Goal: Information Seeking & Learning: Learn about a topic

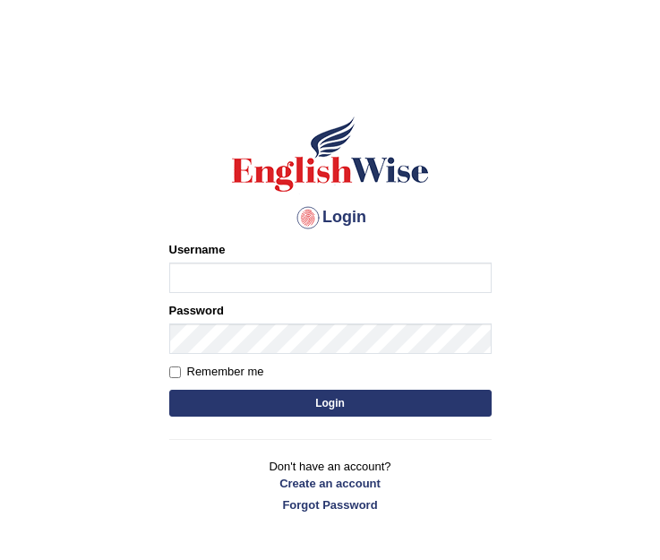
click at [186, 276] on input "Username" at bounding box center [330, 277] width 322 height 30
type input "MitiD"
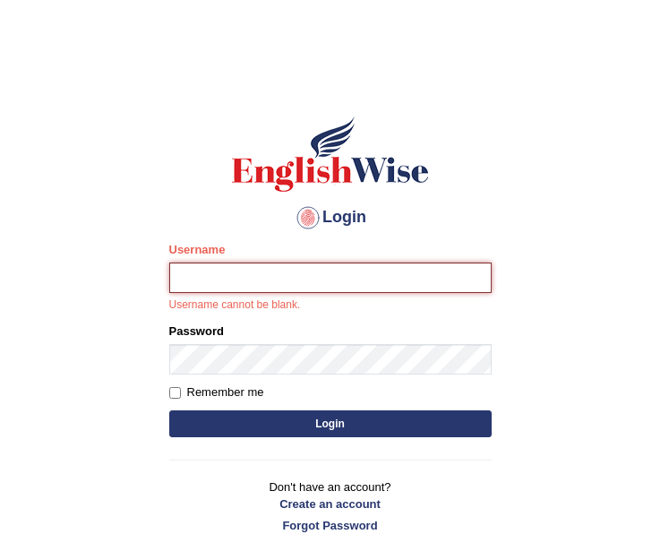
click at [178, 283] on input "Username" at bounding box center [330, 277] width 322 height 30
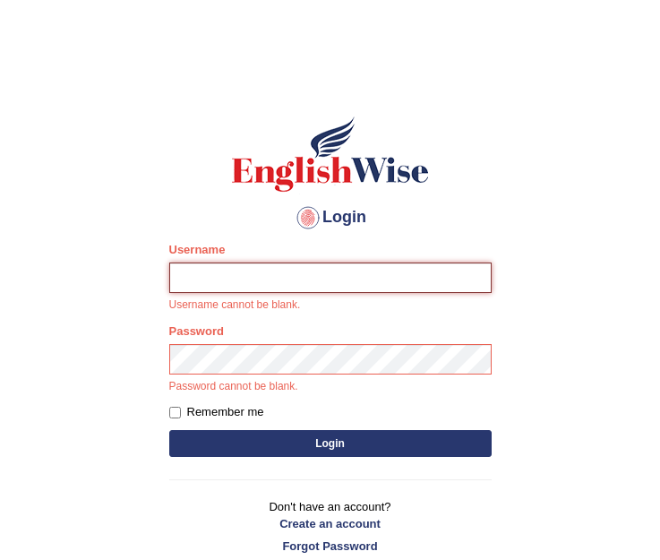
type input "MitiD"
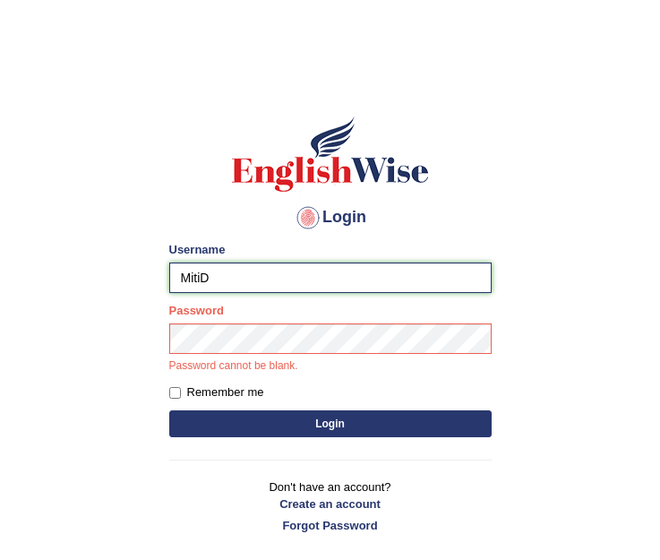
click at [206, 275] on input "MitiD" at bounding box center [330, 277] width 322 height 30
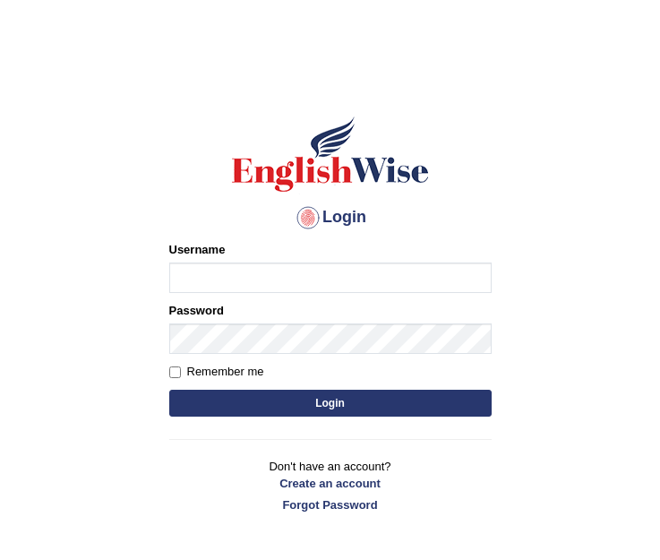
click at [180, 273] on input "Username" at bounding box center [330, 277] width 322 height 30
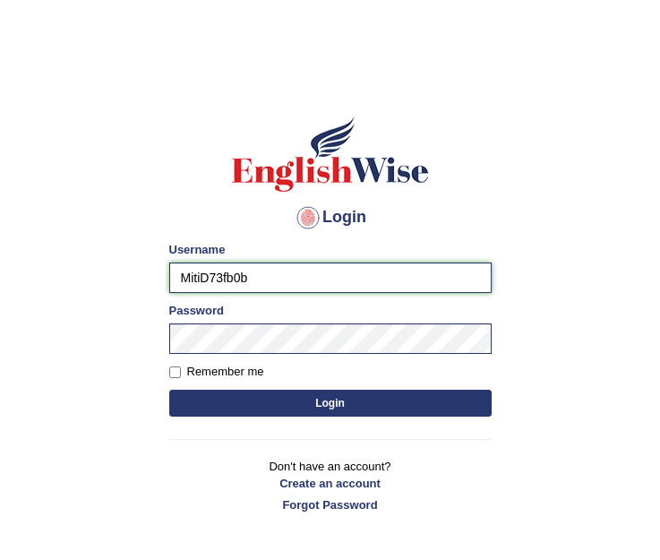
click at [247, 279] on input "MitiD73fb0b" at bounding box center [330, 277] width 322 height 30
type input "MitiD"
click at [287, 405] on button "Login" at bounding box center [330, 403] width 322 height 27
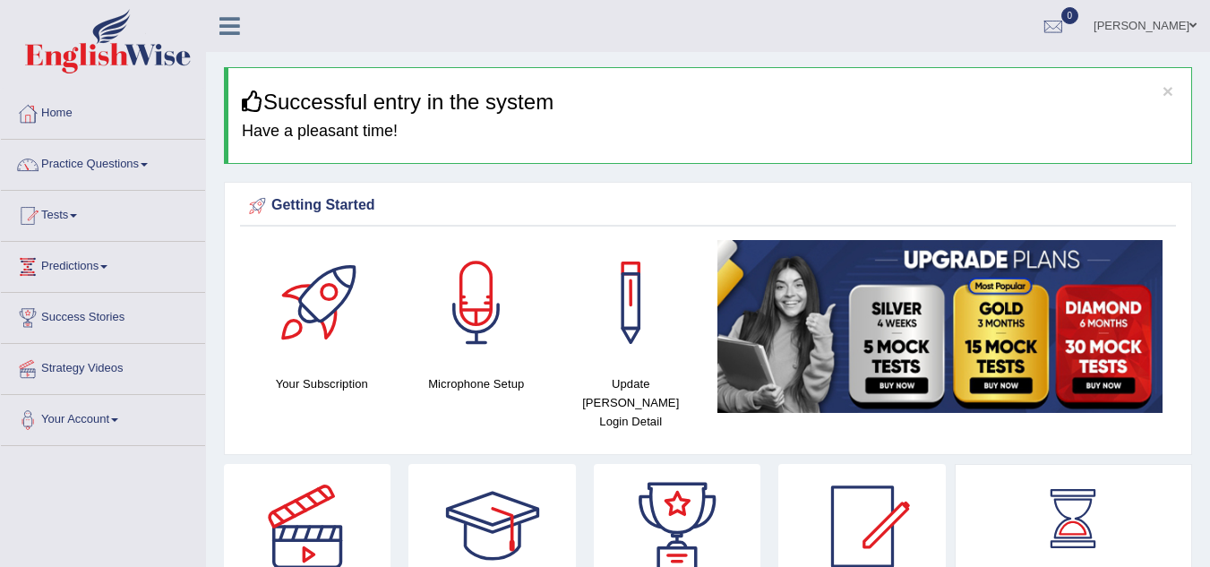
click at [77, 216] on span at bounding box center [73, 216] width 7 height 4
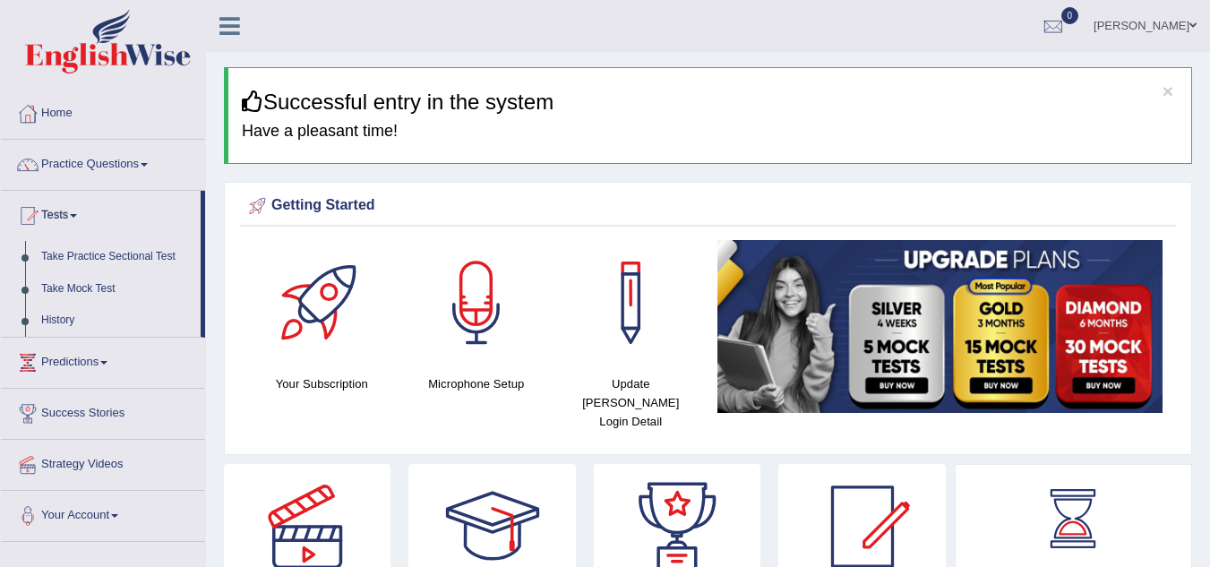
click at [78, 254] on link "Take Practice Sectional Test" at bounding box center [116, 257] width 167 height 32
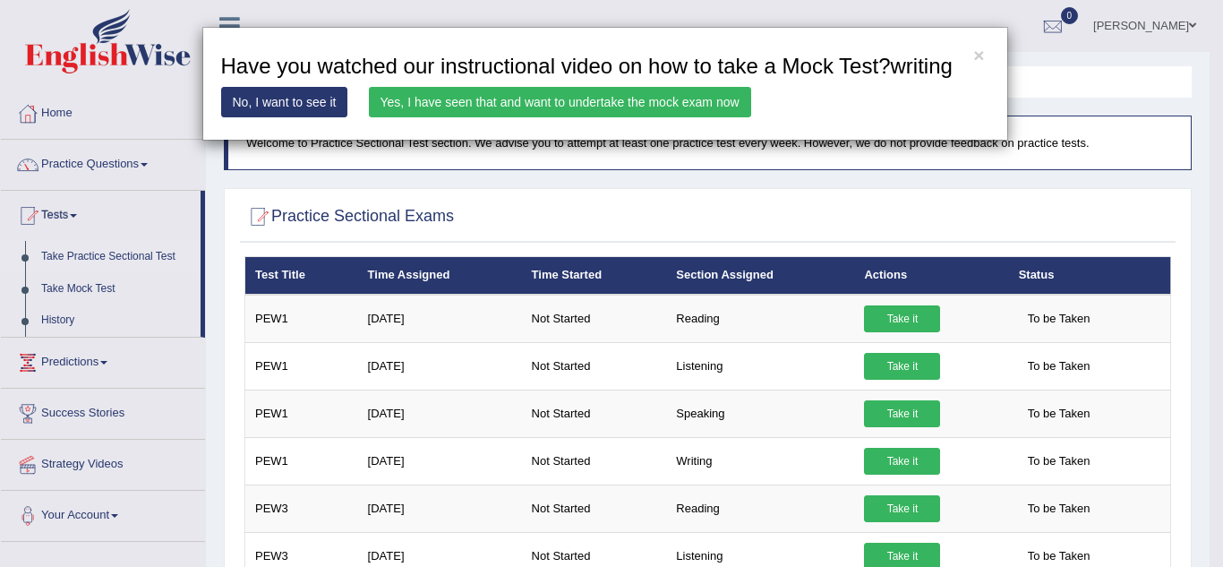
click at [585, 106] on link "Yes, I have seen that and want to undertake the mock exam now" at bounding box center [560, 102] width 382 height 30
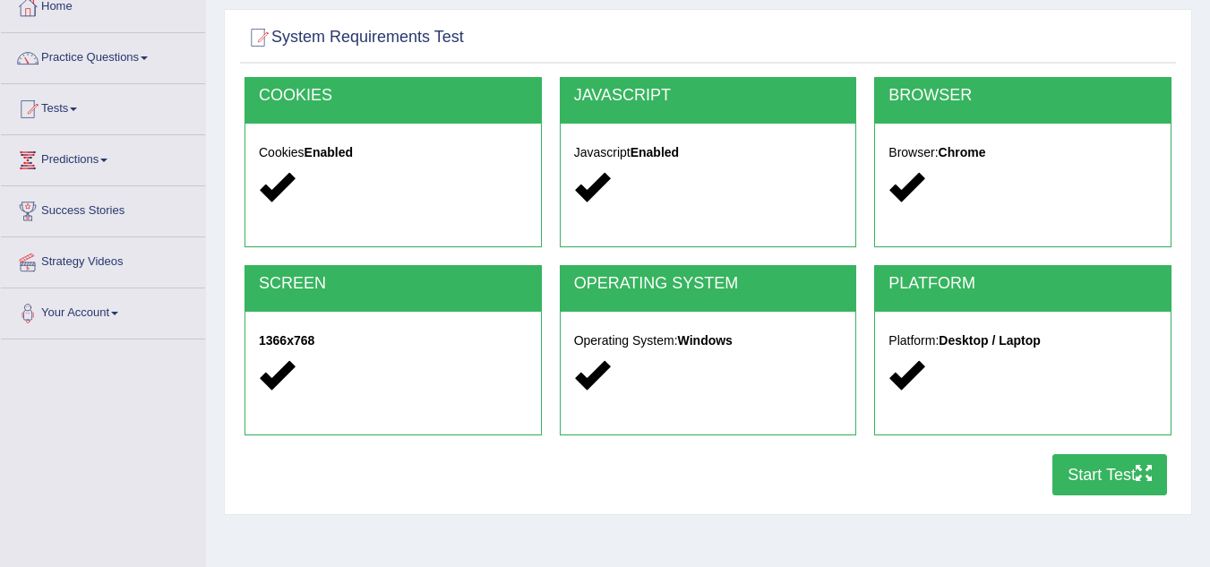
click at [1209, 460] on html "Toggle navigation Home Practice Questions Speaking Practice Read Aloud Repeat S…" at bounding box center [605, 176] width 1210 height 567
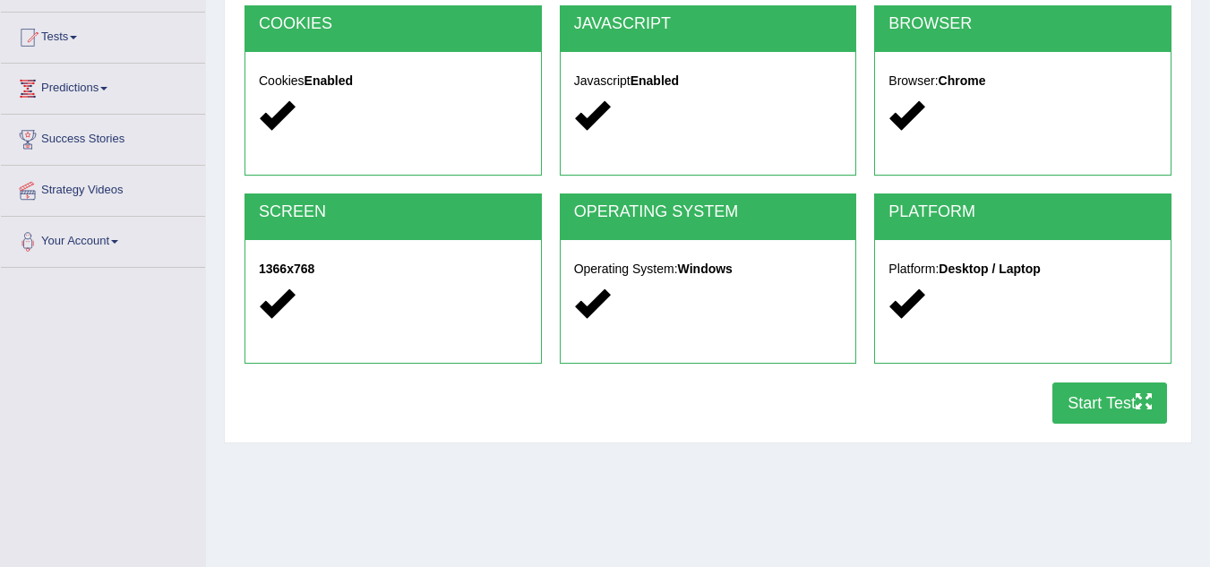
scroll to position [215, 0]
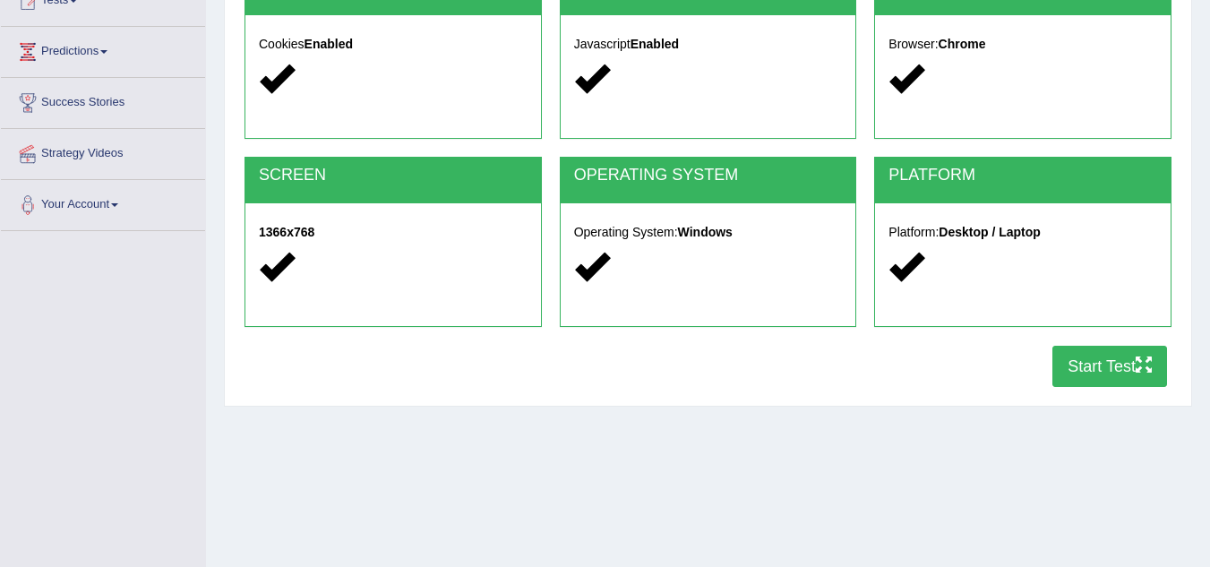
click at [1087, 359] on button "Start Test" at bounding box center [1109, 366] width 115 height 41
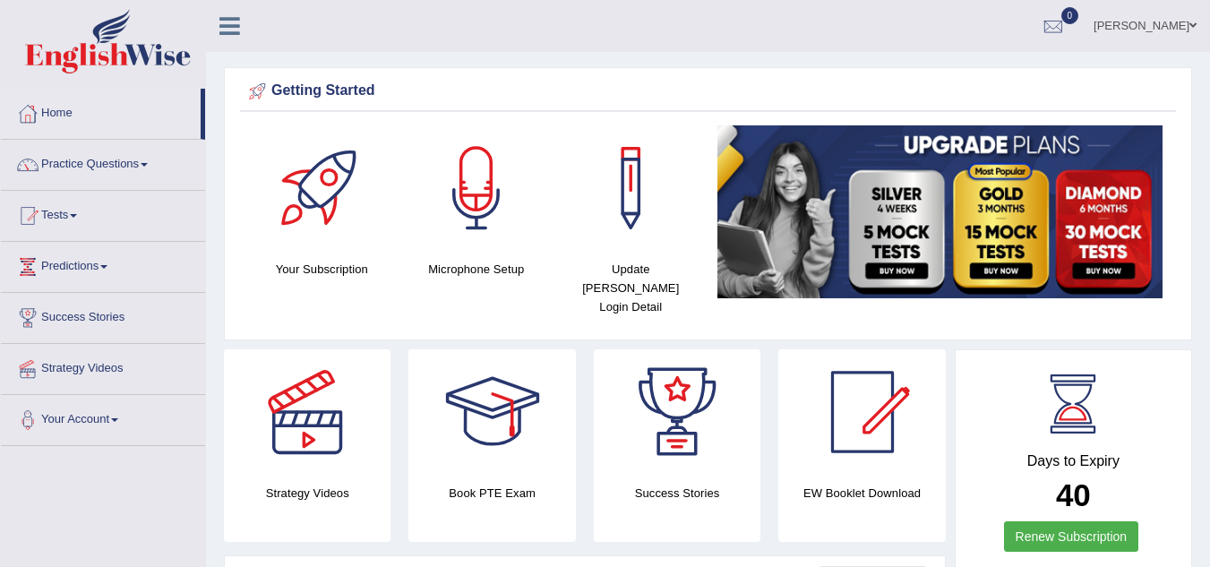
click at [148, 163] on span at bounding box center [144, 165] width 7 height 4
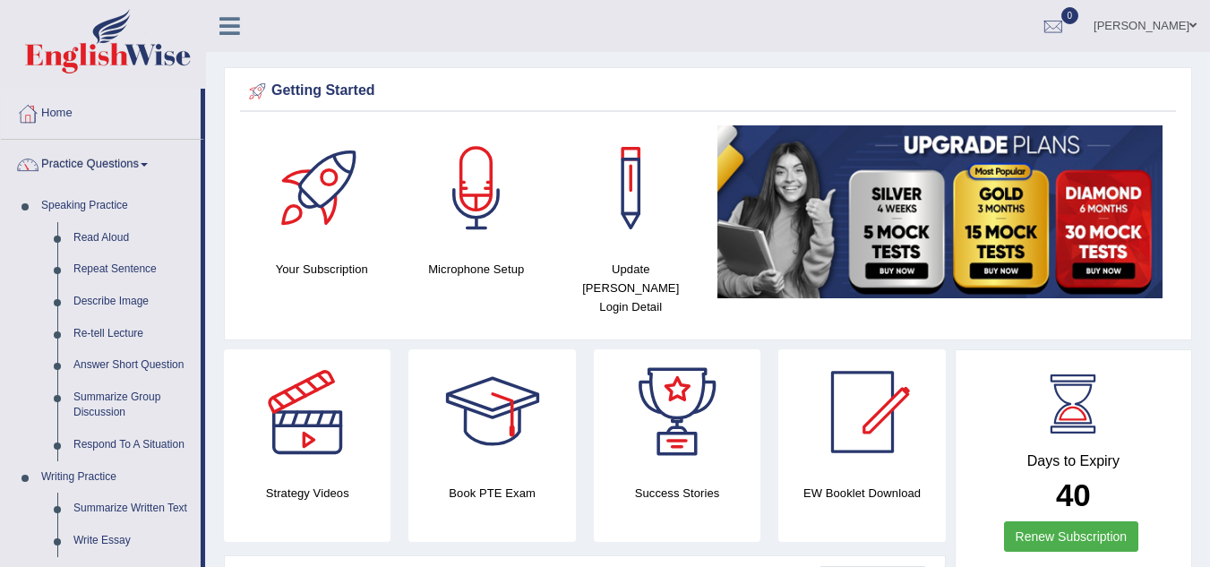
click at [75, 509] on link "Summarize Written Text" at bounding box center [132, 509] width 135 height 32
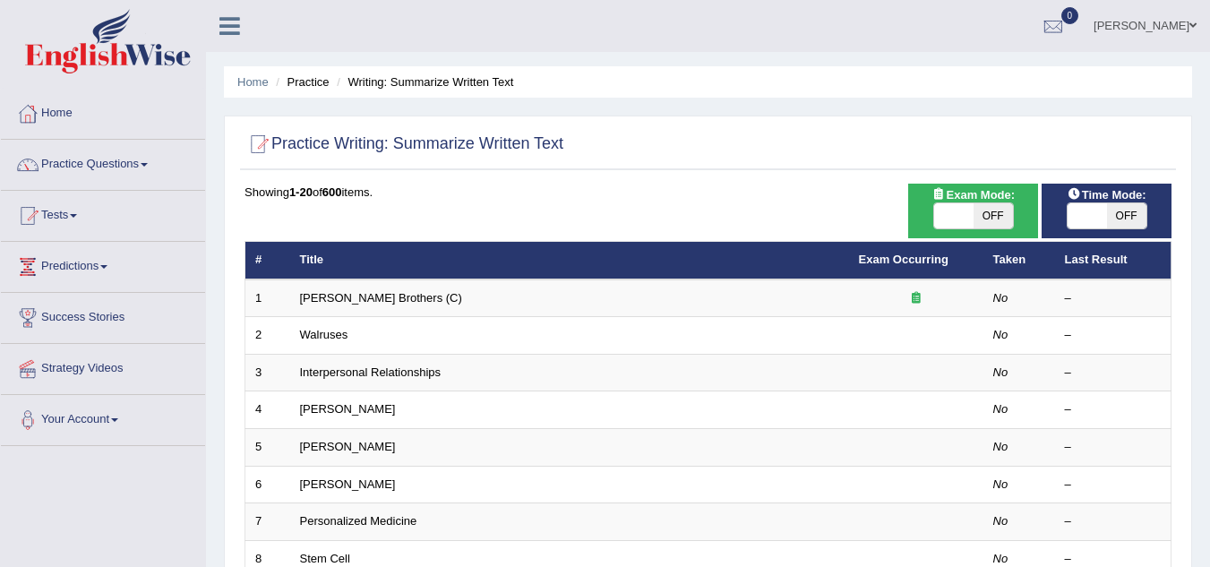
click at [798, 298] on td "[PERSON_NAME] Brothers (C)" at bounding box center [569, 298] width 559 height 38
click at [1121, 216] on span "OFF" at bounding box center [1126, 215] width 39 height 25
checkbox input "true"
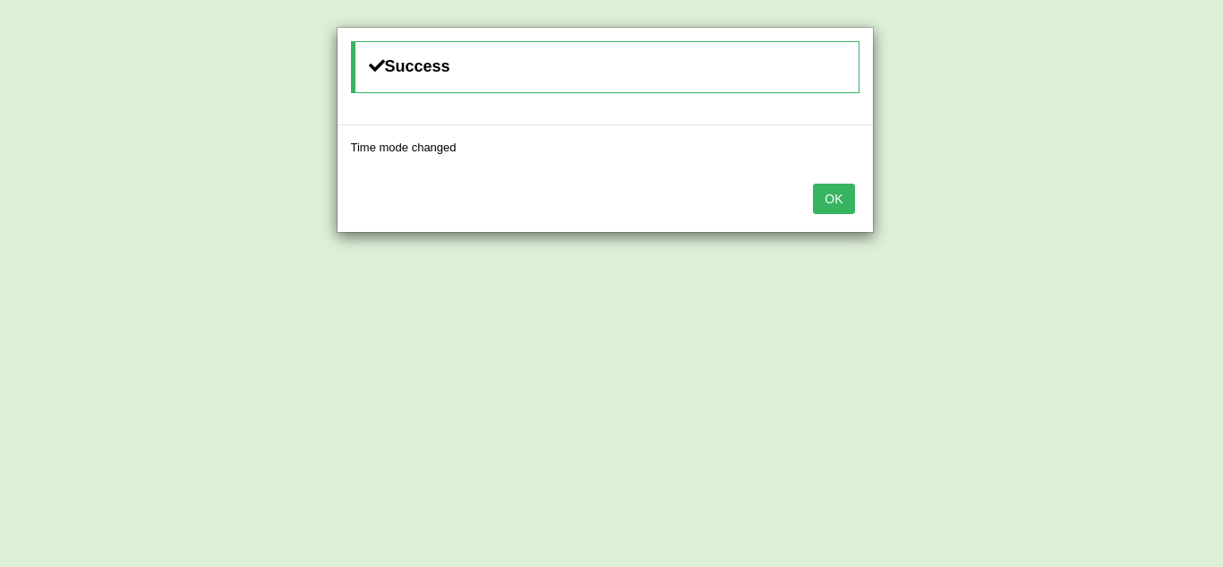
click at [837, 202] on button "OK" at bounding box center [833, 199] width 41 height 30
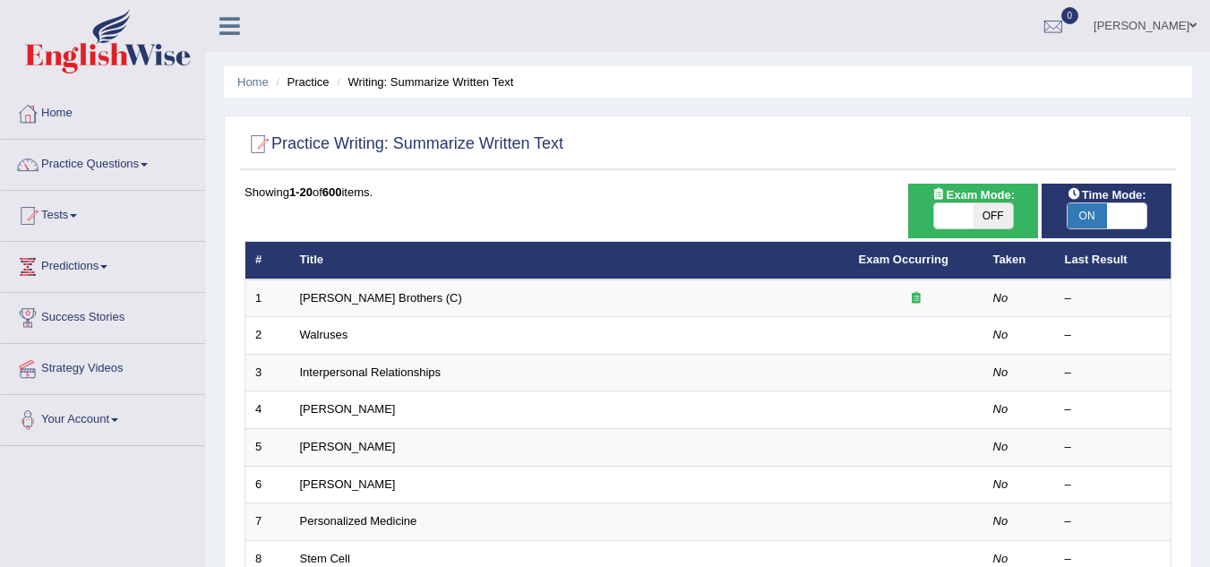
click at [745, 308] on td "Wright Brothers (C)" at bounding box center [569, 298] width 559 height 38
click at [987, 214] on span "OFF" at bounding box center [993, 215] width 39 height 25
checkbox input "true"
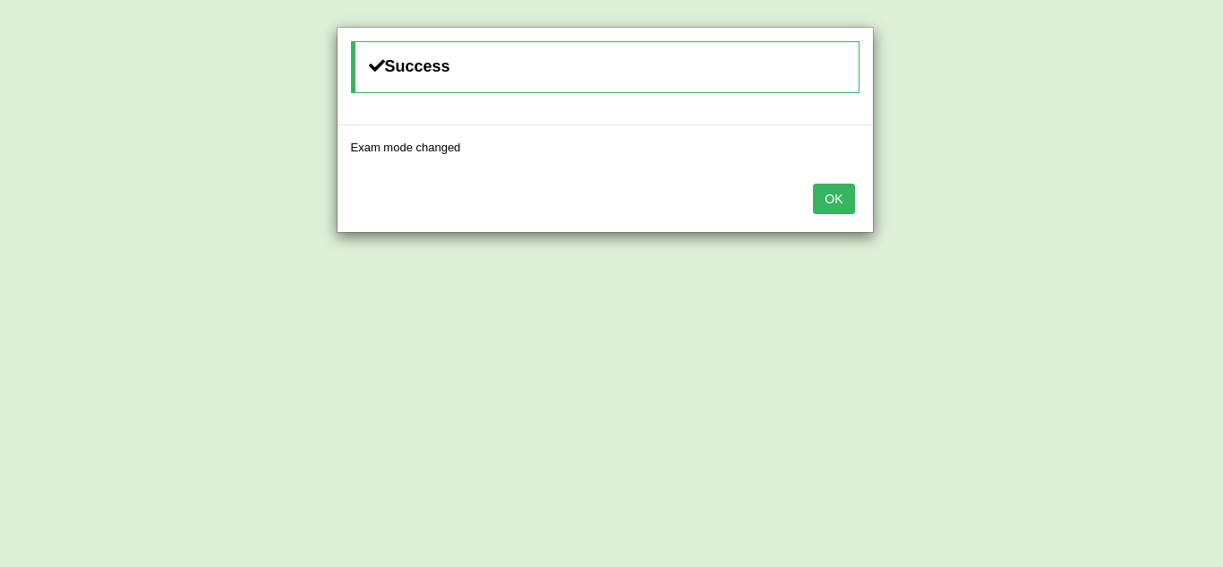
click at [825, 197] on button "OK" at bounding box center [833, 199] width 41 height 30
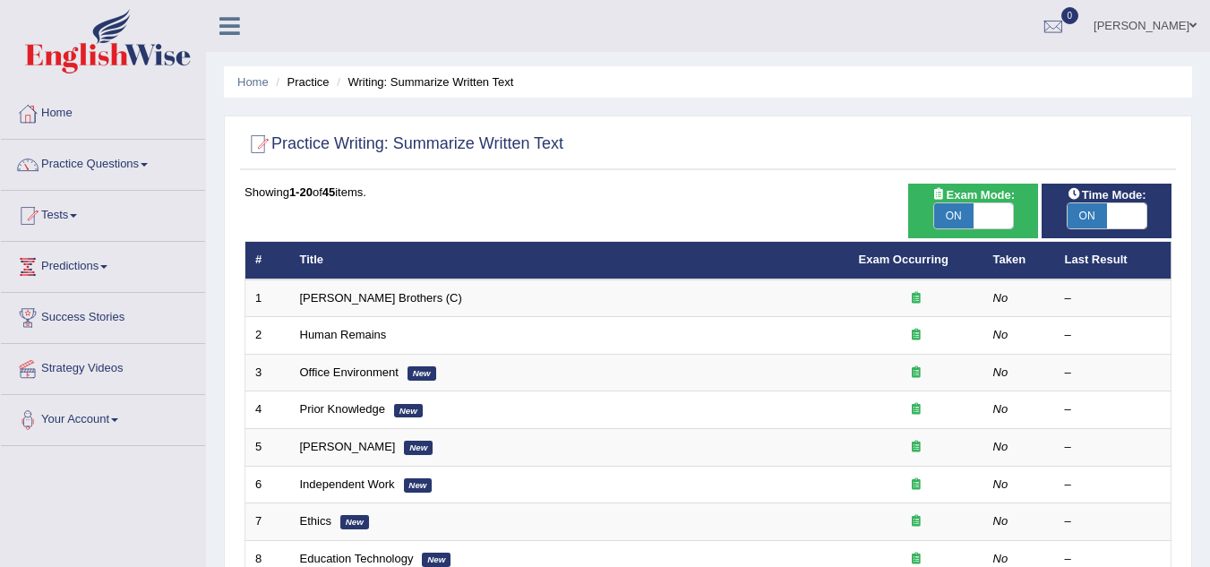
click at [586, 302] on td "[PERSON_NAME] Brothers (C)" at bounding box center [569, 298] width 559 height 38
click at [313, 296] on link "[PERSON_NAME] Brothers (C)" at bounding box center [381, 297] width 162 height 13
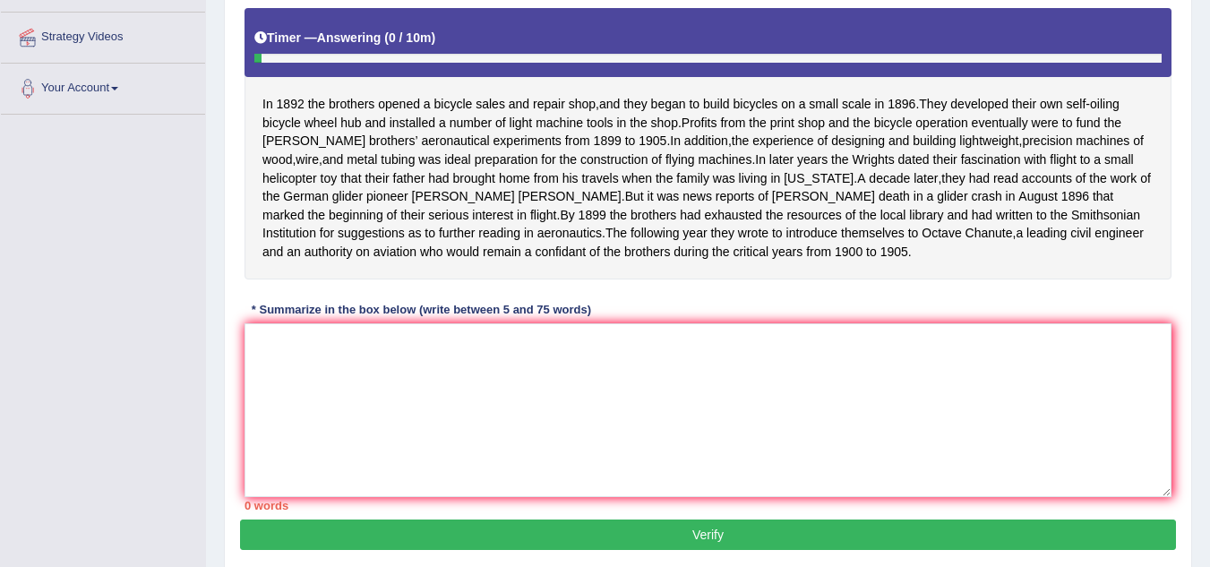
scroll to position [358, 0]
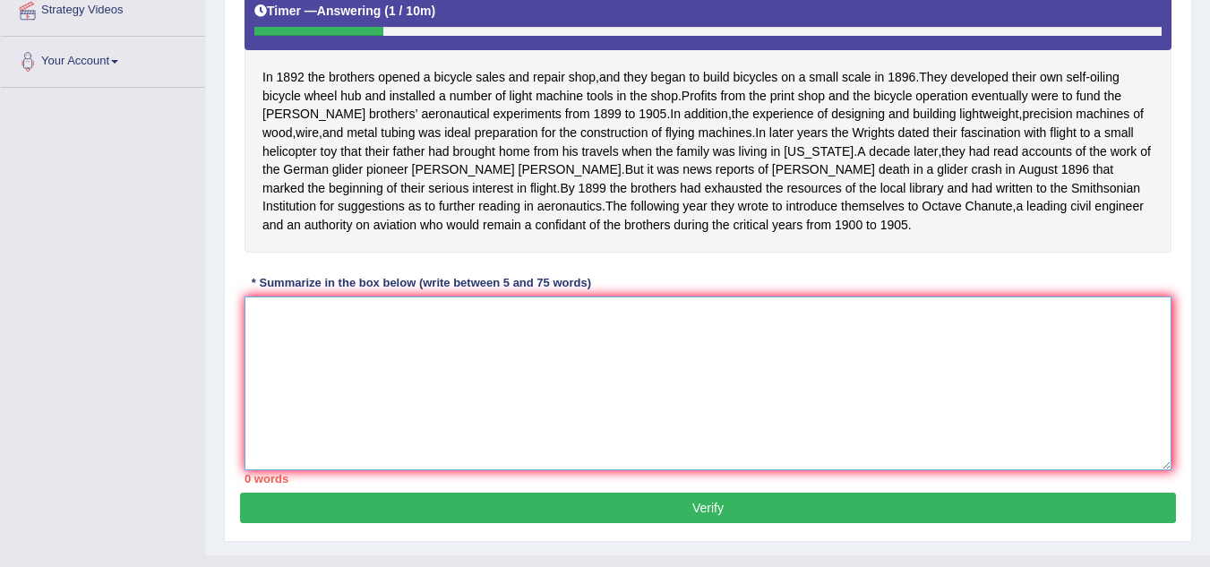
click at [256, 335] on textarea at bounding box center [708, 383] width 927 height 174
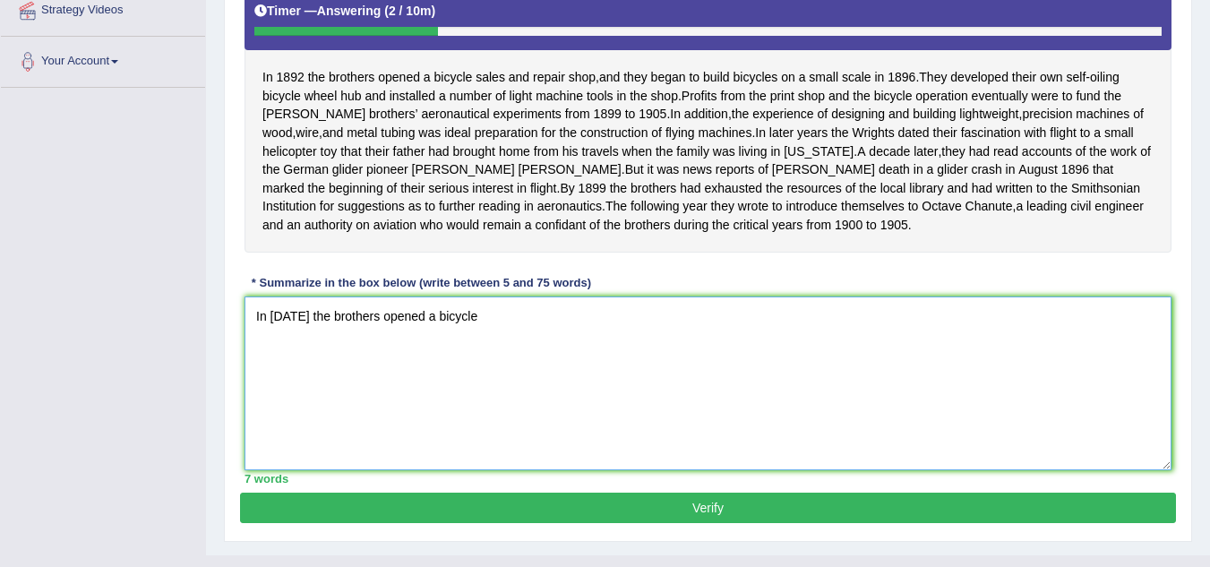
click at [256, 335] on textarea "In [DATE] the brothers opened a bicycle" at bounding box center [708, 383] width 927 height 174
click at [468, 336] on textarea "In [DATE] the brothers opened a bicycle" at bounding box center [708, 383] width 927 height 174
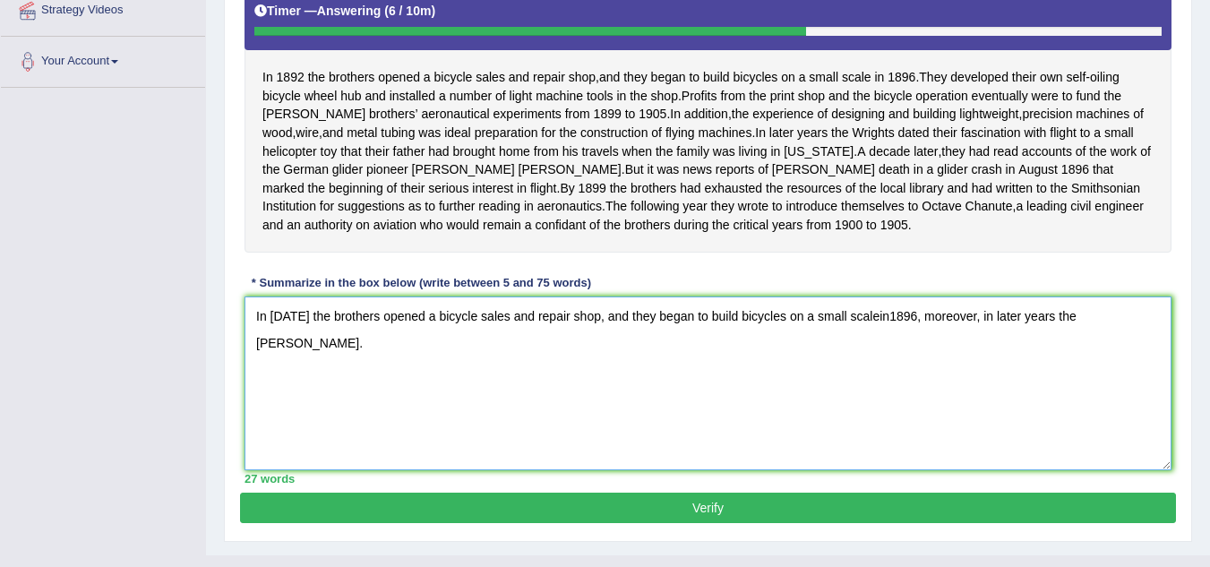
click at [1102, 335] on textarea "In 1892 the brothers opened a bicycle sales and repair shop, and they began to …" at bounding box center [708, 383] width 927 height 174
click at [286, 360] on textarea "In 1892 the brothers opened a bicycle sales and repair shop, and they began to …" at bounding box center [708, 383] width 927 height 174
click at [283, 365] on textarea "In 1892 the brothers opened a bicycle sales and repair shop, and they began to …" at bounding box center [708, 383] width 927 height 174
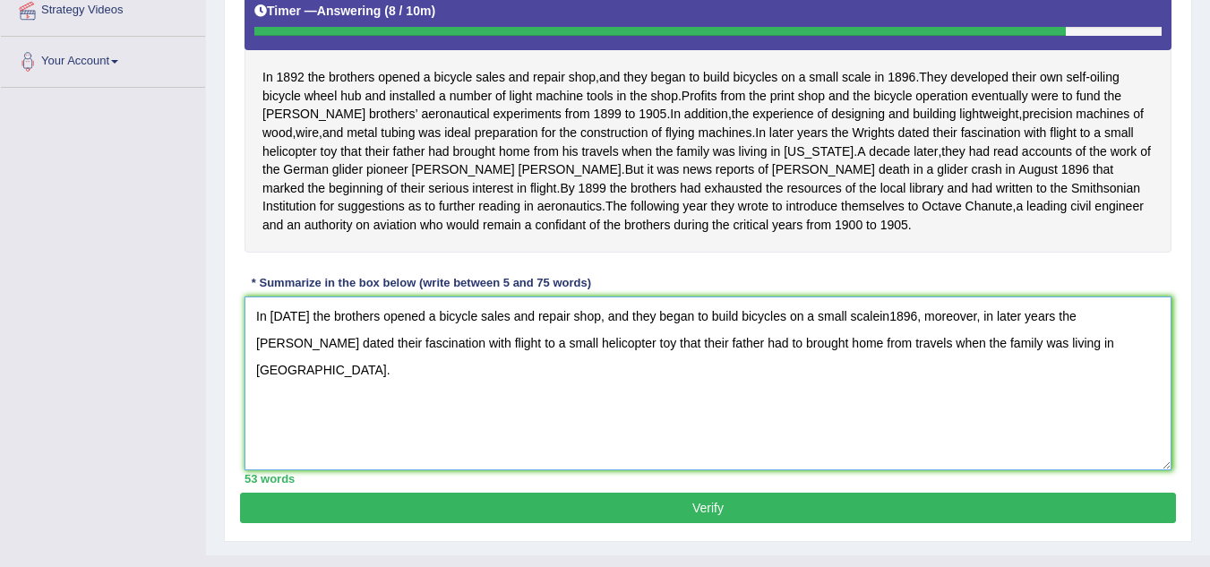
type textarea "In 1892 the brothers opened a bicycle sales and repair shop, and they began to …"
click at [682, 523] on button "Verify" at bounding box center [708, 508] width 936 height 30
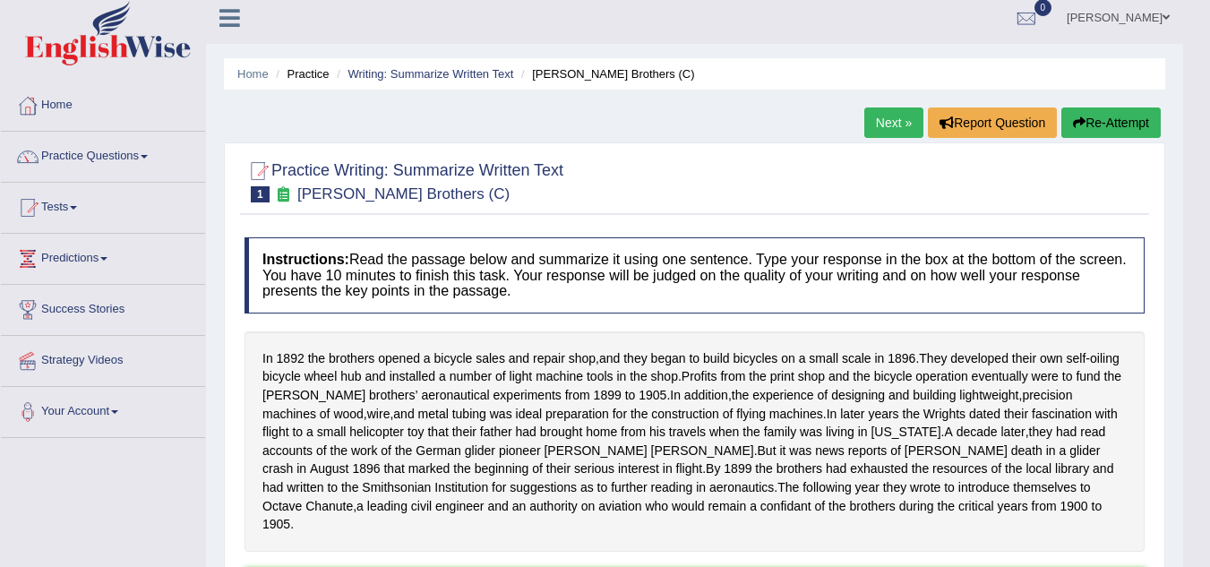
scroll to position [0, 0]
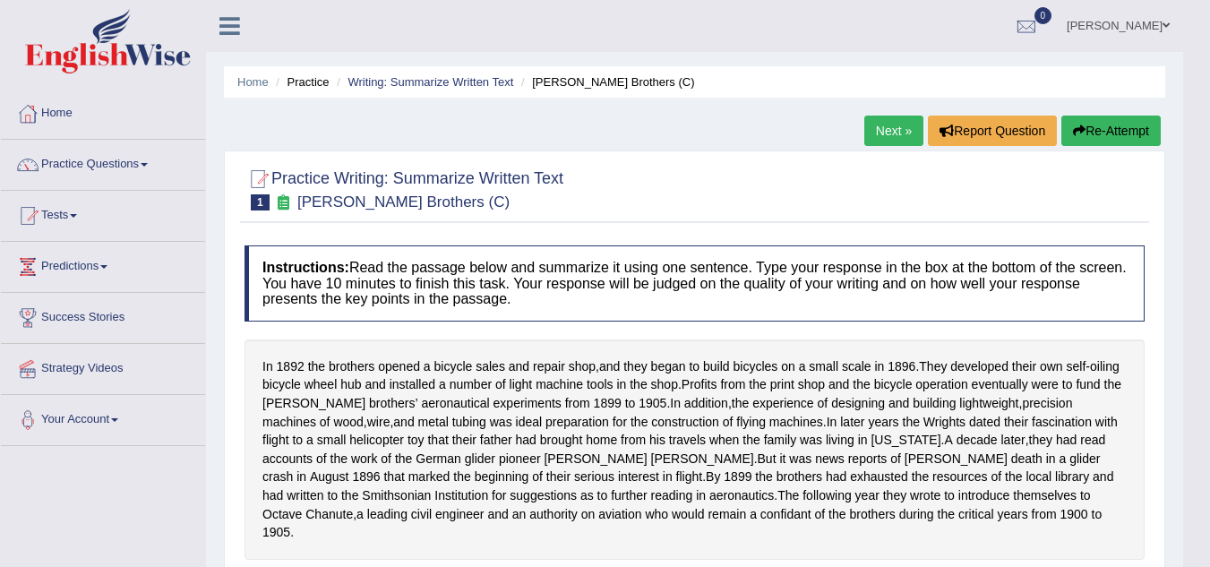
click at [1118, 127] on button "Re-Attempt" at bounding box center [1110, 131] width 99 height 30
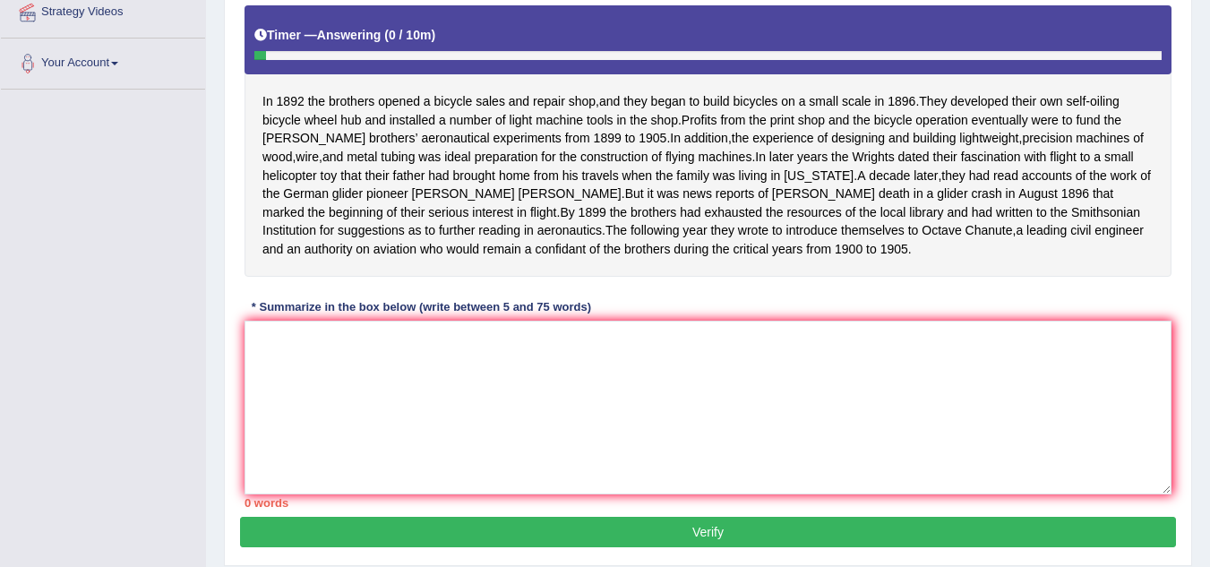
scroll to position [358, 0]
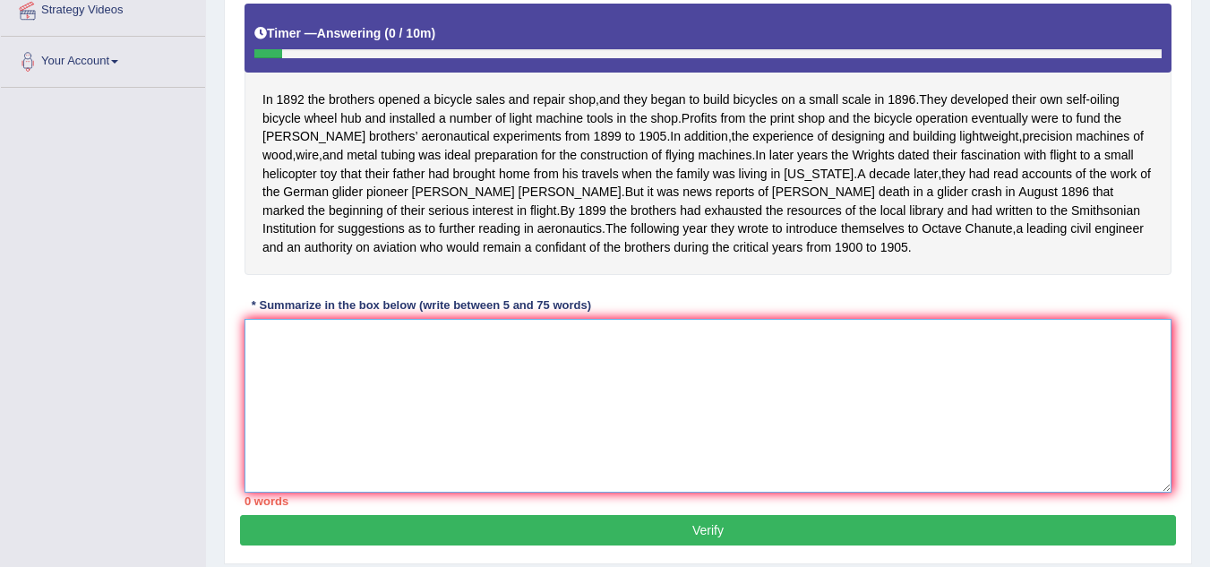
click at [253, 355] on textarea at bounding box center [708, 406] width 927 height 174
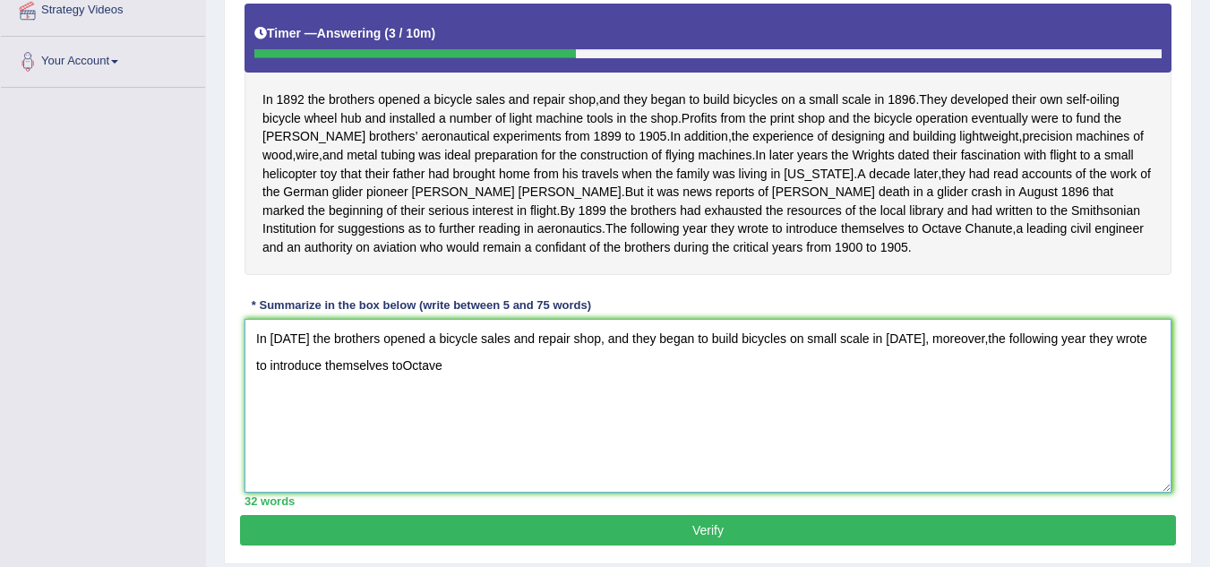
click at [387, 384] on textarea "In [DATE] the brothers opened a bicycle sales and repair shop, and they began t…" at bounding box center [708, 406] width 927 height 174
click at [433, 385] on textarea "In [DATE] the brothers opened a bicycle sales and repair shop, and they began t…" at bounding box center [708, 406] width 927 height 174
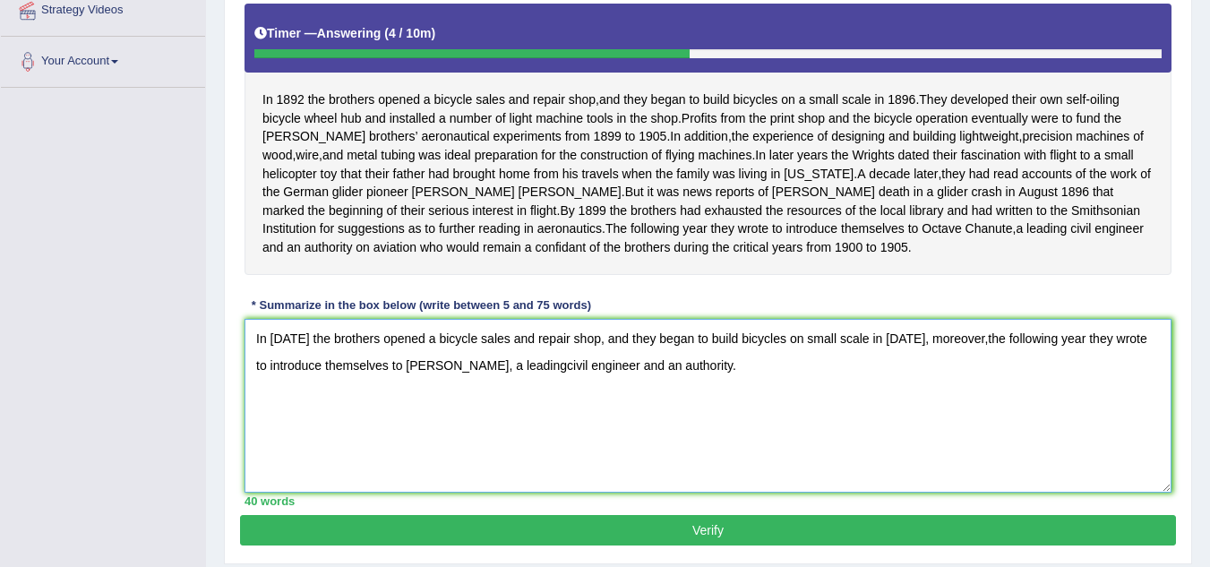
click at [703, 385] on textarea "In [DATE] the brothers opened a bicycle sales and repair shop, and they began t…" at bounding box center [708, 406] width 927 height 174
click at [704, 384] on textarea "In [DATE] the brothers opened a bicycle sales and repair shop, and they began t…" at bounding box center [708, 406] width 927 height 174
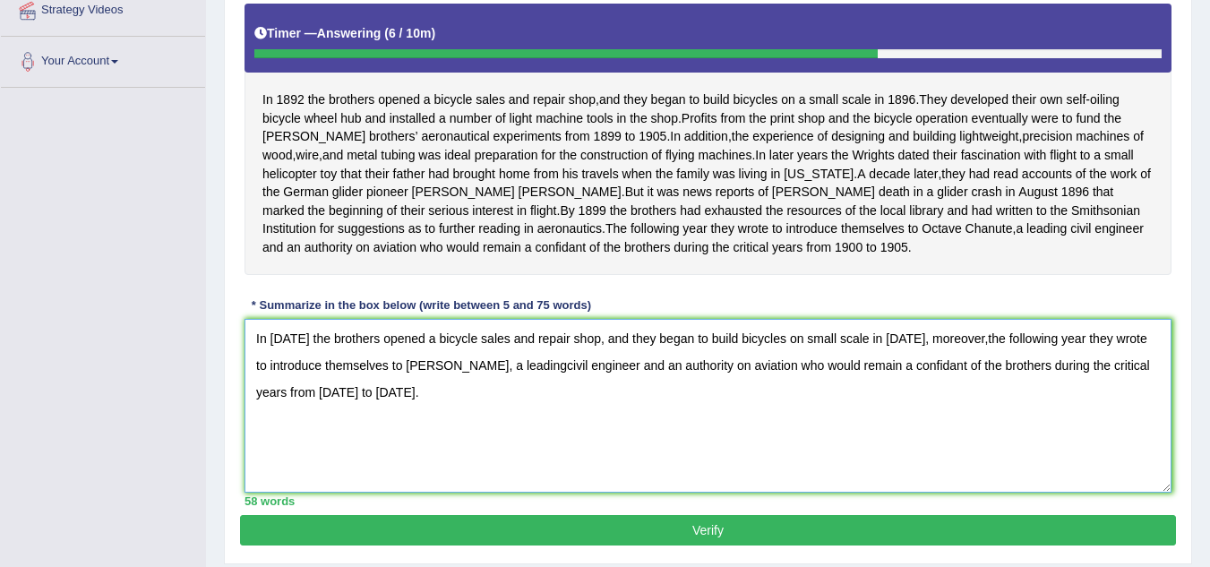
click at [373, 414] on textarea "In 1892 the brothers opened a bicycle sales and repair shop, and they began to …" at bounding box center [708, 406] width 927 height 174
type textarea "In 1892 the brothers opened a bicycle sales and repair shop, and they began to …"
click at [753, 545] on button "Verify" at bounding box center [708, 530] width 936 height 30
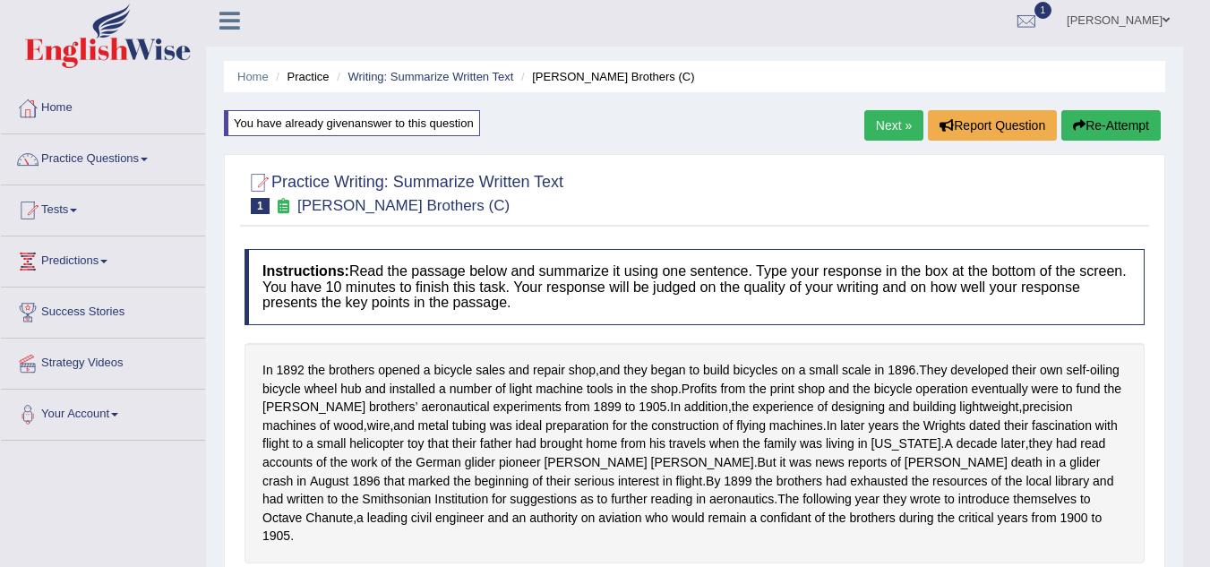
scroll to position [0, 0]
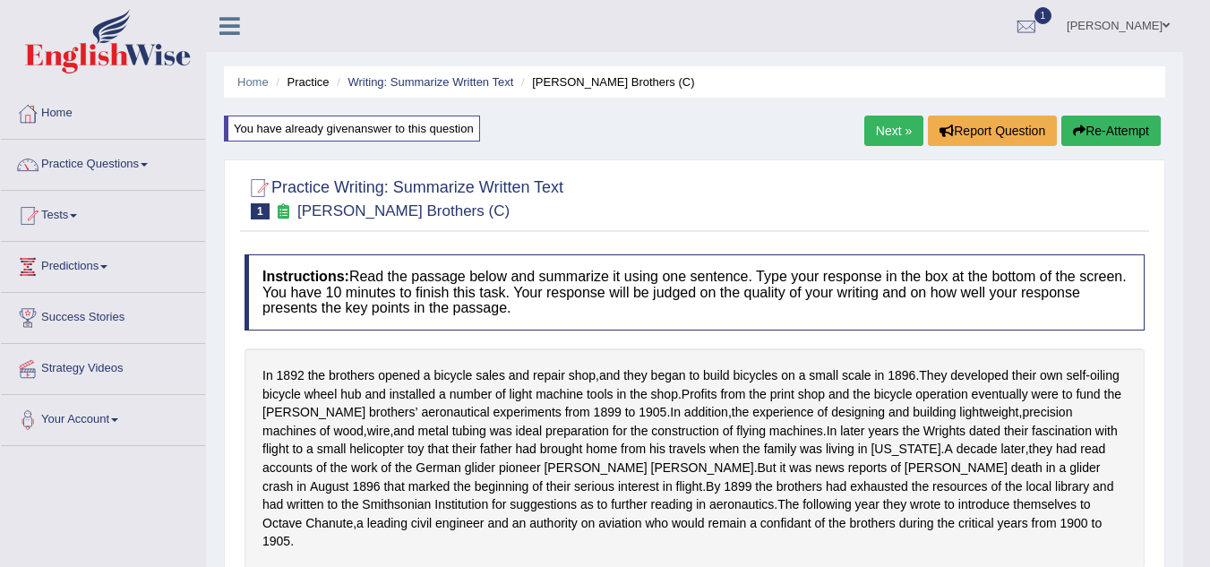
click at [880, 128] on link "Next »" at bounding box center [893, 131] width 59 height 30
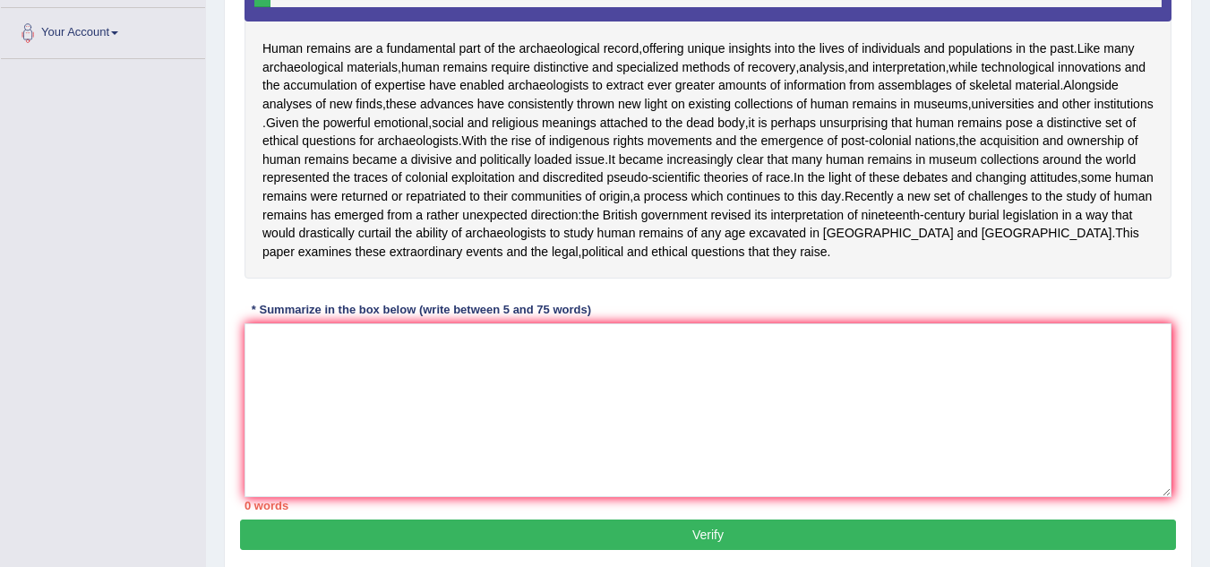
scroll to position [394, 0]
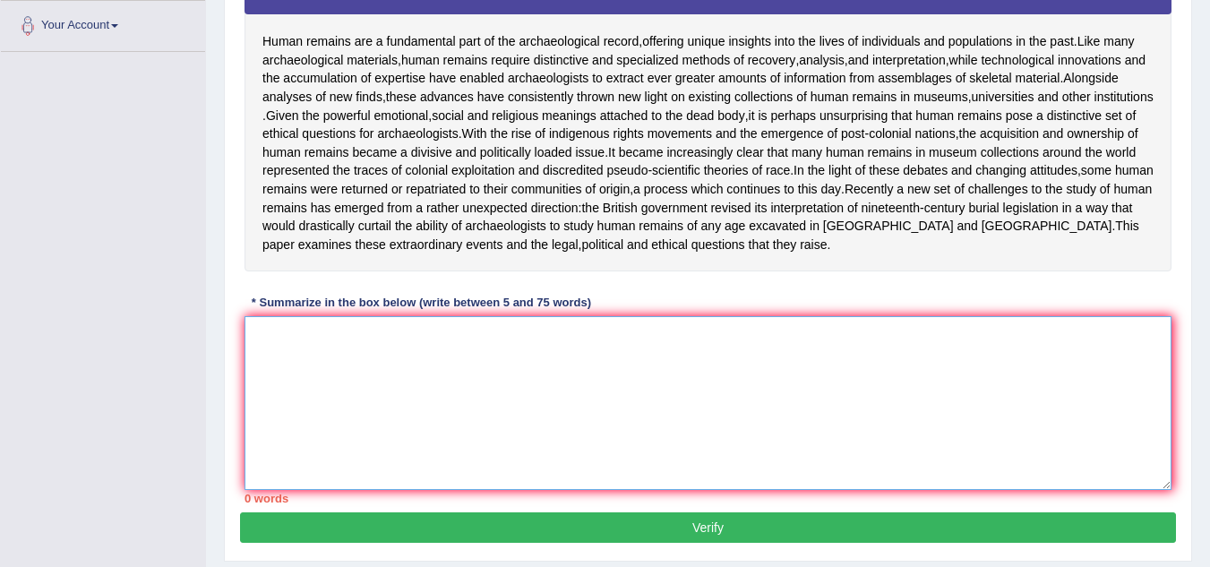
click at [275, 375] on textarea at bounding box center [708, 403] width 927 height 174
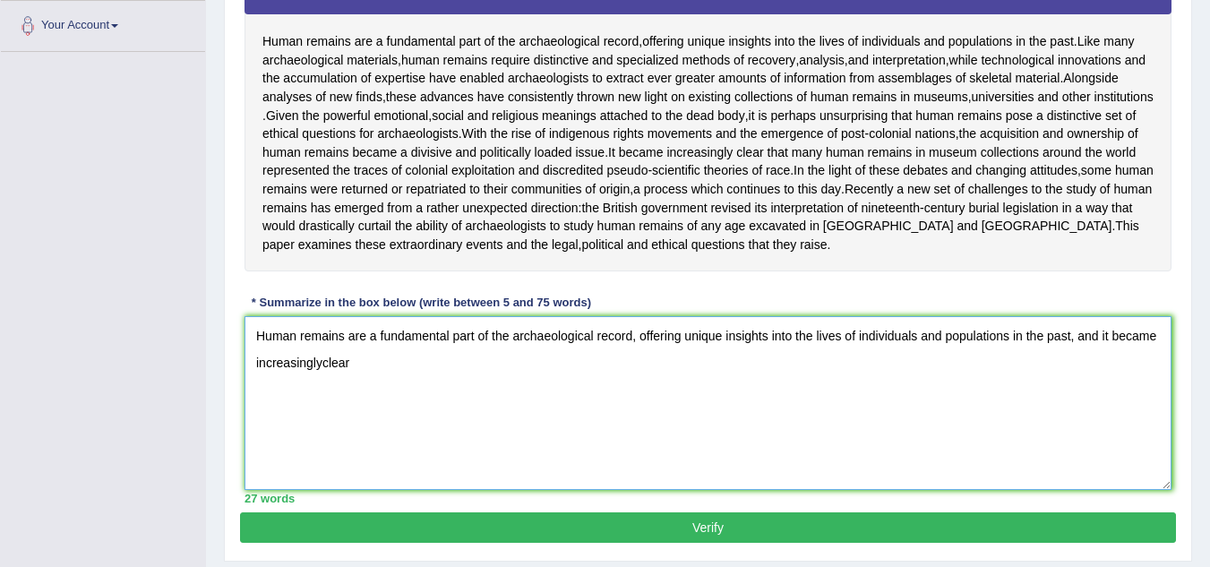
click at [320, 401] on textarea "Human remains are a fundamental part of the archaeological record, offering uni…" at bounding box center [708, 403] width 927 height 174
click at [355, 399] on textarea "Human remains are a fundamental part of the archaeological record, offering uni…" at bounding box center [708, 403] width 927 height 174
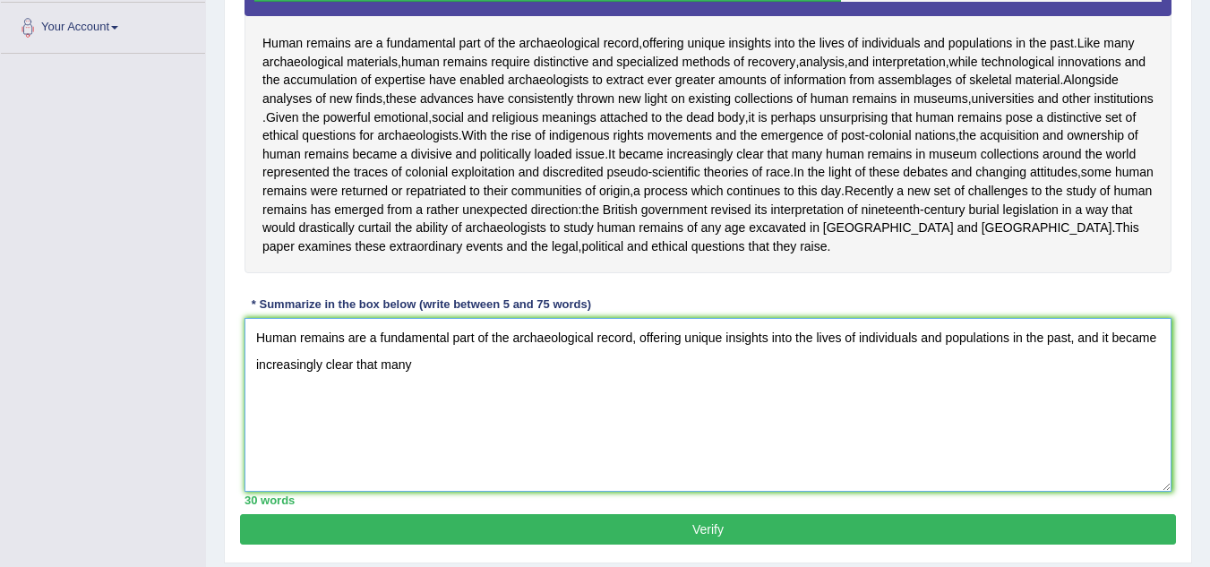
click at [410, 405] on textarea "Human remains are a fundamental part of the archaeological record, offering uni…" at bounding box center [708, 405] width 927 height 174
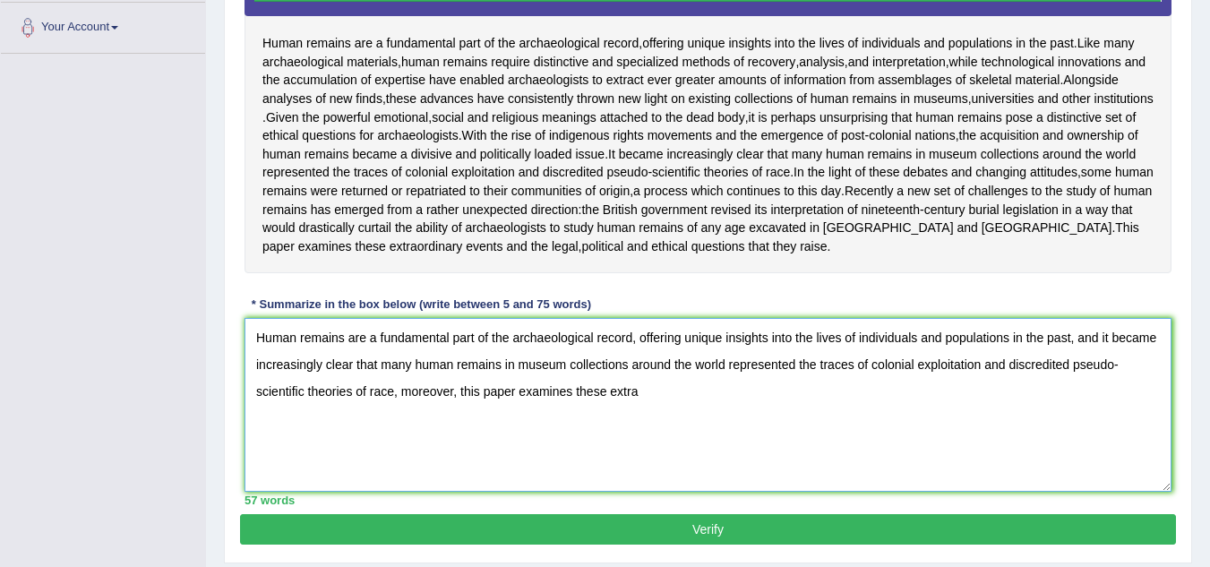
type textarea "Human remains are a fundamental part of the archaeological record, offering uni…"
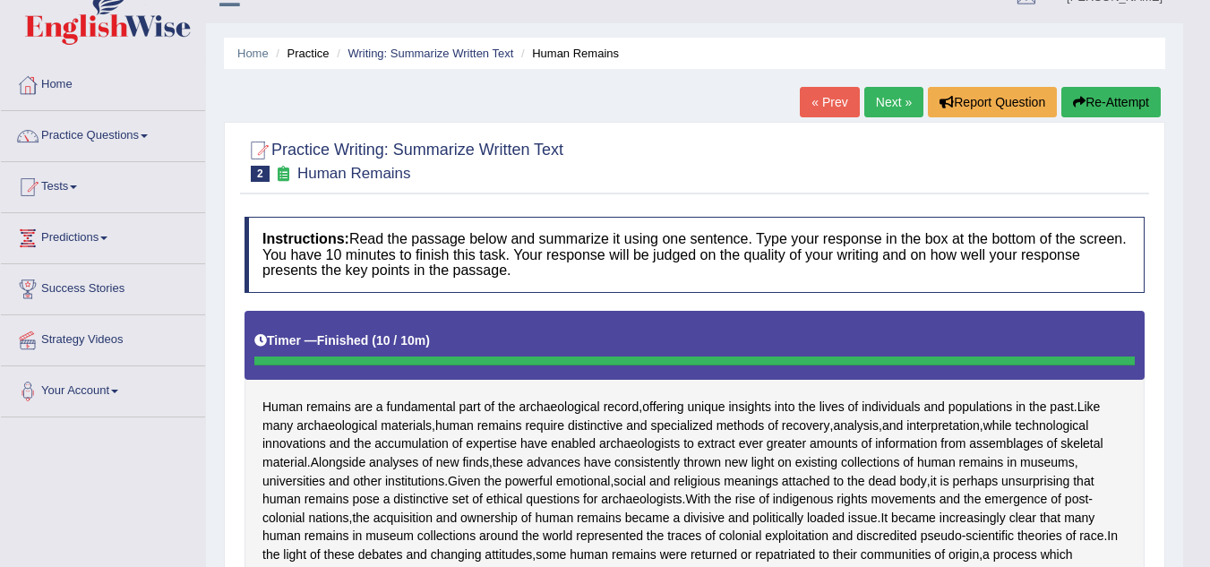
scroll to position [0, 0]
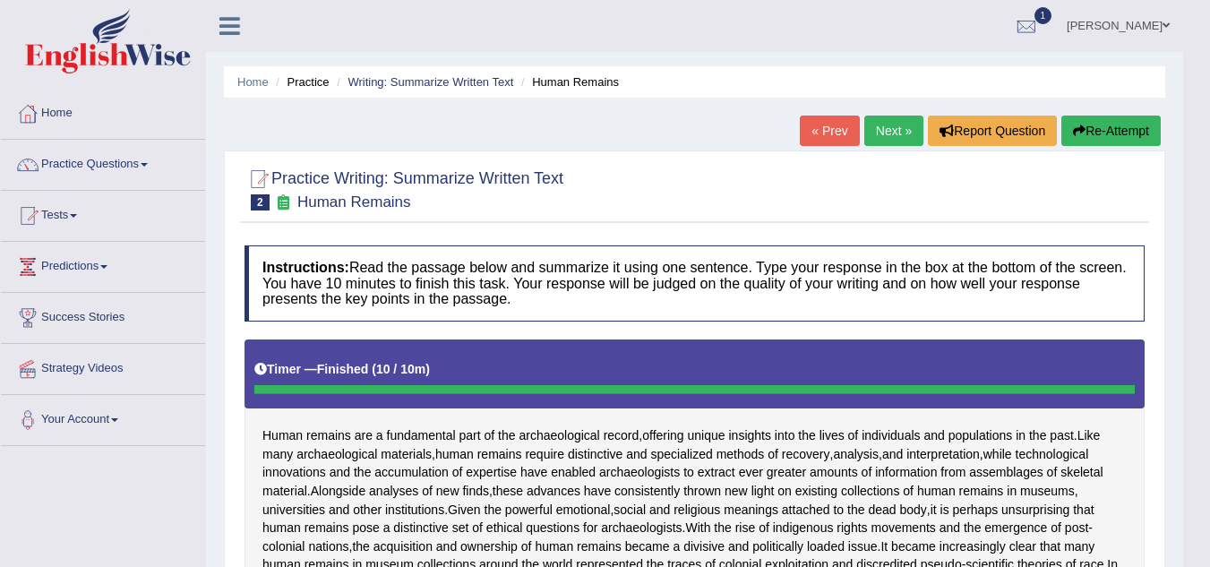
click at [1103, 124] on button "Re-Attempt" at bounding box center [1110, 131] width 99 height 30
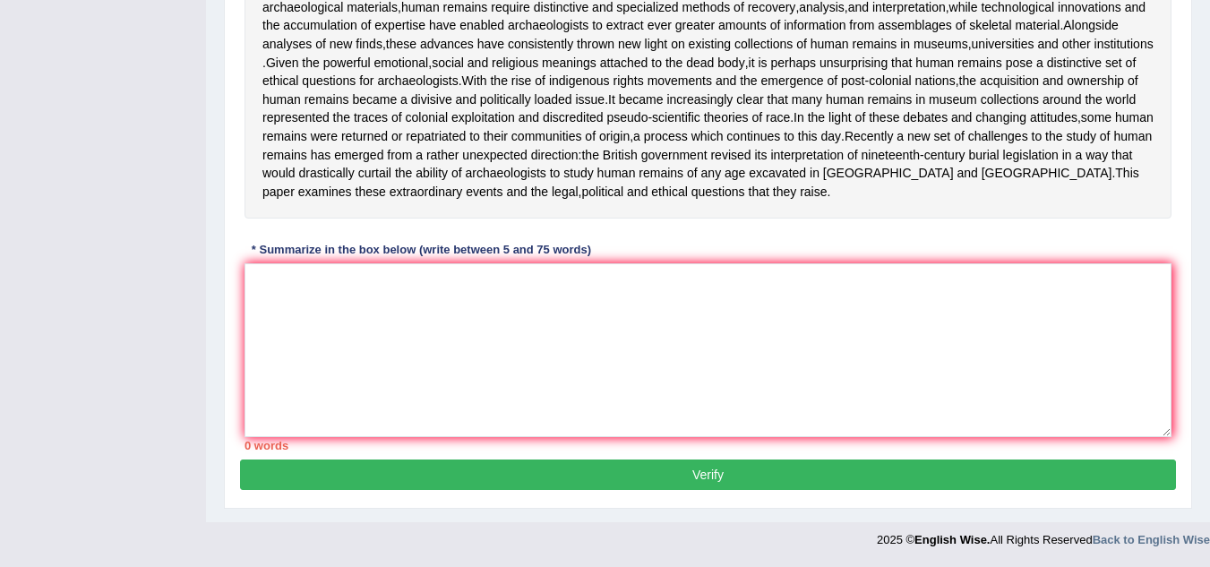
scroll to position [506, 0]
click at [258, 300] on textarea at bounding box center [708, 350] width 927 height 174
drag, startPoint x: 258, startPoint y: 300, endPoint x: 477, endPoint y: 247, distance: 225.7
click at [477, 247] on div "Instructions: Read the passage below and summarize it using one sentence. Type …" at bounding box center [708, 125] width 936 height 670
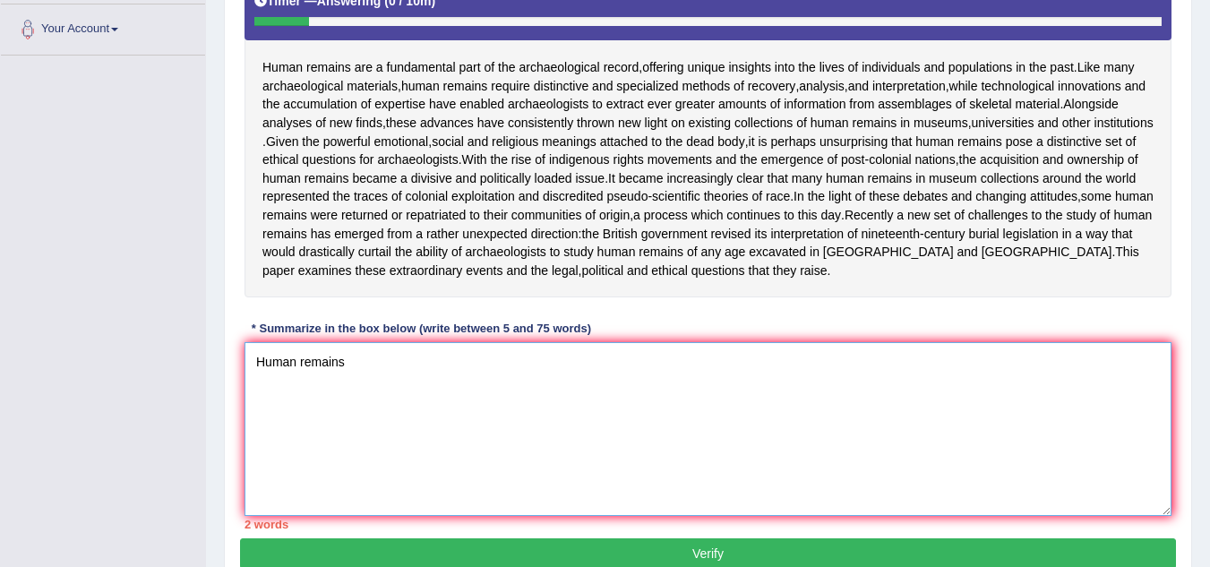
scroll to position [363, 0]
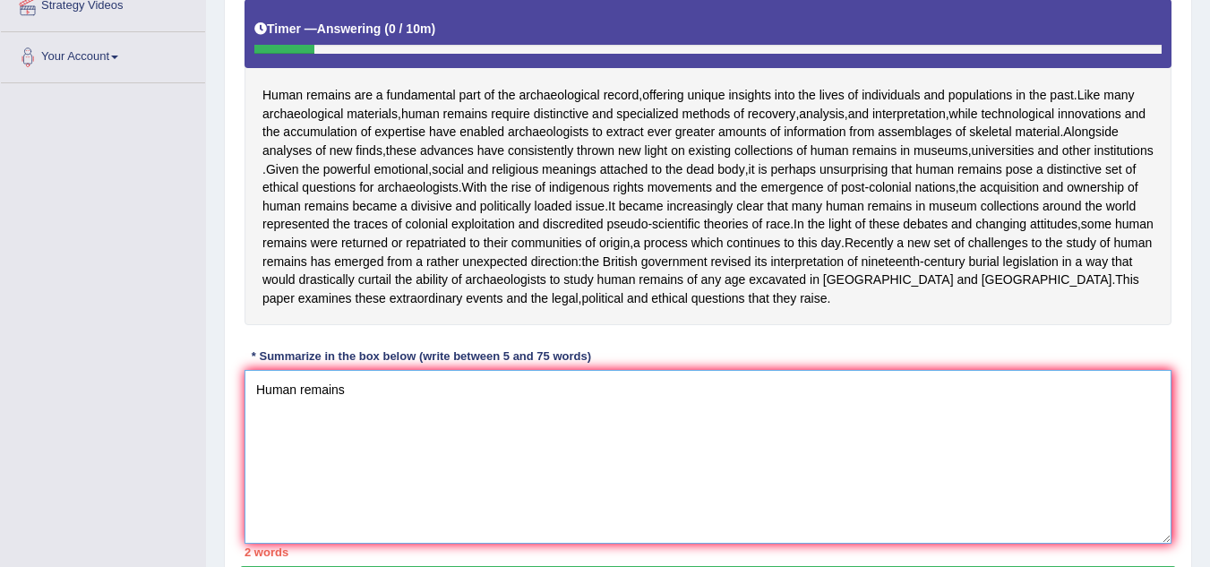
click at [356, 429] on textarea "Human remains" at bounding box center [708, 457] width 927 height 174
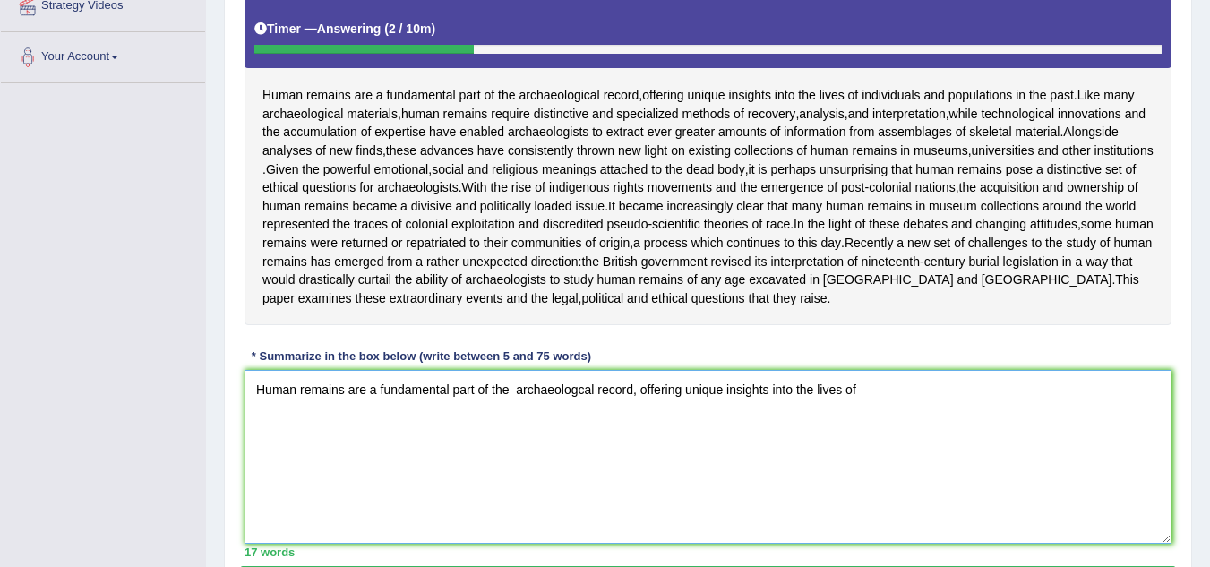
click at [356, 429] on textarea "Human remains are a fundamental part of the archaeologcal record, offering uniq…" at bounding box center [708, 457] width 927 height 174
click at [872, 431] on textarea "Human remains are a fundamental part of the archaeologcal record, offering uniq…" at bounding box center [708, 457] width 927 height 174
click at [915, 426] on textarea "Human remains are a fundamental part of the archaeologcal record, offering uniq…" at bounding box center [708, 457] width 927 height 174
click at [945, 423] on textarea "Human remains are a fundamental part of the archaeologcal record, offering uniq…" at bounding box center [708, 457] width 927 height 174
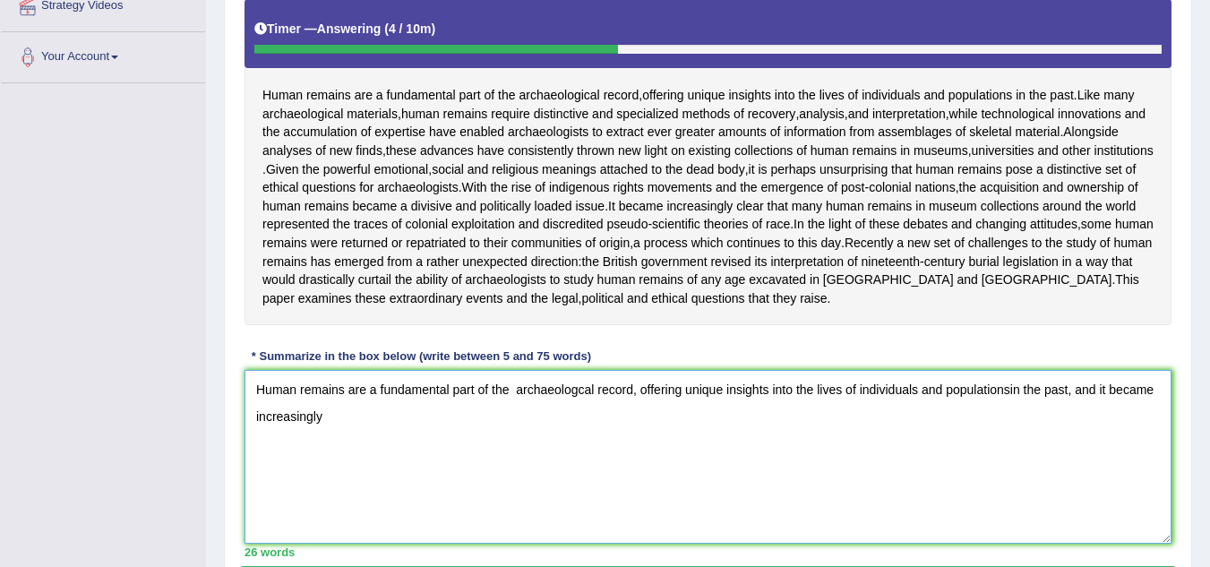
click at [945, 423] on textarea "Human remains are a fundamental part of the archaeologcal record, offering uniq…" at bounding box center [708, 457] width 927 height 174
click at [327, 451] on textarea "Human remains are a fundamental part of the archaeologcal record, offering uniq…" at bounding box center [708, 457] width 927 height 174
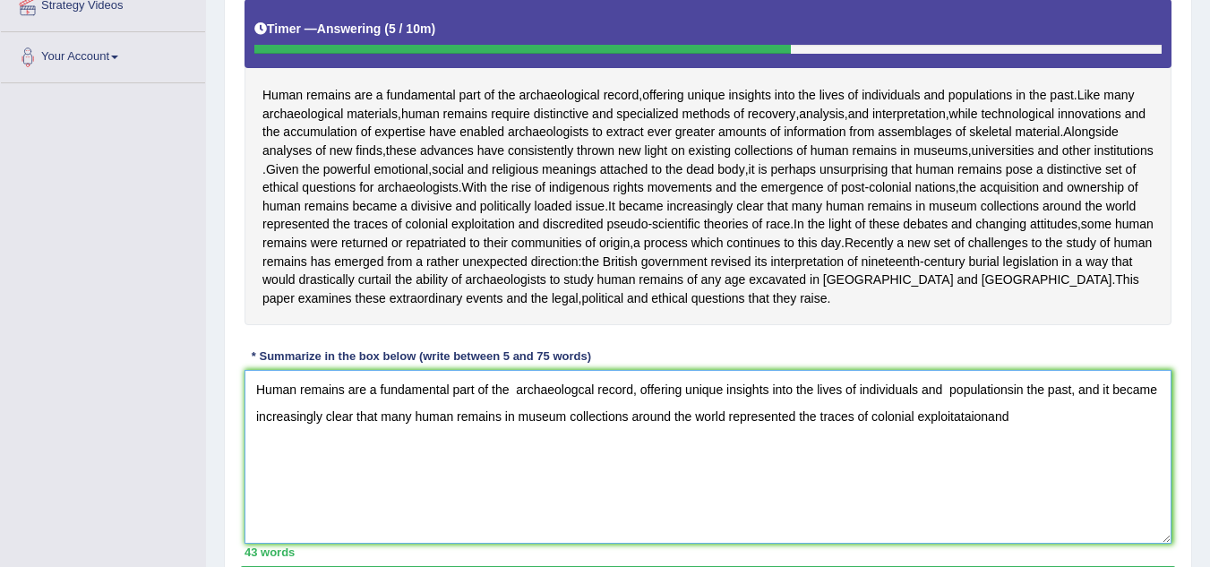
click at [986, 451] on textarea "Human remains are a fundamental part of the archaeologcal record, offering uniq…" at bounding box center [708, 457] width 927 height 174
click at [1020, 457] on textarea "Human remains are a fundamental part of the archaeologcal record, offering uniq…" at bounding box center [708, 457] width 927 height 174
click at [302, 480] on textarea "Human remains are a fundamental part of the archaeologcal record, offering uniq…" at bounding box center [708, 457] width 927 height 174
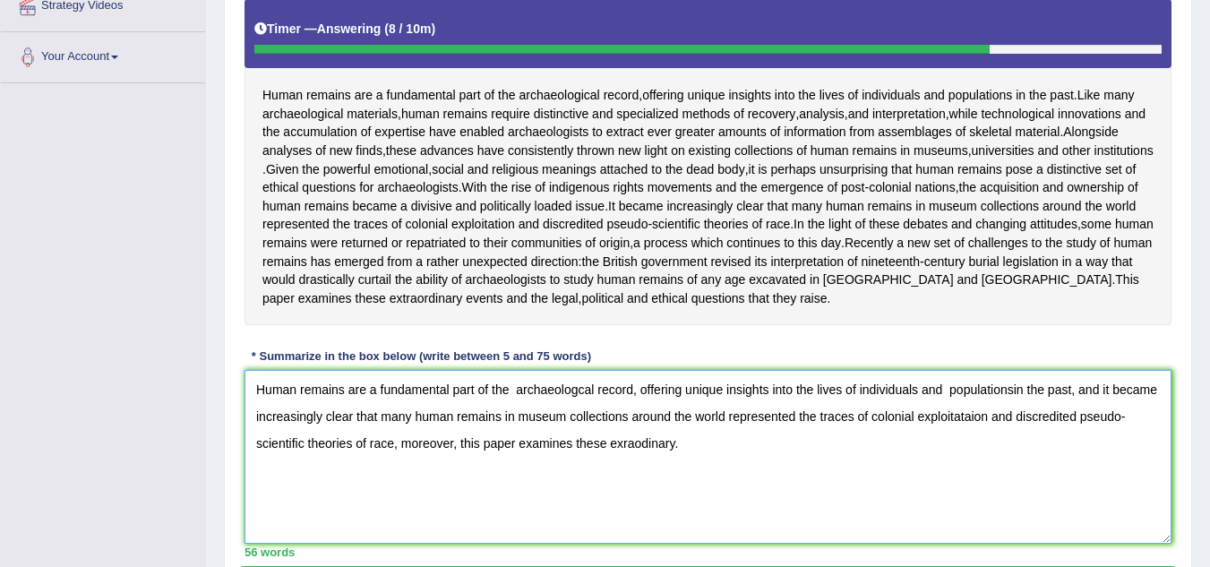
click at [621, 479] on textarea "Human remains are a fundamental part of the archaeologcal record, offering uniq…" at bounding box center [708, 457] width 927 height 174
click at [675, 480] on textarea "Human remains are a fundamental part of the archaeologcal record, offering uniq…" at bounding box center [708, 457] width 927 height 174
click at [726, 482] on textarea "Human remains are a fundamental part of the archaeologcal record, offering uniq…" at bounding box center [708, 457] width 927 height 174
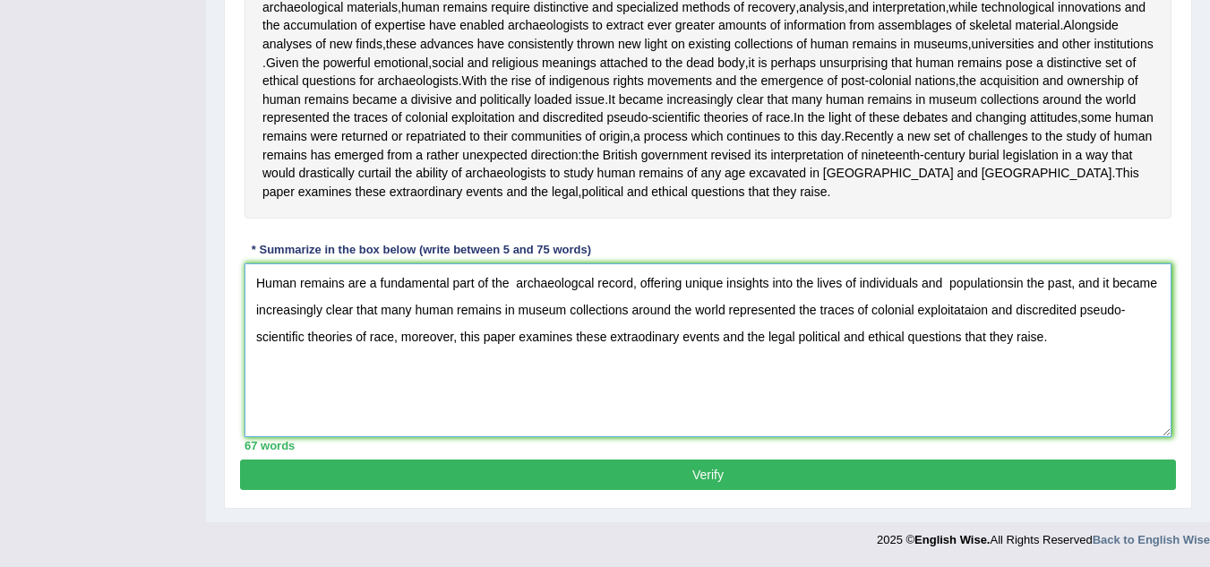
scroll to position [506, 0]
type textarea "Human remains are a fundamental part of the archaeologcal record, offering uniq…"
click at [800, 478] on button "Verify" at bounding box center [708, 474] width 936 height 30
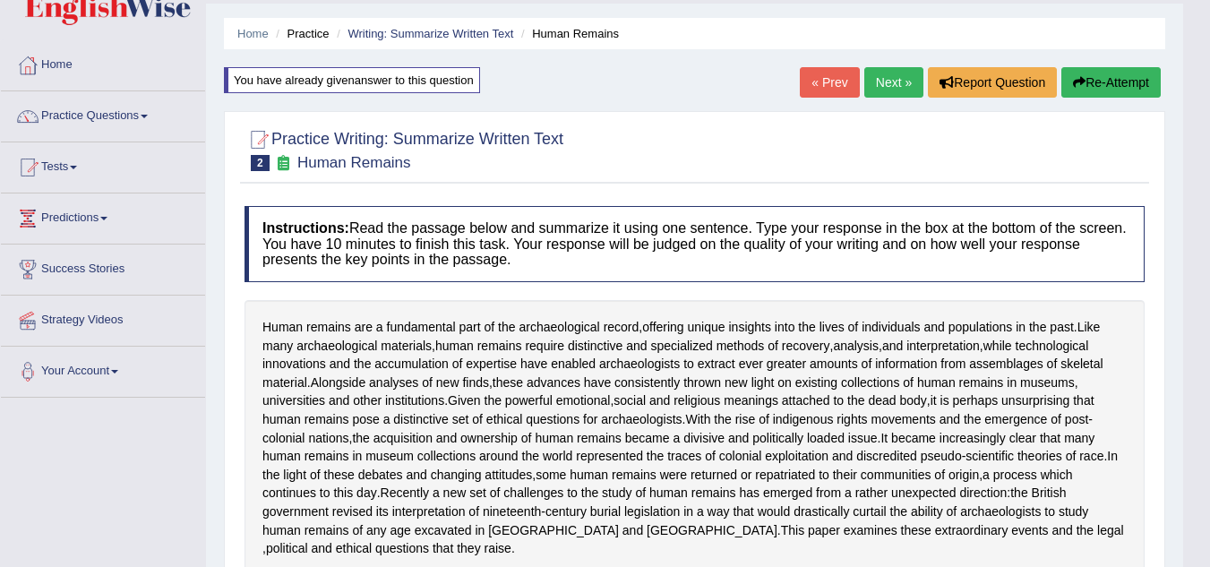
scroll to position [0, 0]
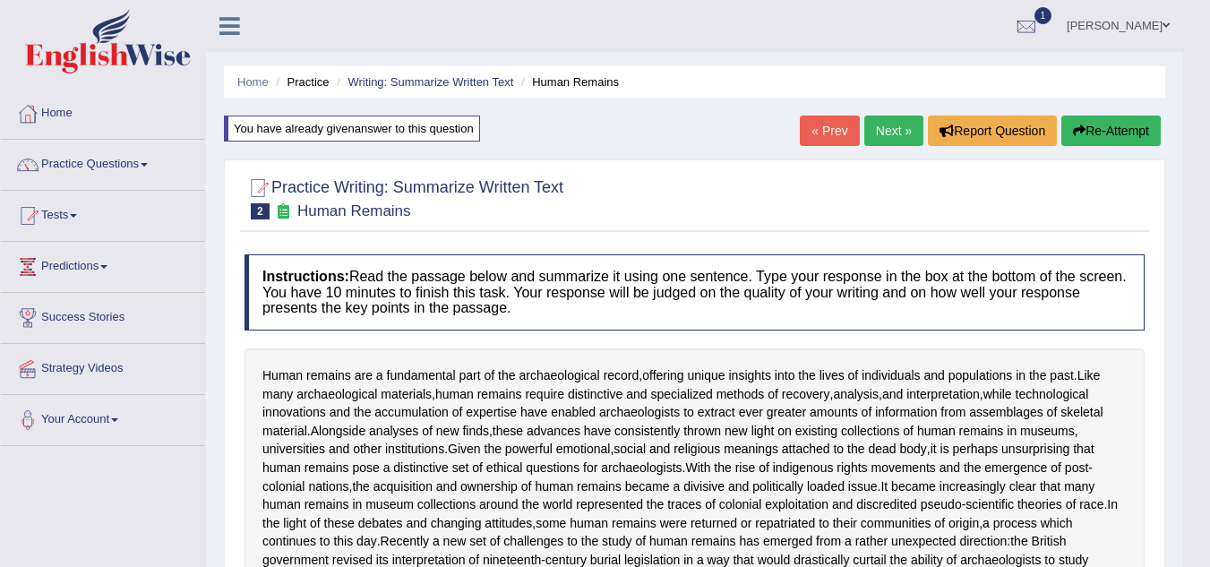
click at [889, 126] on link "Next »" at bounding box center [893, 131] width 59 height 30
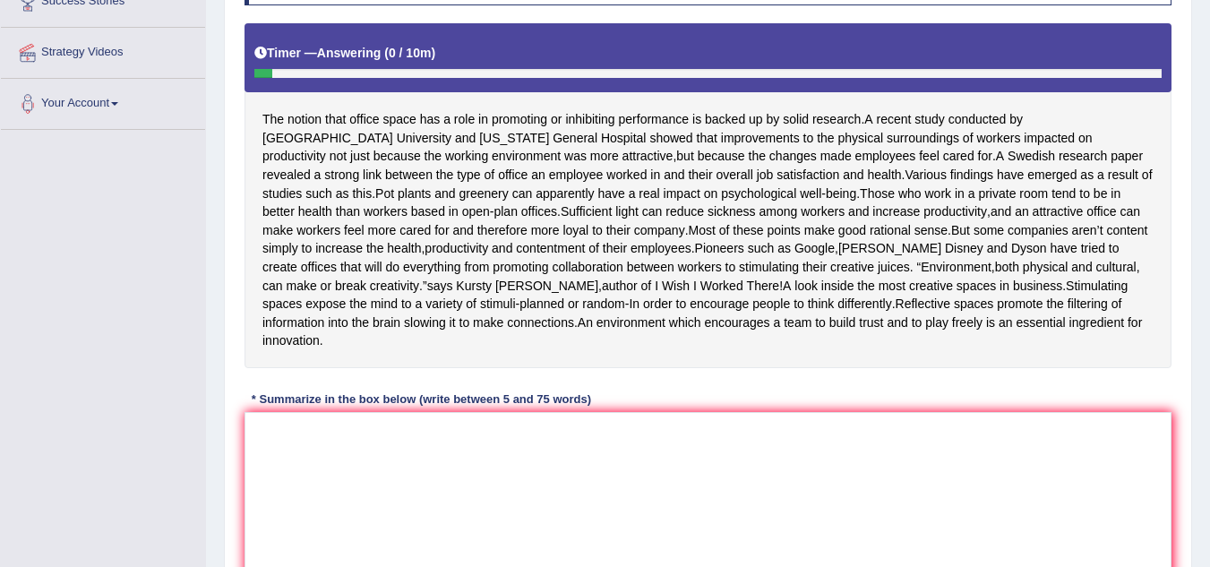
scroll to position [322, 0]
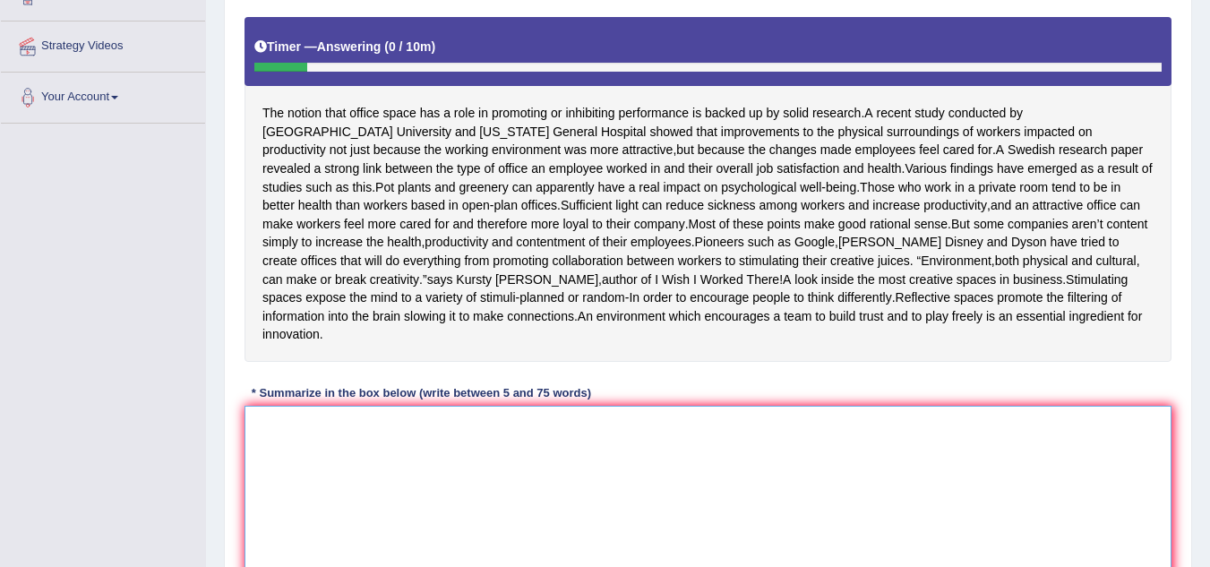
click at [274, 450] on textarea at bounding box center [708, 493] width 927 height 174
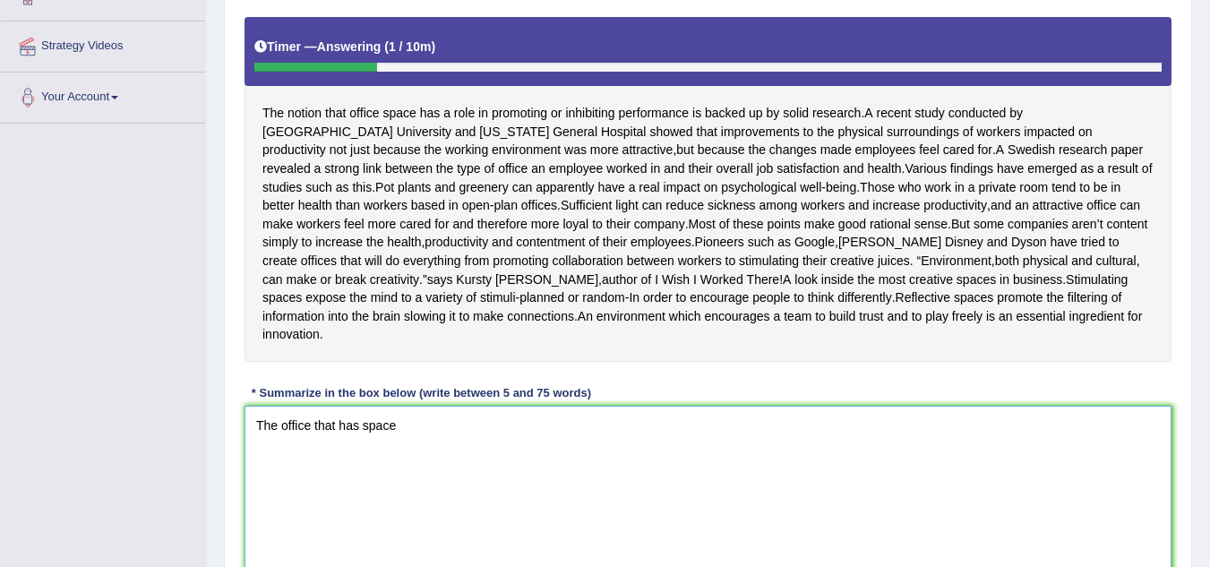
click at [277, 442] on textarea "The office that has space" at bounding box center [708, 493] width 927 height 174
click at [421, 443] on textarea "The notion that office that has space" at bounding box center [708, 493] width 927 height 174
click at [424, 445] on textarea "The notion that office that has space" at bounding box center [708, 493] width 927 height 174
click at [425, 445] on textarea "The notion that office space" at bounding box center [708, 493] width 927 height 174
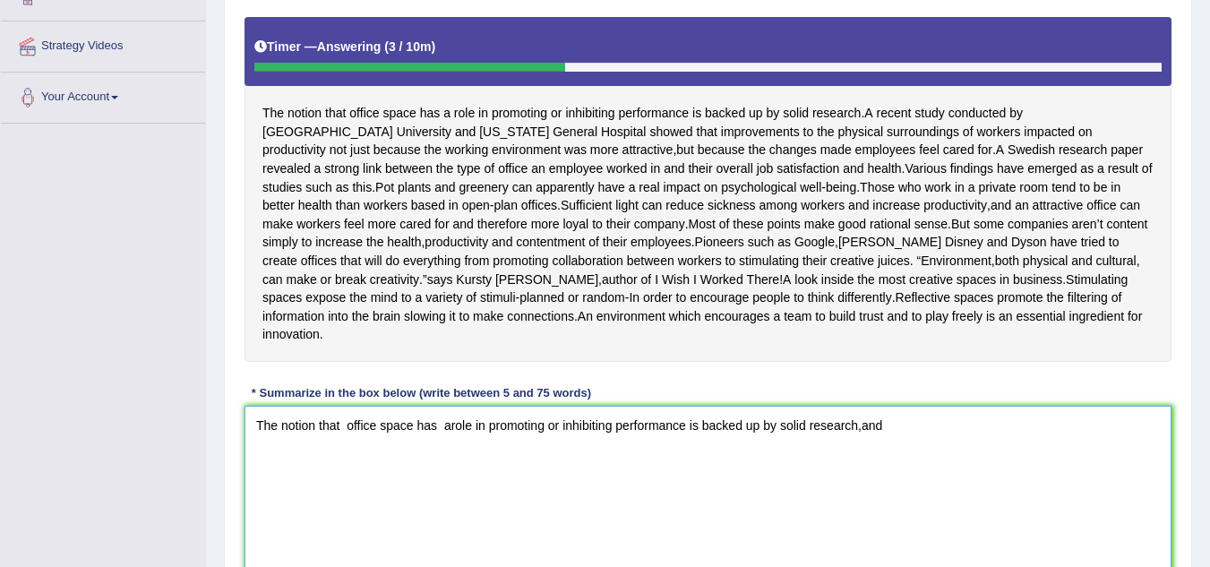
click at [861, 443] on textarea "The notion that office space has arole in promoting or inhibiting performance i…" at bounding box center [708, 493] width 927 height 174
click at [892, 448] on textarea "The notion that office space has arole in promoting or inhibiting performance i…" at bounding box center [708, 493] width 927 height 174
click at [1103, 448] on textarea "The notion that office space has arole in promoting or inhibiting performance i…" at bounding box center [708, 493] width 927 height 174
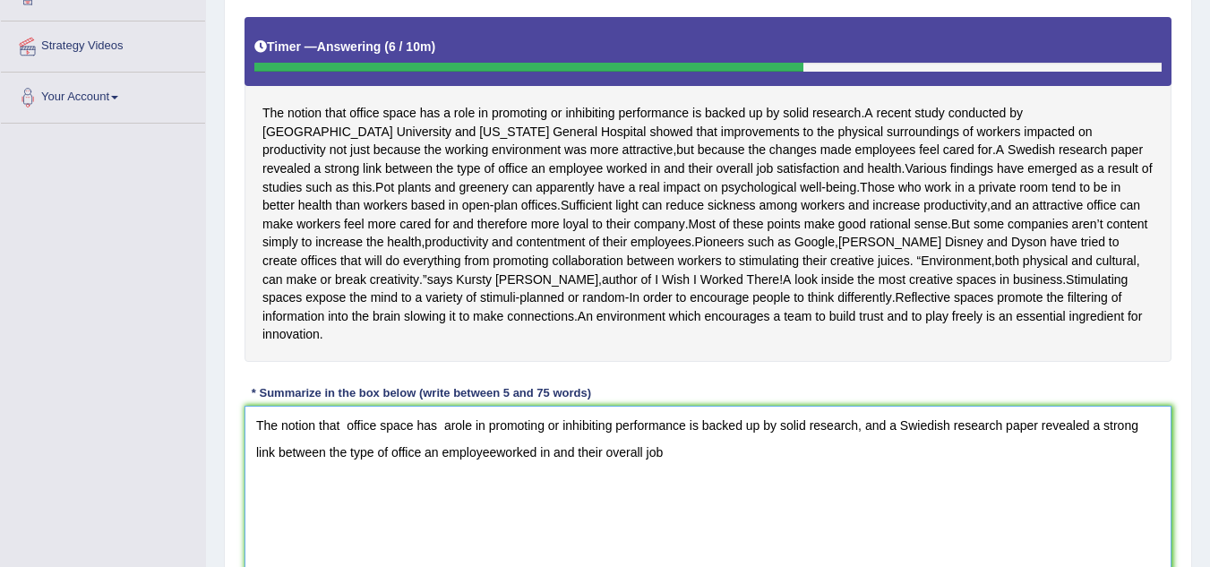
click at [494, 469] on textarea "The notion that office space has arole in promoting or inhibiting performance i…" at bounding box center [708, 493] width 927 height 174
click at [673, 468] on textarea "The notion that office space has arole in promoting or inhibiting performance i…" at bounding box center [708, 493] width 927 height 174
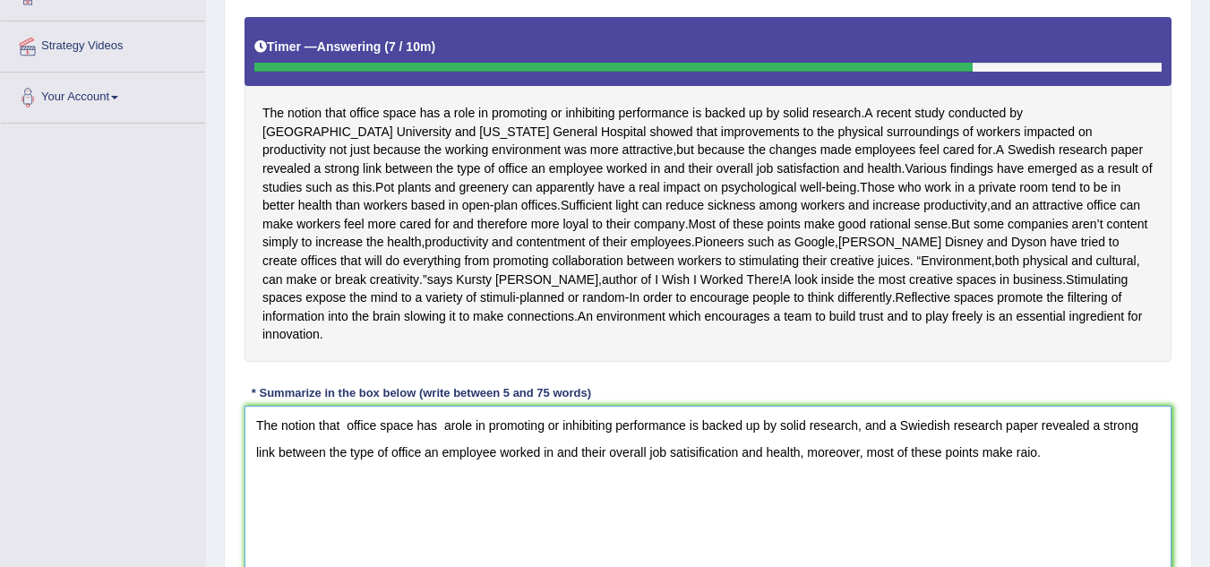
click at [1035, 471] on textarea "The notion that office space has arole in promoting or inhibiting performance i…" at bounding box center [708, 493] width 927 height 174
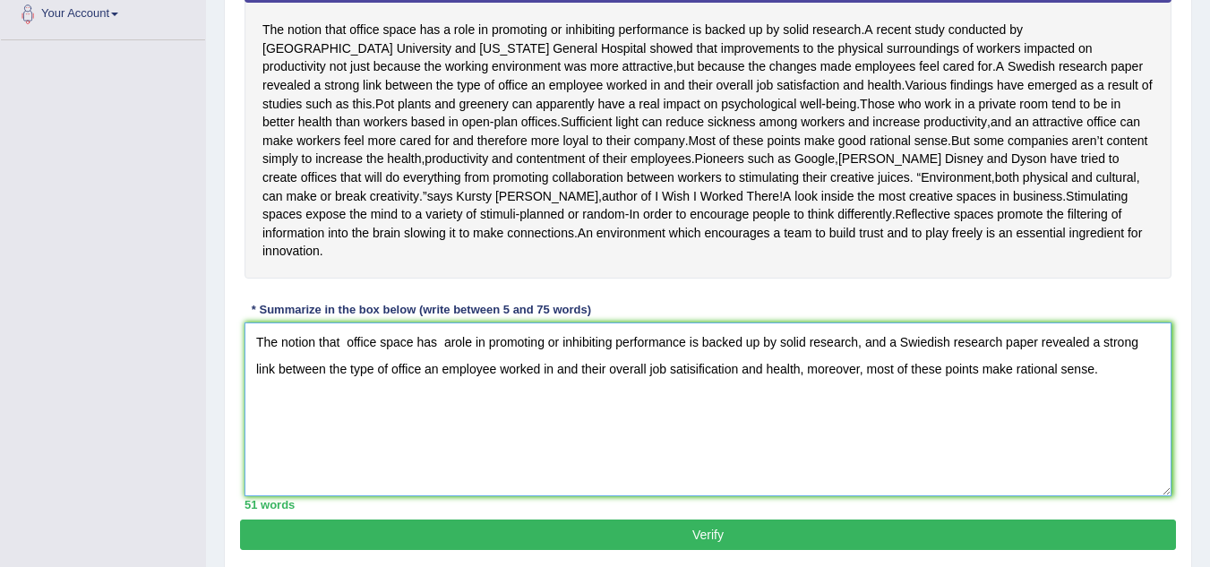
scroll to position [448, 0]
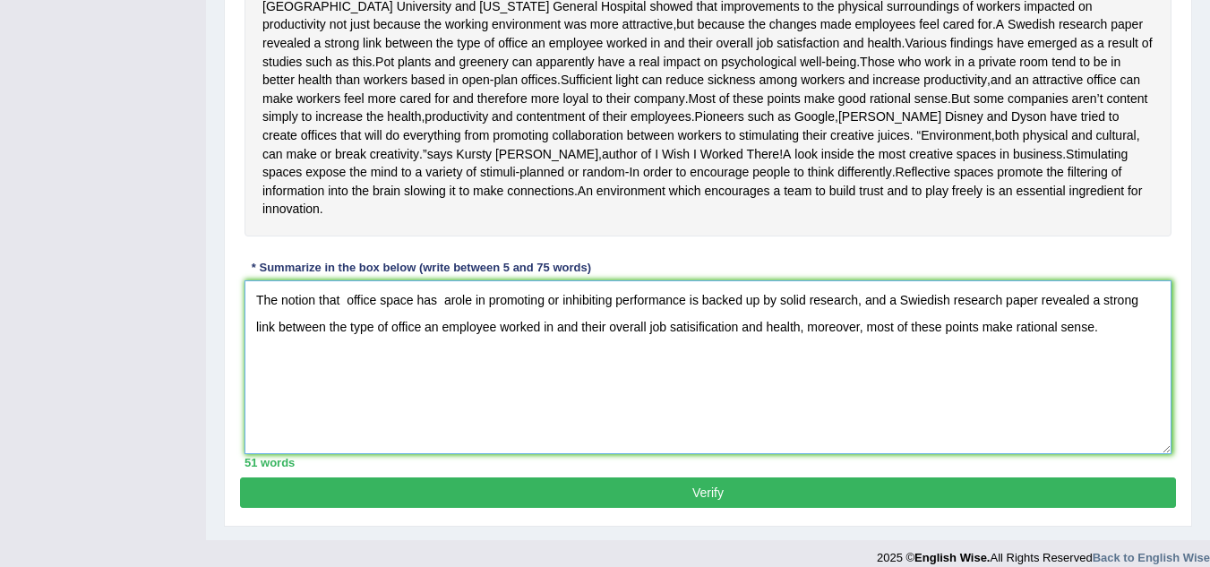
type textarea "The notion that office space has arole in promoting or inhibiting performance i…"
click at [731, 508] on button "Verify" at bounding box center [708, 492] width 936 height 30
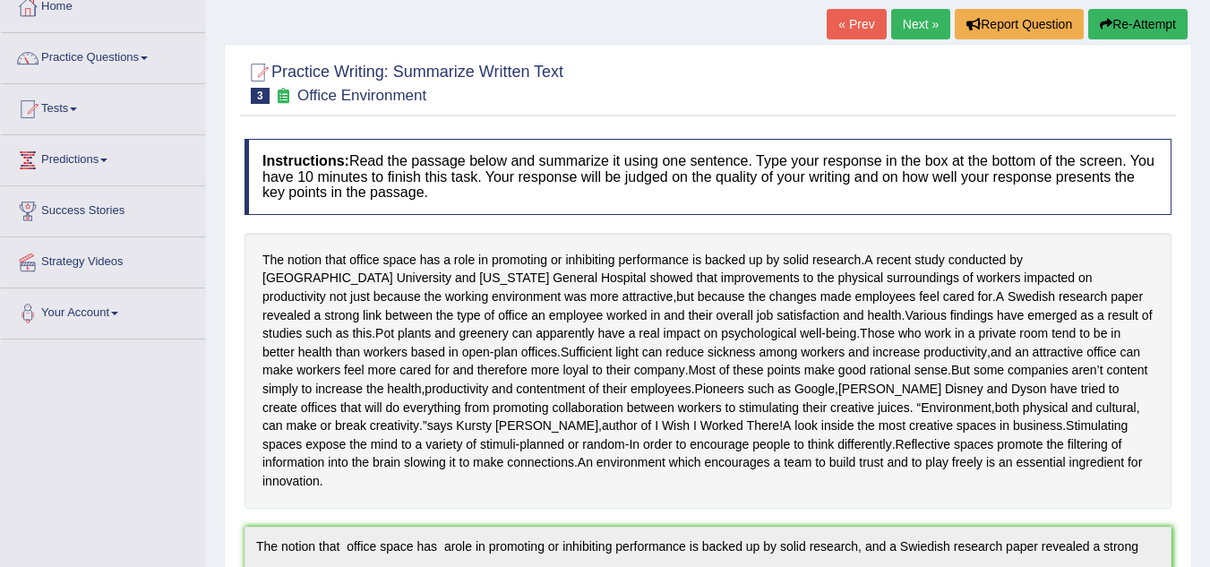
scroll to position [91, 0]
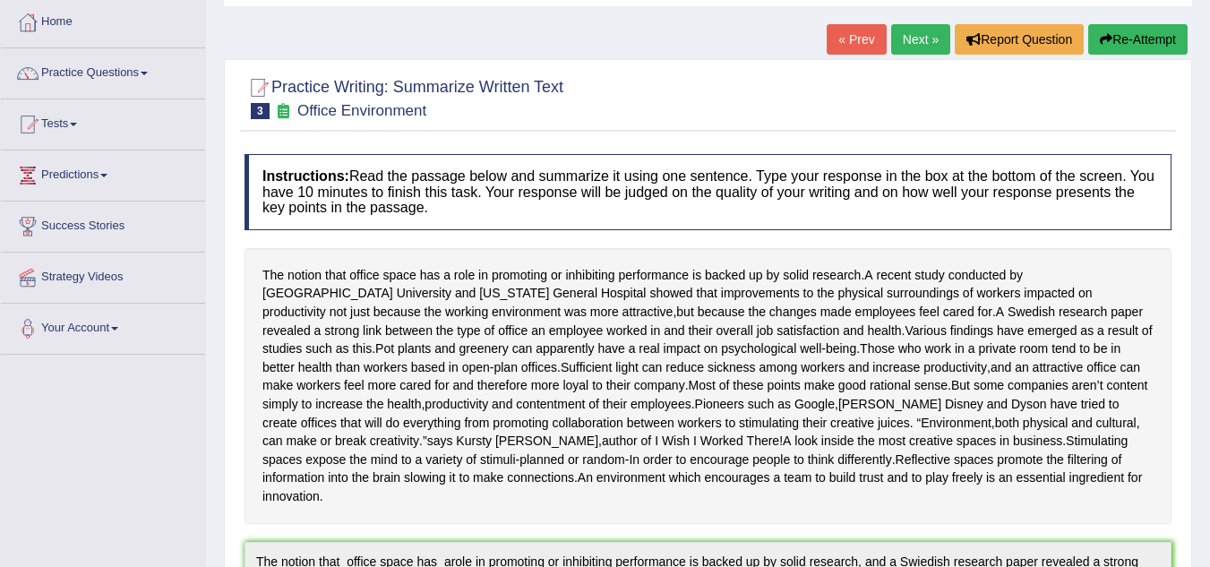
click at [906, 34] on link "Next »" at bounding box center [920, 39] width 59 height 30
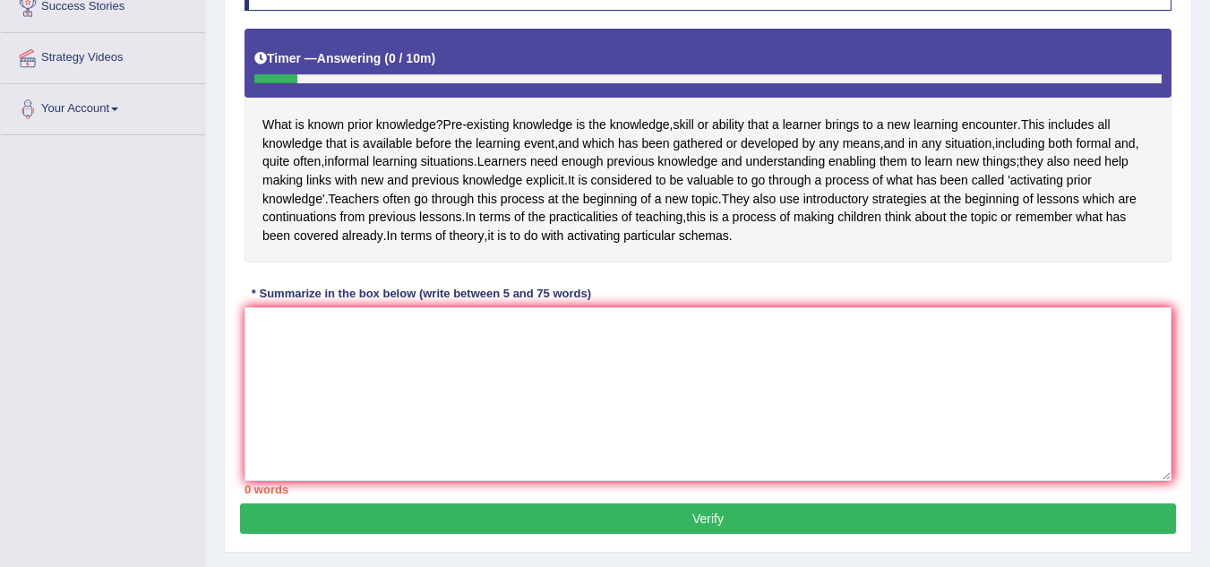
scroll to position [322, 0]
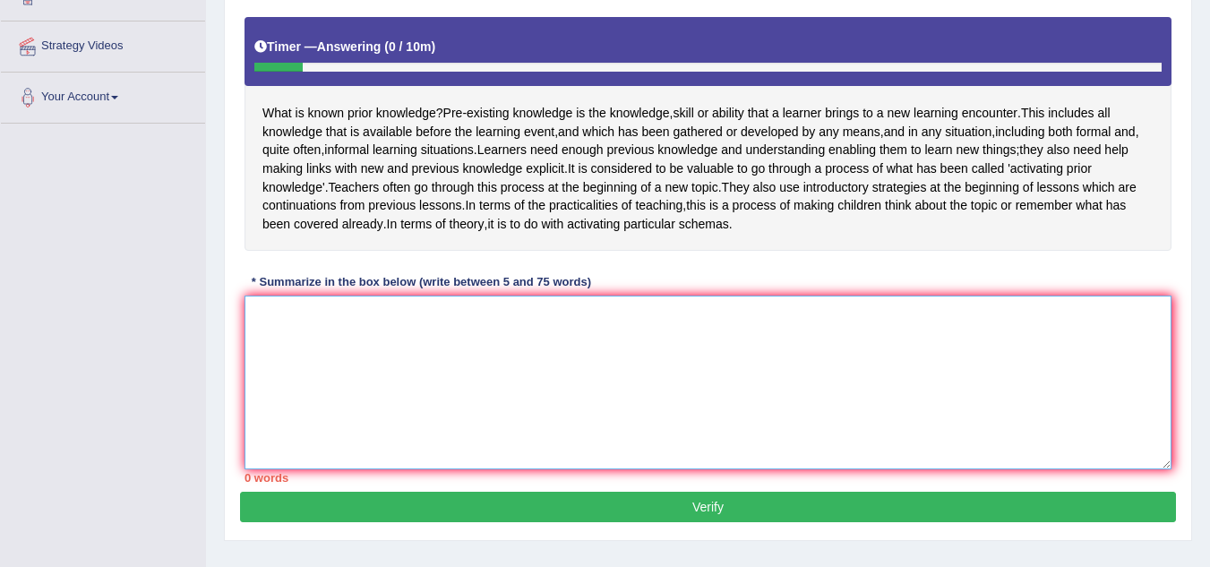
click at [272, 365] on textarea at bounding box center [708, 383] width 927 height 174
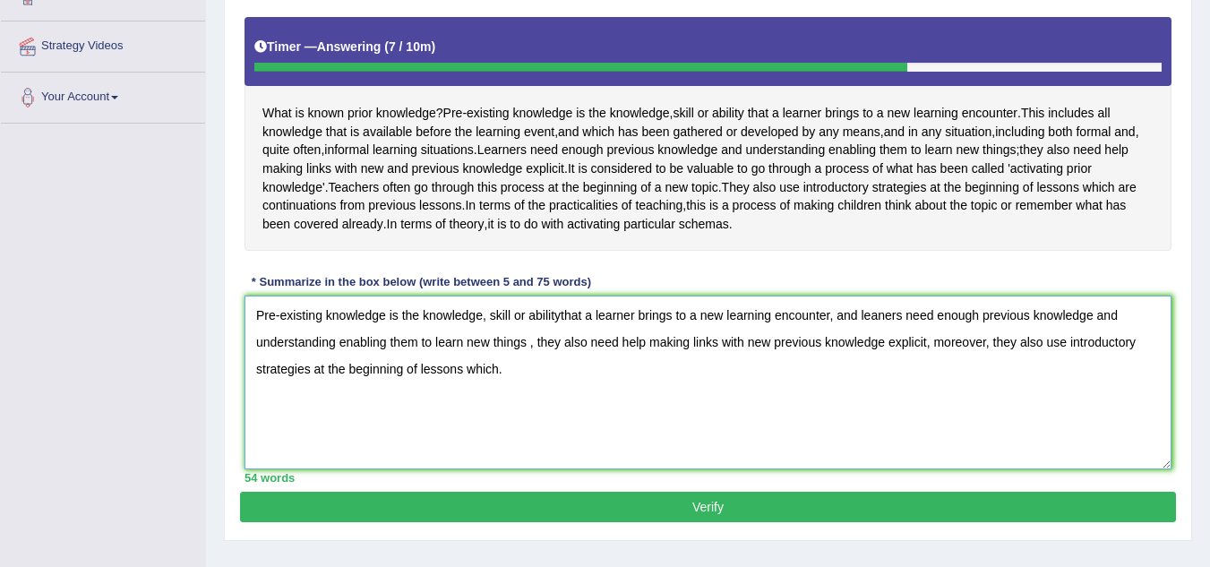
click at [495, 409] on textarea "Pre-existing knowledge is the knowledge, skill or abilitythat a learner brings …" at bounding box center [708, 383] width 927 height 174
click at [636, 447] on textarea "Pre-existing knowledge is the knowledge, skill or abilitythat a learner brings …" at bounding box center [708, 383] width 927 height 174
click at [631, 407] on textarea "Pre-existing knowledge is the knowledge, skill or abilitythat a learner brings …" at bounding box center [708, 383] width 927 height 174
click at [628, 408] on textarea "Pre-existing knowledge is the knowledge, skill or abilitythat a learner brings …" at bounding box center [708, 383] width 927 height 174
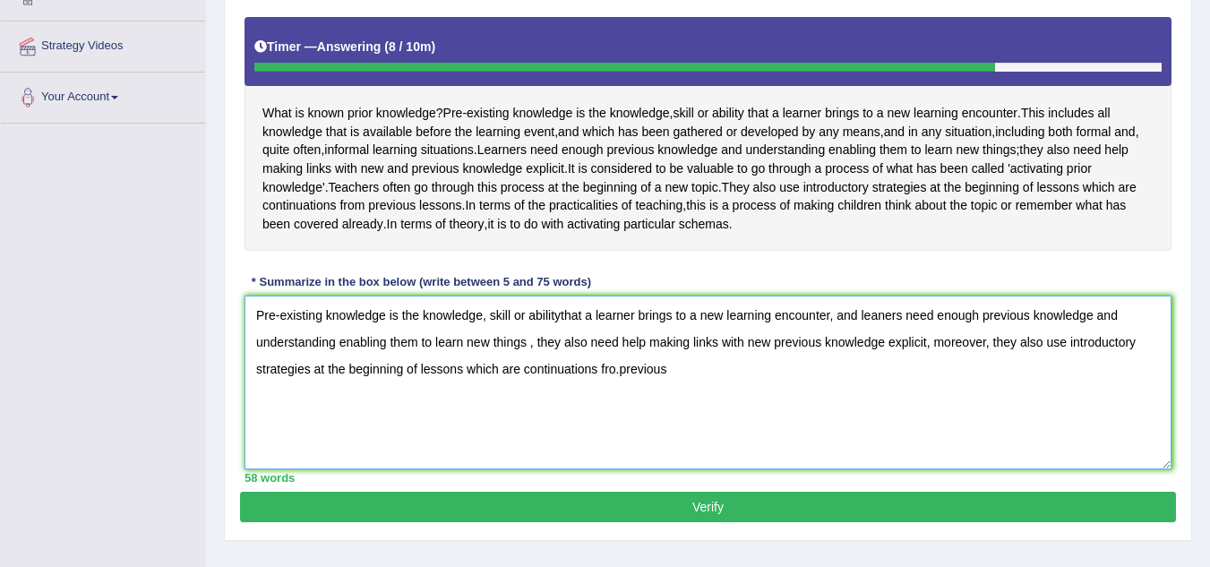
click at [618, 408] on textarea "Pre-existing knowledge is the knowledge, skill or abilitythat a learner brings …" at bounding box center [708, 383] width 927 height 174
click at [682, 409] on textarea "Pre-existing knowledge is the knowledge, skill or abilitythat a learner brings …" at bounding box center [708, 383] width 927 height 174
click at [689, 405] on textarea "Pre-existing knowledge is the knowledge, skill or abilitythat a learner brings …" at bounding box center [708, 383] width 927 height 174
click at [677, 407] on textarea "Pre-existing knowledge is the knowledge, skill or abilitythat a learner brings …" at bounding box center [708, 383] width 927 height 174
click at [559, 354] on textarea "Pre-existing knowledge is the knowledge, skill or abilitythat a learner brings …" at bounding box center [708, 383] width 927 height 174
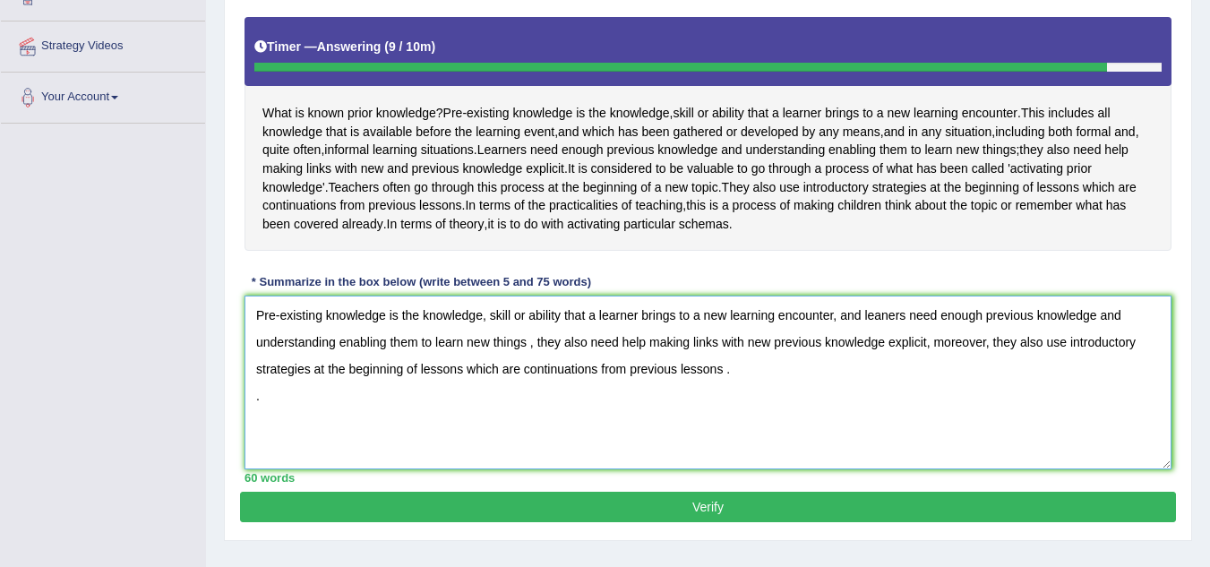
type textarea "Pre-existing knowledge is the knowledge, skill or ability that a learner brings…"
click at [782, 522] on button "Verify" at bounding box center [708, 507] width 936 height 30
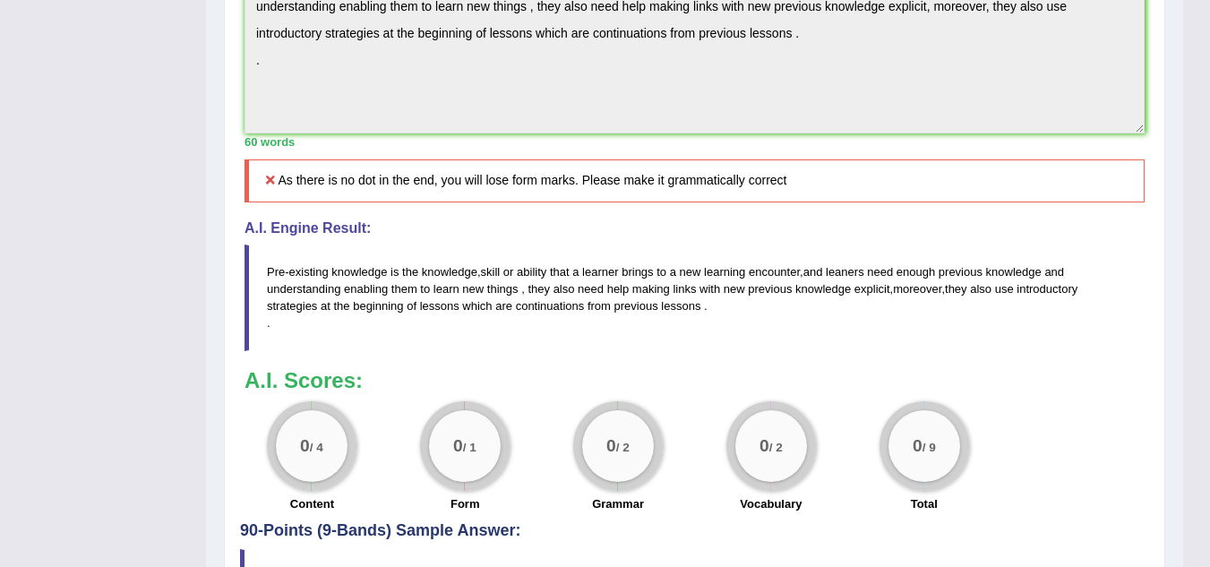
scroll to position [573, 0]
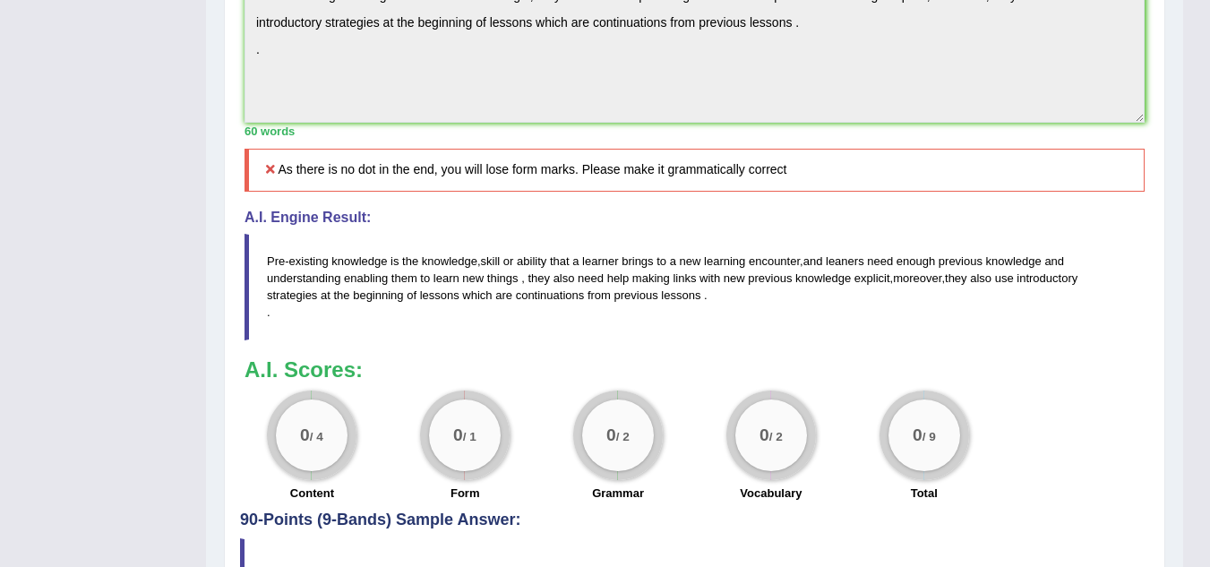
click at [707, 302] on span "." at bounding box center [706, 294] width 4 height 13
click at [76, 369] on div "Toggle navigation Home Practice Questions Speaking Practice Read Aloud Repeat S…" at bounding box center [591, 48] width 1183 height 1243
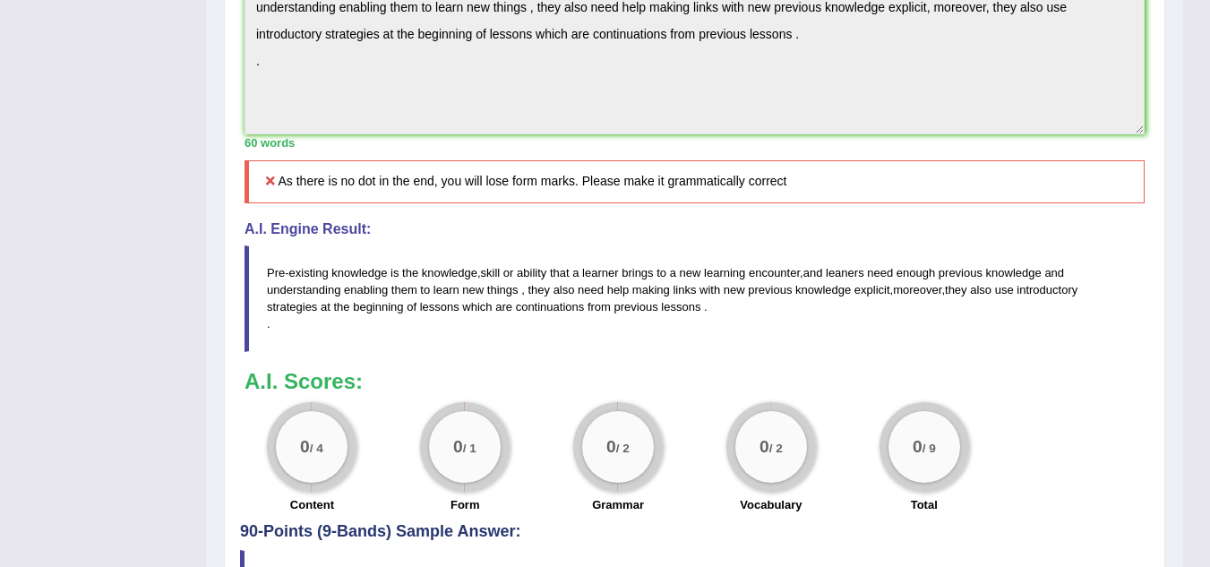
click at [70, 351] on div "Toggle navigation Home Practice Questions Speaking Practice Read Aloud Repeat S…" at bounding box center [591, 59] width 1183 height 1243
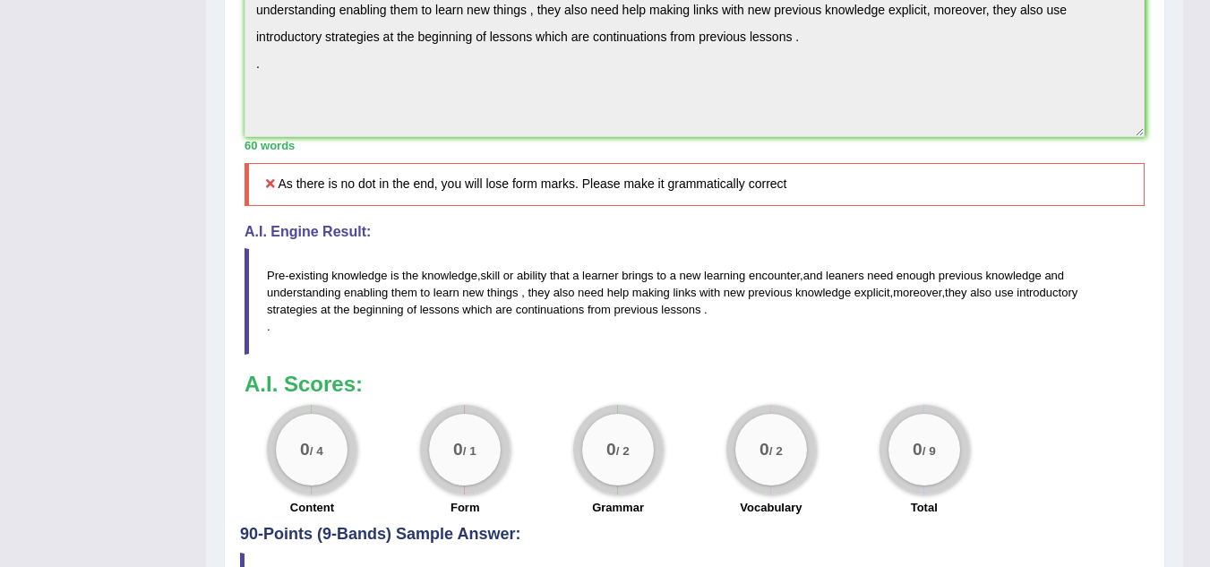
click at [71, 353] on div "Toggle navigation Home Practice Questions Speaking Practice Read Aloud Repeat S…" at bounding box center [591, 62] width 1183 height 1243
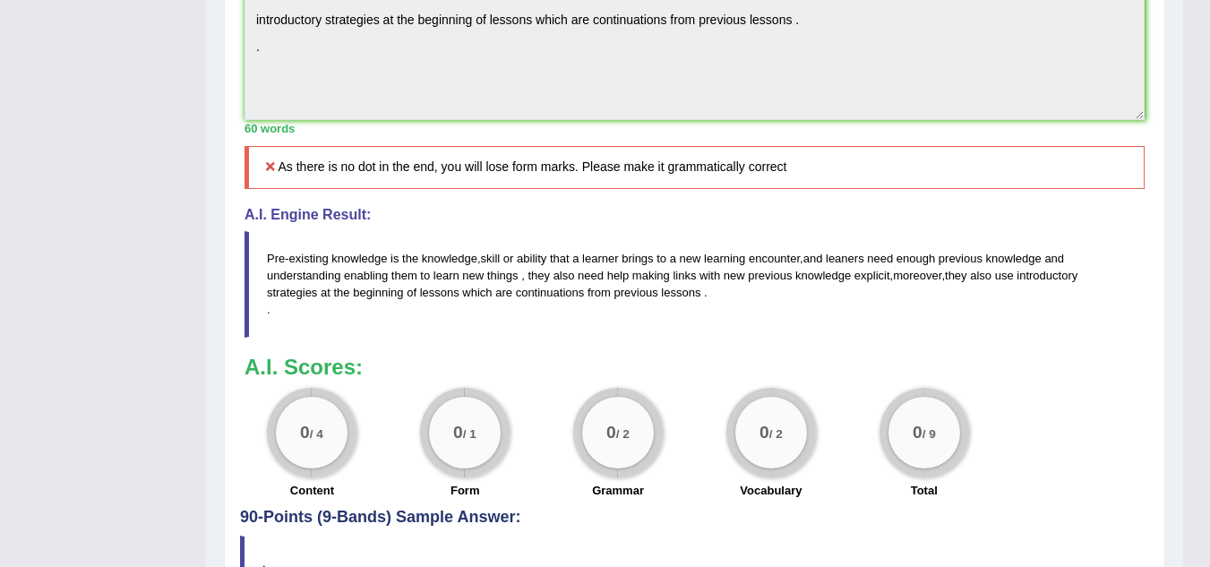
click at [70, 352] on div "Toggle navigation Home Practice Questions Speaking Practice Read Aloud Repeat S…" at bounding box center [591, 45] width 1183 height 1243
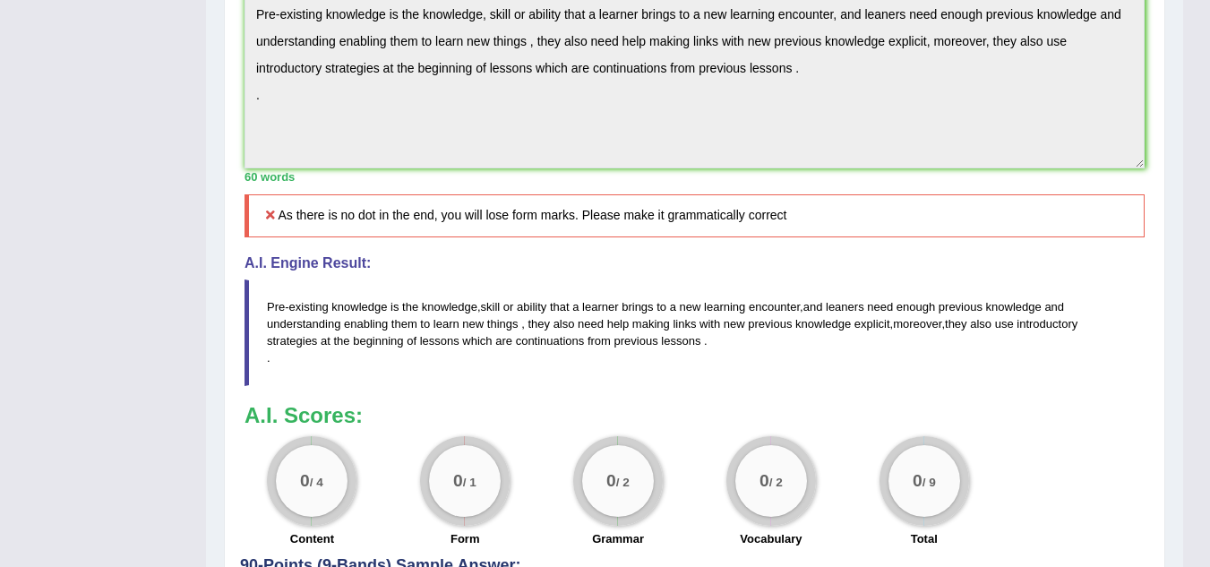
click at [17, 302] on div "Toggle navigation Home Practice Questions Speaking Practice Read Aloud Repeat S…" at bounding box center [591, 93] width 1183 height 1243
click at [72, 348] on div "Toggle navigation Home Practice Questions Speaking Practice Read Aloud Repeat S…" at bounding box center [591, 93] width 1183 height 1243
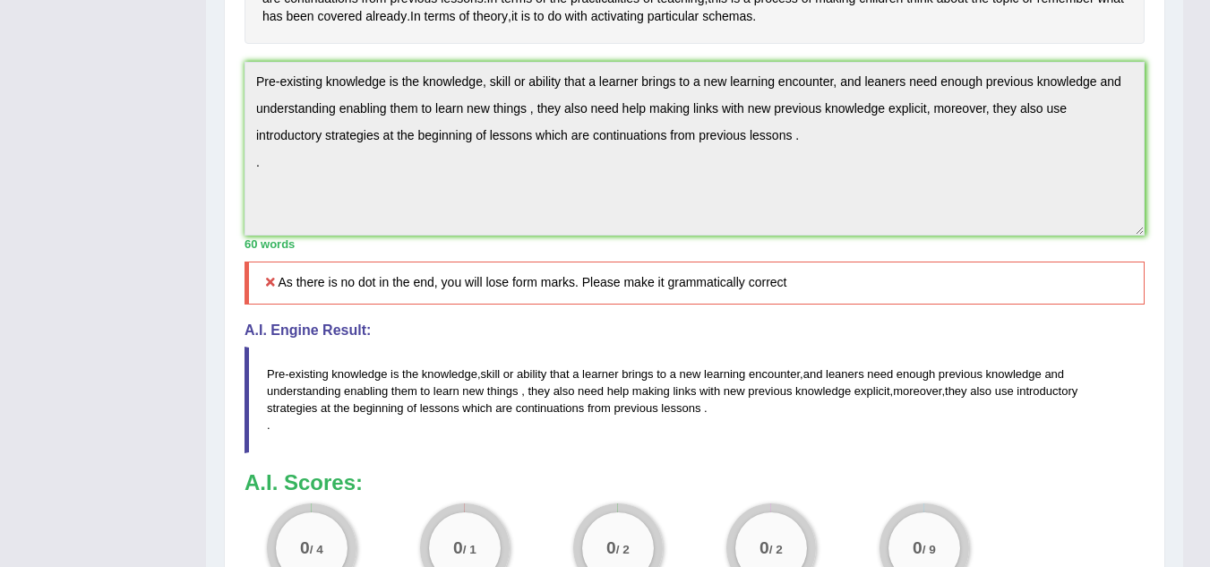
click at [20, 303] on div "Toggle navigation Home Practice Questions Speaking Practice Read Aloud Repeat S…" at bounding box center [591, 161] width 1183 height 1243
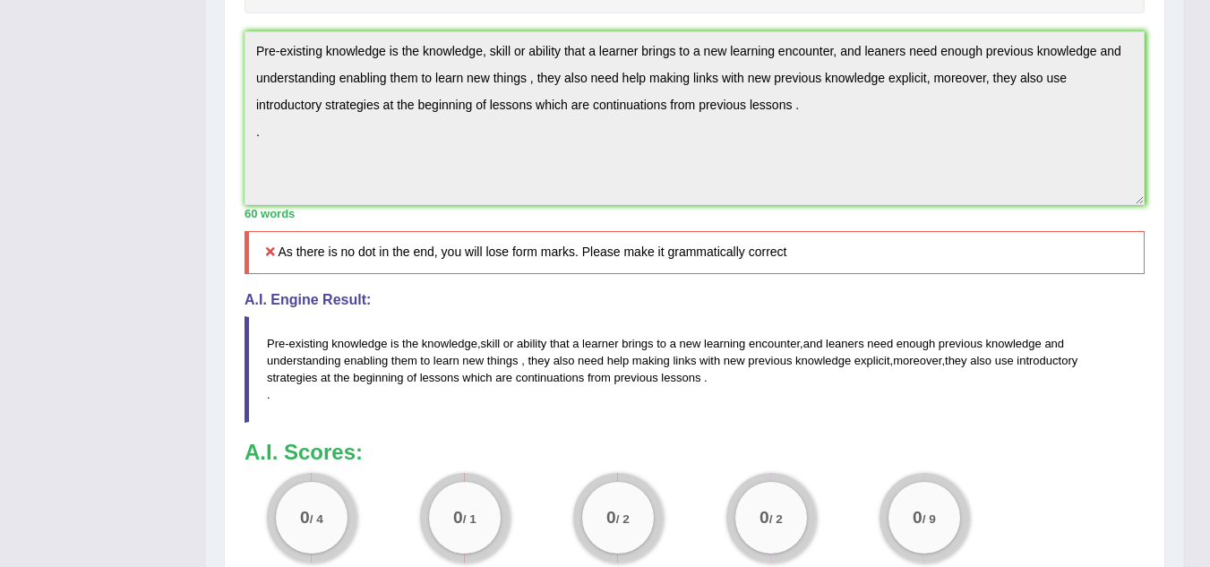
click at [71, 359] on div "Toggle navigation Home Practice Questions Speaking Practice Read Aloud Repeat S…" at bounding box center [591, 130] width 1183 height 1243
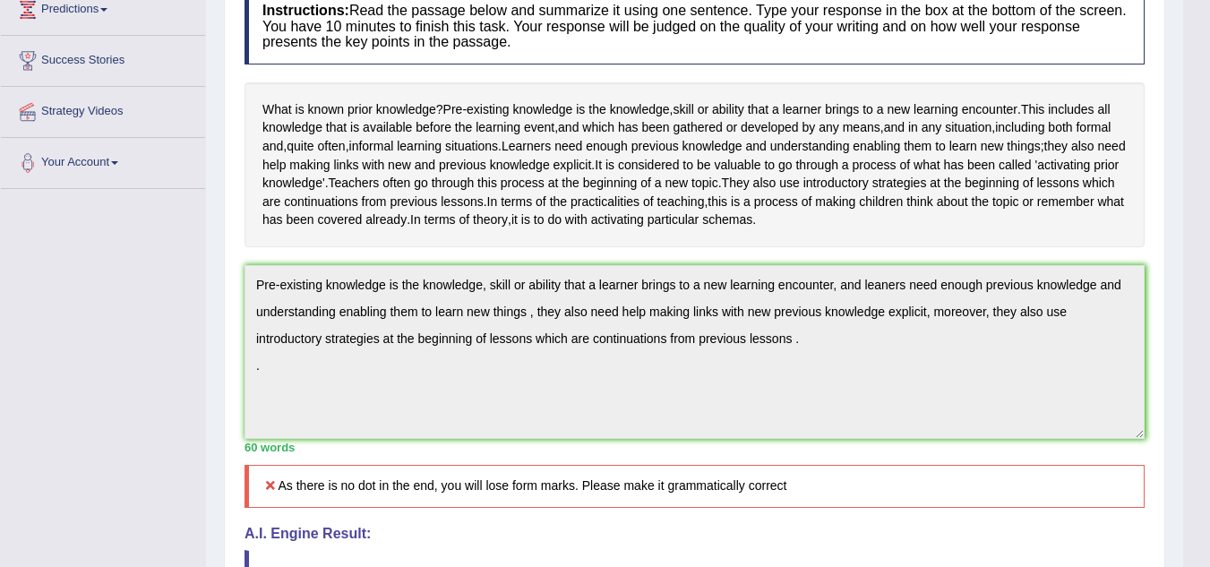
scroll to position [281, 0]
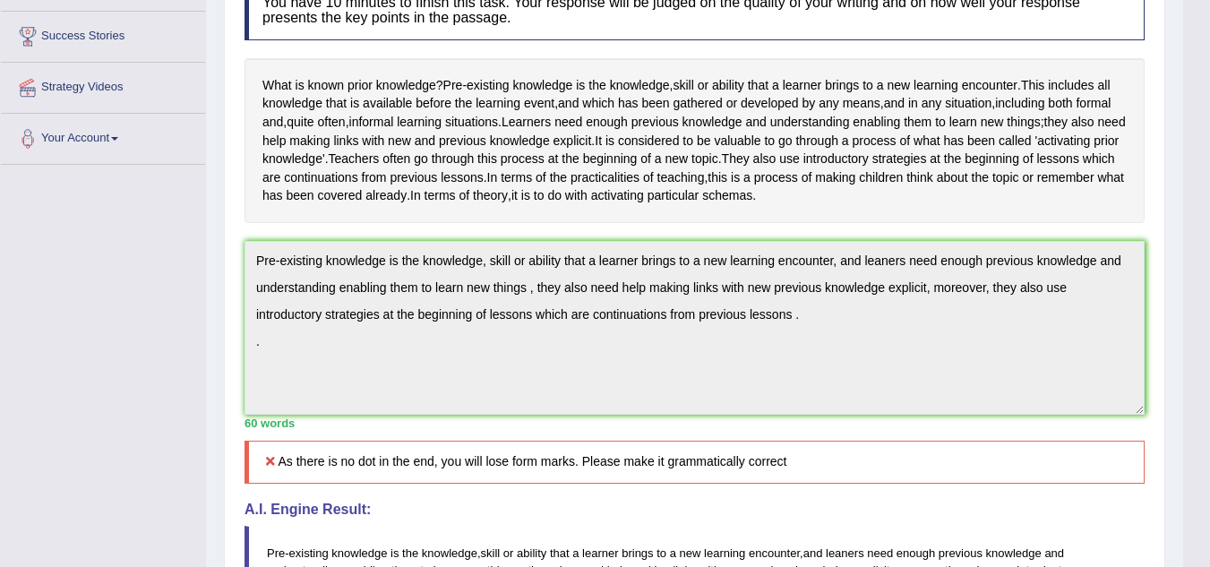
click at [71, 347] on div "Toggle navigation Home Practice Questions Speaking Practice Read Aloud Repeat S…" at bounding box center [591, 340] width 1183 height 1243
click at [85, 305] on div "Toggle navigation Home Practice Questions Speaking Practice Read Aloud Repeat S…" at bounding box center [591, 340] width 1183 height 1243
click at [83, 302] on div "Toggle navigation Home Practice Questions Speaking Practice Read Aloud Repeat S…" at bounding box center [591, 340] width 1183 height 1243
click at [85, 303] on div "Toggle navigation Home Practice Questions Speaking Practice Read Aloud Repeat S…" at bounding box center [591, 340] width 1183 height 1243
click at [85, 305] on div "Toggle navigation Home Practice Questions Speaking Practice Read Aloud Repeat S…" at bounding box center [591, 340] width 1183 height 1243
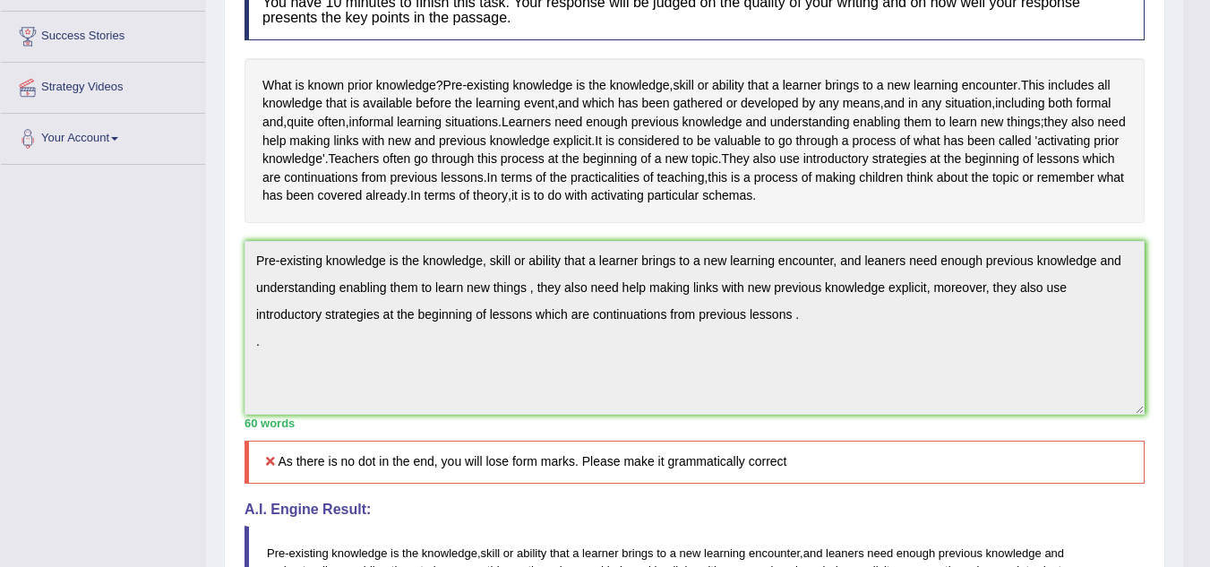
click at [82, 298] on div "Toggle navigation Home Practice Questions Speaking Practice Read Aloud Repeat S…" at bounding box center [591, 340] width 1183 height 1243
click at [83, 301] on div "Toggle navigation Home Practice Questions Speaking Practice Read Aloud Repeat S…" at bounding box center [591, 340] width 1183 height 1243
click at [82, 300] on div "Toggle navigation Home Practice Questions Speaking Practice Read Aloud Repeat S…" at bounding box center [591, 340] width 1183 height 1243
click at [85, 305] on div "Toggle navigation Home Practice Questions Speaking Practice Read Aloud Repeat S…" at bounding box center [591, 340] width 1183 height 1243
click at [83, 301] on div "Toggle navigation Home Practice Questions Speaking Practice Read Aloud Repeat S…" at bounding box center [591, 340] width 1183 height 1243
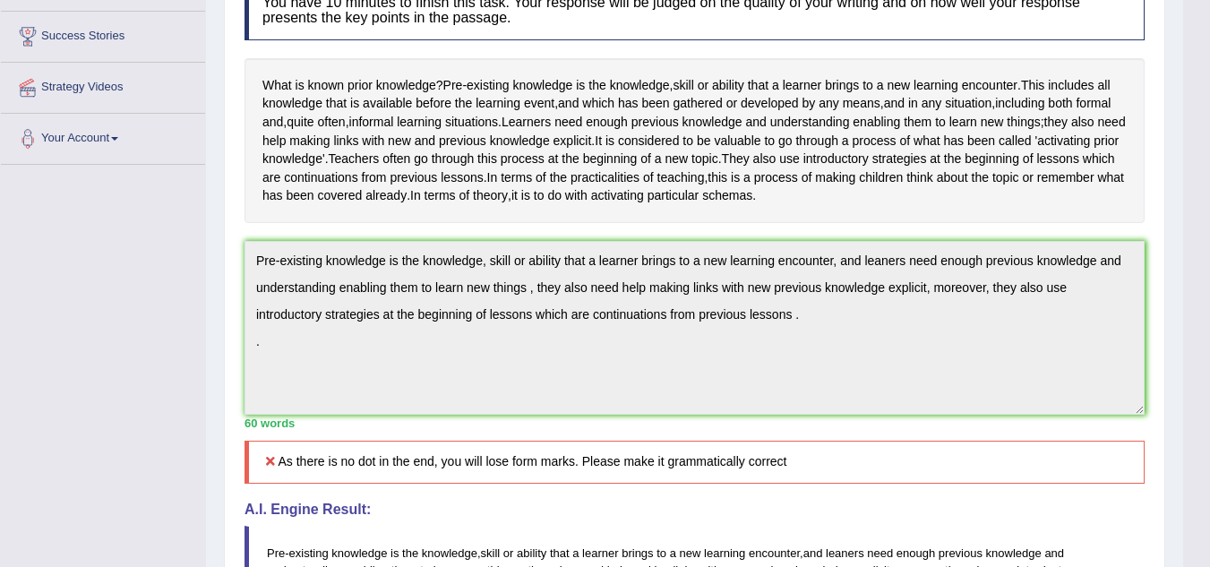
click at [85, 305] on div "Toggle navigation Home Practice Questions Speaking Practice Read Aloud Repeat S…" at bounding box center [591, 340] width 1183 height 1243
click at [85, 303] on div "Toggle navigation Home Practice Questions Speaking Practice Read Aloud Repeat S…" at bounding box center [591, 340] width 1183 height 1243
click at [83, 301] on div "Toggle navigation Home Practice Questions Speaking Practice Read Aloud Repeat S…" at bounding box center [591, 340] width 1183 height 1243
click at [85, 305] on div "Toggle navigation Home Practice Questions Speaking Practice Read Aloud Repeat S…" at bounding box center [591, 340] width 1183 height 1243
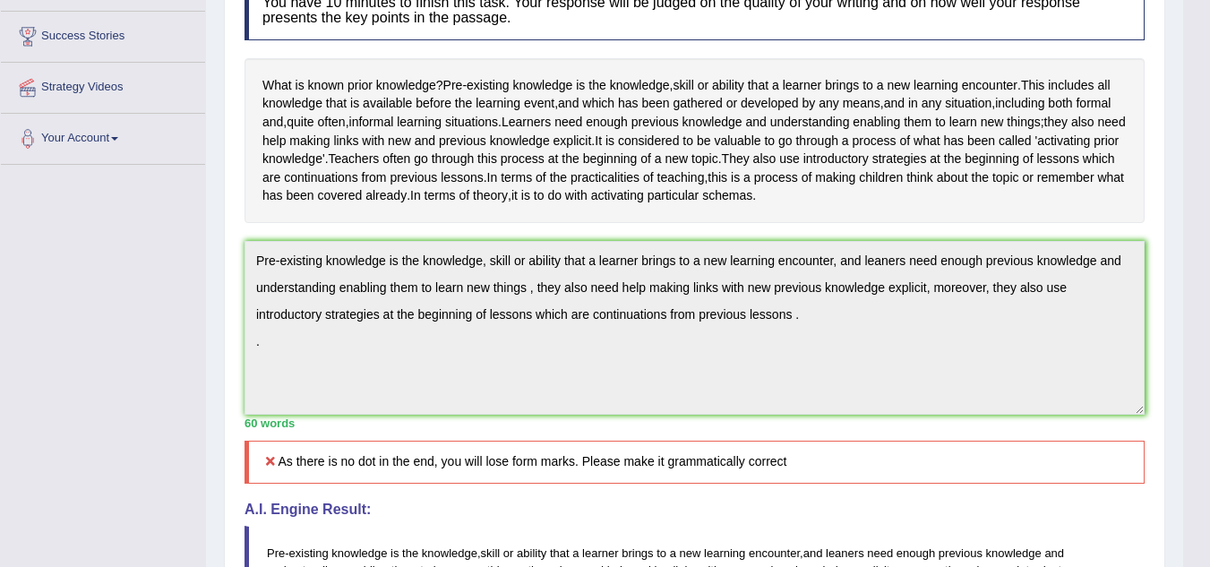
click at [82, 297] on div "Toggle navigation Home Practice Questions Speaking Practice Read Aloud Repeat S…" at bounding box center [591, 340] width 1183 height 1243
click at [85, 304] on div "Toggle navigation Home Practice Questions Speaking Practice Read Aloud Repeat S…" at bounding box center [591, 340] width 1183 height 1243
click at [85, 305] on div "Toggle navigation Home Practice Questions Speaking Practice Read Aloud Repeat S…" at bounding box center [591, 340] width 1183 height 1243
click at [83, 299] on div "Toggle navigation Home Practice Questions Speaking Practice Read Aloud Repeat S…" at bounding box center [591, 340] width 1183 height 1243
click at [85, 304] on div "Toggle navigation Home Practice Questions Speaking Practice Read Aloud Repeat S…" at bounding box center [591, 340] width 1183 height 1243
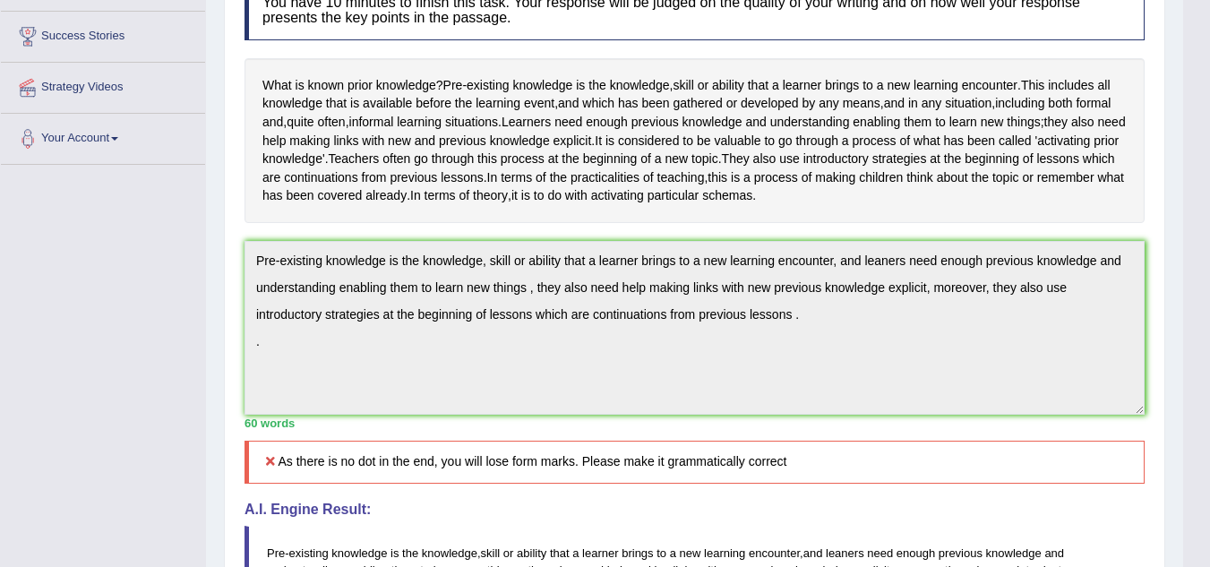
click at [85, 305] on div "Toggle navigation Home Practice Questions Speaking Practice Read Aloud Repeat S…" at bounding box center [591, 340] width 1183 height 1243
click at [83, 300] on div "Toggle navigation Home Practice Questions Speaking Practice Read Aloud Repeat S…" at bounding box center [591, 340] width 1183 height 1243
click at [84, 303] on div "Toggle navigation Home Practice Questions Speaking Practice Read Aloud Repeat S…" at bounding box center [591, 340] width 1183 height 1243
click at [82, 297] on div "Toggle navigation Home Practice Questions Speaking Practice Read Aloud Repeat S…" at bounding box center [591, 340] width 1183 height 1243
click at [80, 295] on div "Toggle navigation Home Practice Questions Speaking Practice Read Aloud Repeat S…" at bounding box center [591, 340] width 1183 height 1243
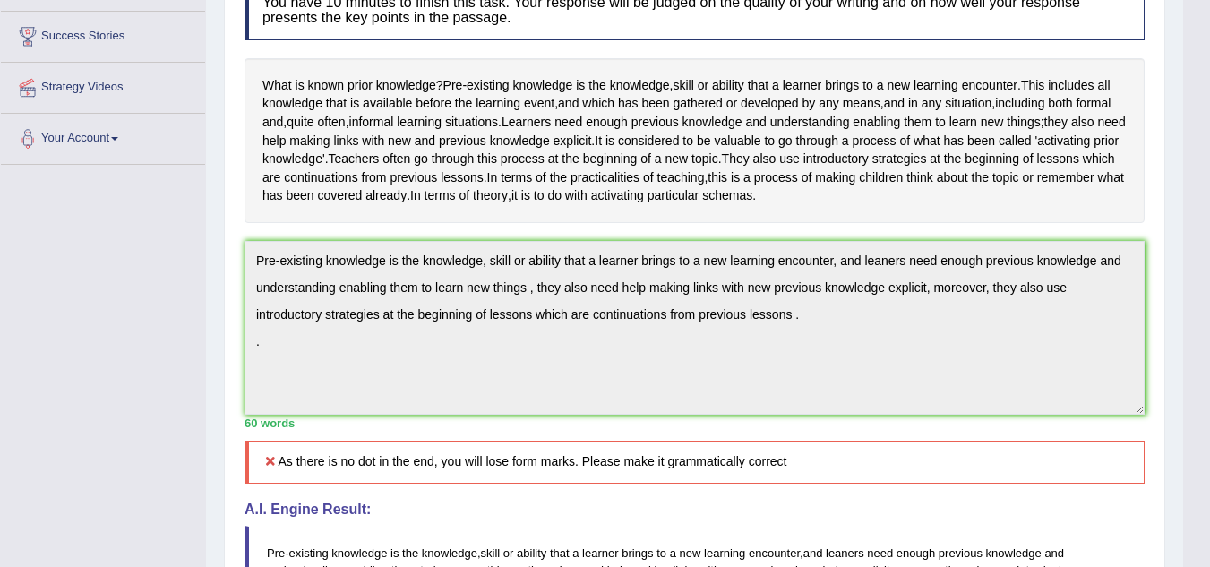
click at [82, 296] on div "Toggle navigation Home Practice Questions Speaking Practice Read Aloud Repeat S…" at bounding box center [591, 340] width 1183 height 1243
click at [85, 305] on div "Toggle navigation Home Practice Questions Speaking Practice Read Aloud Repeat S…" at bounding box center [591, 340] width 1183 height 1243
click at [86, 306] on div "Toggle navigation Home Practice Questions Speaking Practice Read Aloud Repeat S…" at bounding box center [591, 340] width 1183 height 1243
click at [85, 304] on div "Toggle navigation Home Practice Questions Speaking Practice Read Aloud Repeat S…" at bounding box center [591, 340] width 1183 height 1243
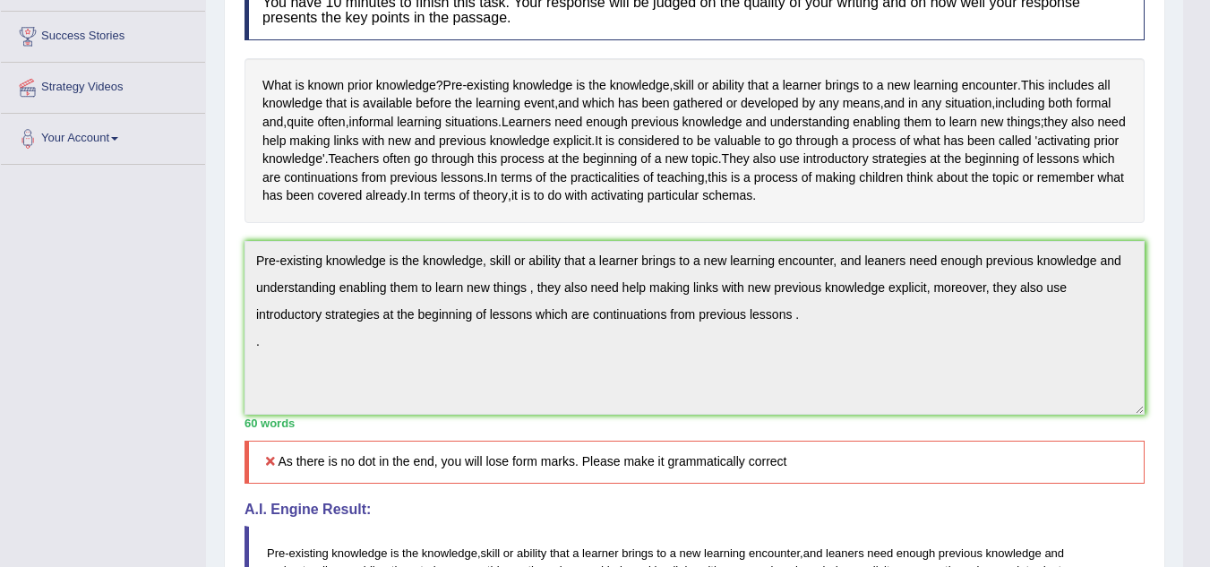
click at [85, 305] on div "Toggle navigation Home Practice Questions Speaking Practice Read Aloud Repeat S…" at bounding box center [591, 340] width 1183 height 1243
click at [82, 297] on div "Toggle navigation Home Practice Questions Speaking Practice Read Aloud Repeat S…" at bounding box center [591, 340] width 1183 height 1243
click at [83, 300] on div "Toggle navigation Home Practice Questions Speaking Practice Read Aloud Repeat S…" at bounding box center [591, 340] width 1183 height 1243
click at [85, 303] on div "Toggle navigation Home Practice Questions Speaking Practice Read Aloud Repeat S…" at bounding box center [591, 340] width 1183 height 1243
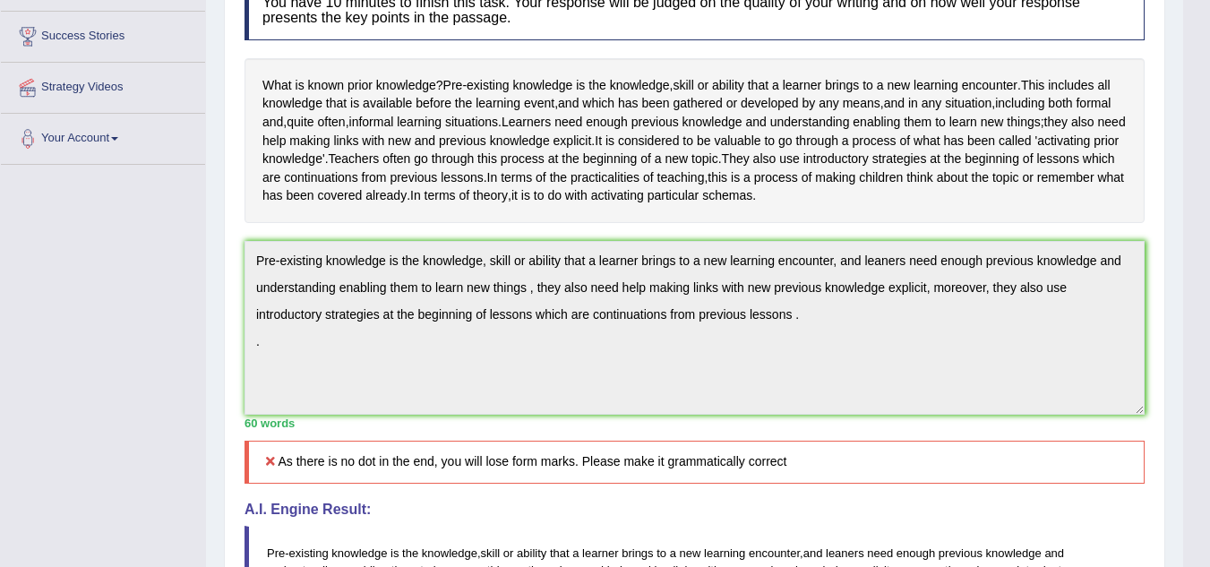
click at [85, 304] on div "Toggle navigation Home Practice Questions Speaking Practice Read Aloud Repeat S…" at bounding box center [591, 340] width 1183 height 1243
click at [84, 304] on div "Toggle navigation Home Practice Questions Speaking Practice Read Aloud Repeat S…" at bounding box center [591, 340] width 1183 height 1243
click at [85, 304] on div "Toggle navigation Home Practice Questions Speaking Practice Read Aloud Repeat S…" at bounding box center [591, 340] width 1183 height 1243
click at [85, 306] on div "Toggle navigation Home Practice Questions Speaking Practice Read Aloud Repeat S…" at bounding box center [591, 340] width 1183 height 1243
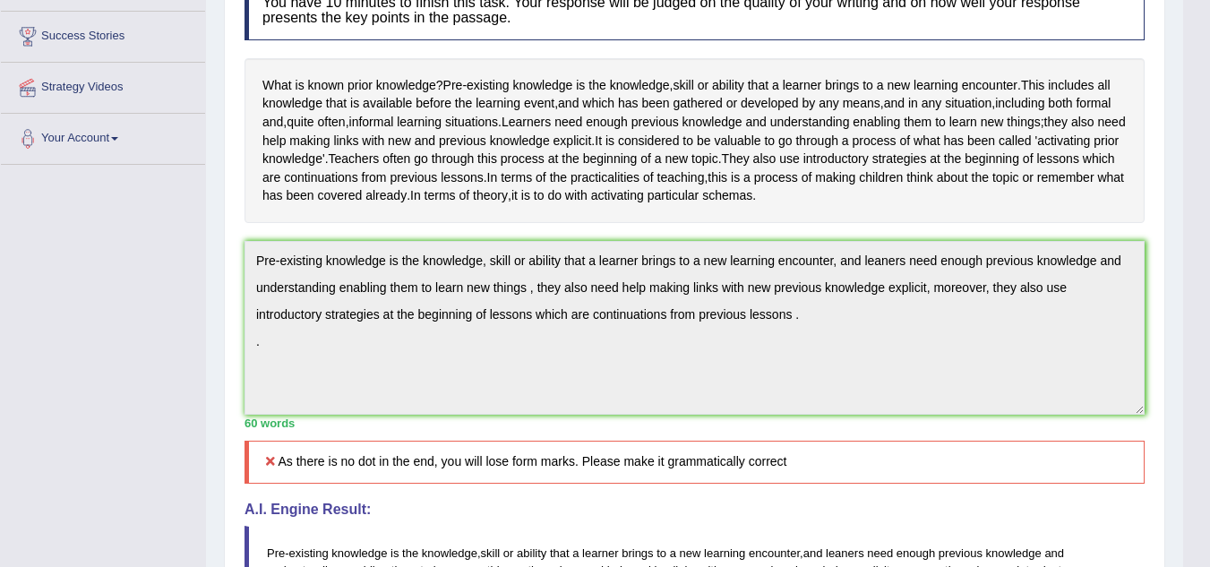
click at [84, 302] on div "Toggle navigation Home Practice Questions Speaking Practice Read Aloud Repeat S…" at bounding box center [591, 340] width 1183 height 1243
click at [86, 306] on div "Toggle navigation Home Practice Questions Speaking Practice Read Aloud Repeat S…" at bounding box center [591, 340] width 1183 height 1243
click at [83, 302] on div "Toggle navigation Home Practice Questions Speaking Practice Read Aloud Repeat S…" at bounding box center [591, 340] width 1183 height 1243
click at [85, 306] on div "Toggle navigation Home Practice Questions Speaking Practice Read Aloud Repeat S…" at bounding box center [591, 340] width 1183 height 1243
click at [82, 298] on div "Toggle navigation Home Practice Questions Speaking Practice Read Aloud Repeat S…" at bounding box center [591, 340] width 1183 height 1243
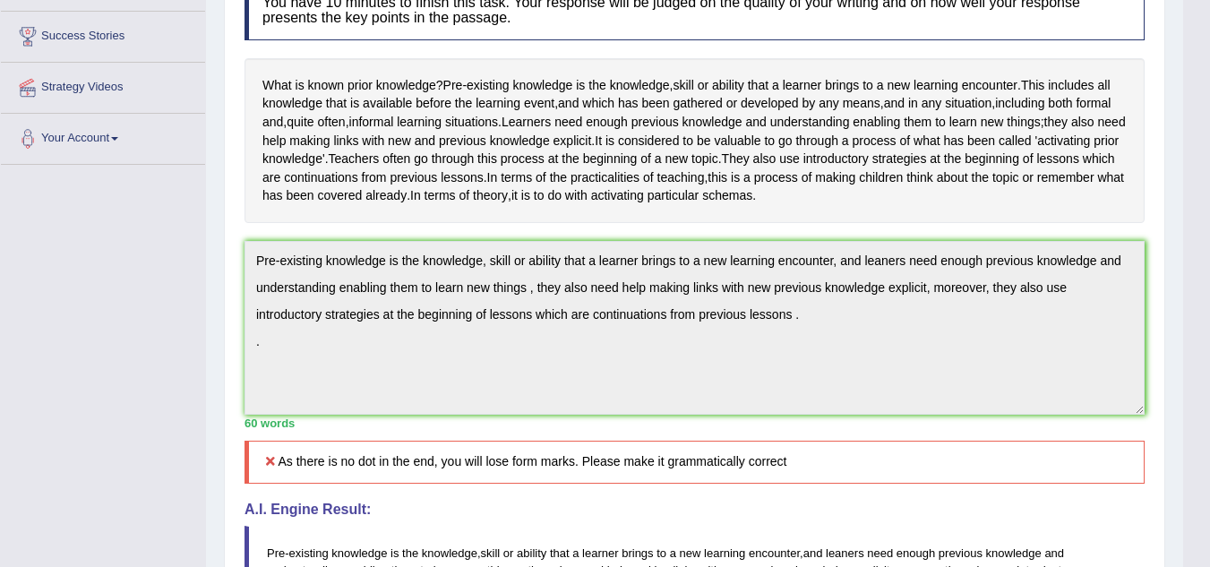
click at [82, 297] on div "Toggle navigation Home Practice Questions Speaking Practice Read Aloud Repeat S…" at bounding box center [591, 340] width 1183 height 1243
click at [82, 300] on div "Toggle navigation Home Practice Questions Speaking Practice Read Aloud Repeat S…" at bounding box center [591, 340] width 1183 height 1243
click at [84, 302] on div "Toggle navigation Home Practice Questions Speaking Practice Read Aloud Repeat S…" at bounding box center [591, 340] width 1183 height 1243
click at [86, 305] on div "Toggle navigation Home Practice Questions Speaking Practice Read Aloud Repeat S…" at bounding box center [591, 340] width 1183 height 1243
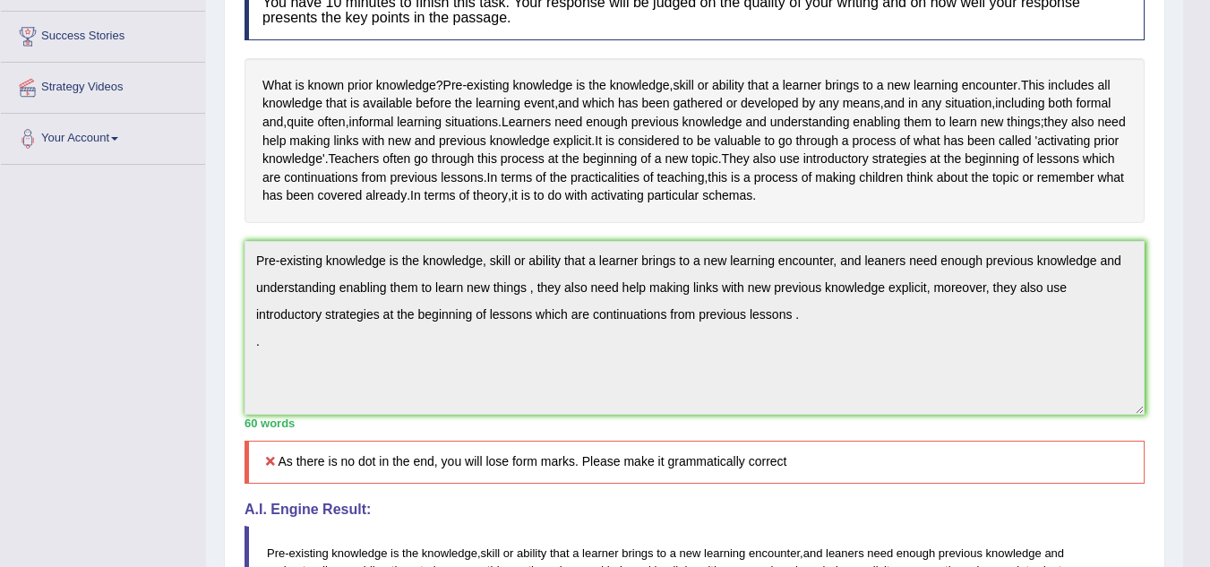
click at [85, 304] on div "Toggle navigation Home Practice Questions Speaking Practice Read Aloud Repeat S…" at bounding box center [591, 340] width 1183 height 1243
click at [85, 305] on div "Toggle navigation Home Practice Questions Speaking Practice Read Aloud Repeat S…" at bounding box center [591, 340] width 1183 height 1243
click at [85, 304] on div "Toggle navigation Home Practice Questions Speaking Practice Read Aloud Repeat S…" at bounding box center [591, 340] width 1183 height 1243
click at [83, 300] on div "Toggle navigation Home Practice Questions Speaking Practice Read Aloud Repeat S…" at bounding box center [591, 340] width 1183 height 1243
click at [83, 301] on div "Toggle navigation Home Practice Questions Speaking Practice Read Aloud Repeat S…" at bounding box center [591, 340] width 1183 height 1243
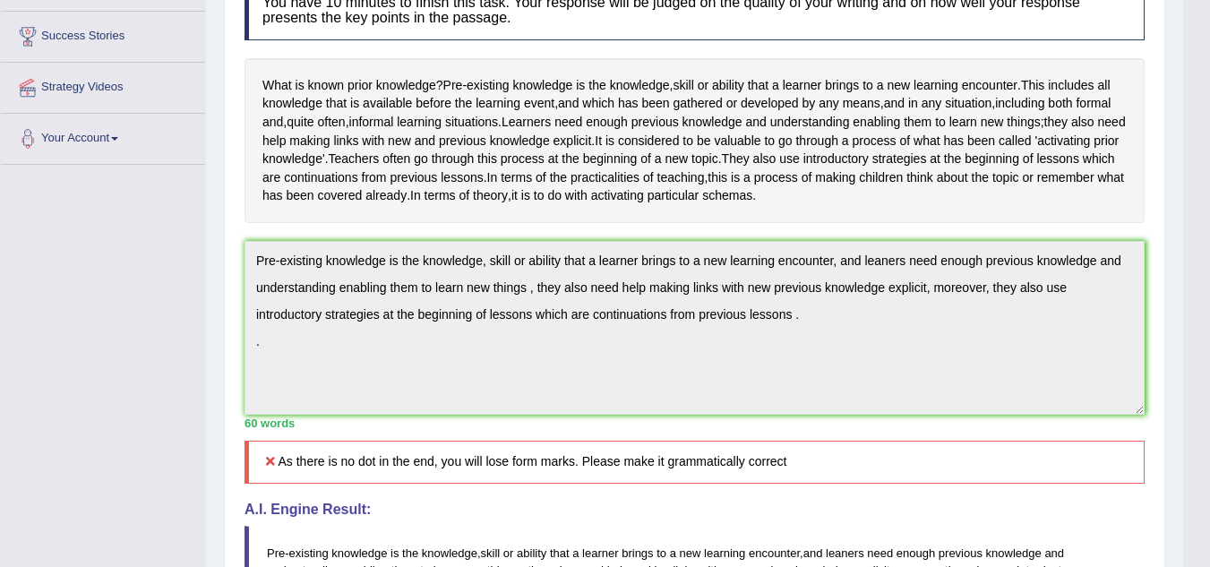
click at [85, 305] on div "Toggle navigation Home Practice Questions Speaking Practice Read Aloud Repeat S…" at bounding box center [591, 340] width 1183 height 1243
click at [86, 305] on div "Toggle navigation Home Practice Questions Speaking Practice Read Aloud Repeat S…" at bounding box center [591, 340] width 1183 height 1243
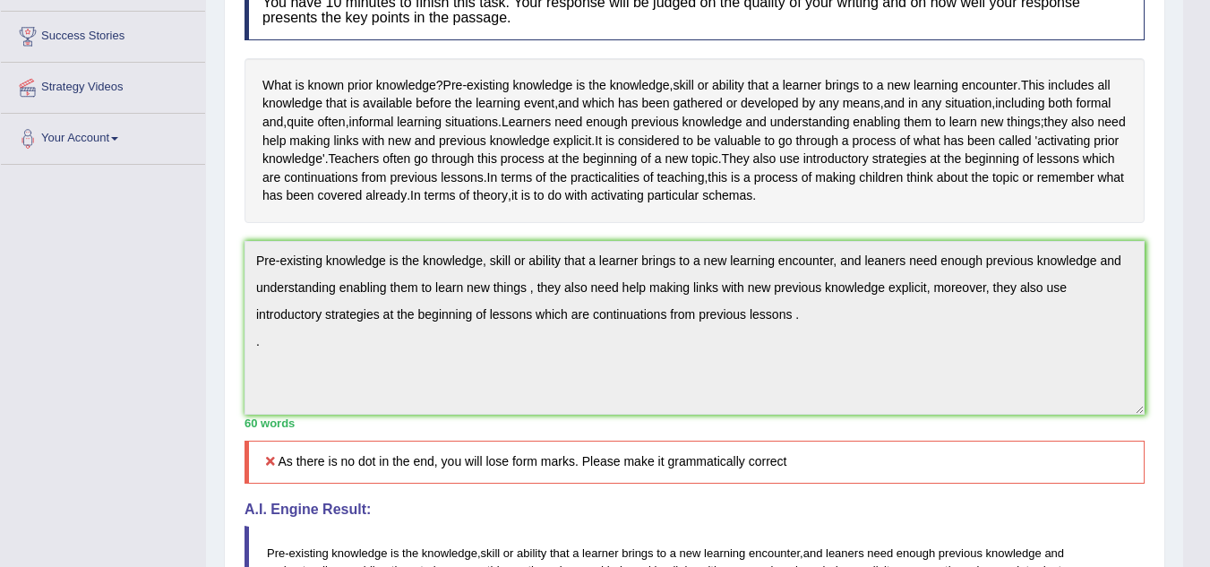
click at [85, 303] on div "Toggle navigation Home Practice Questions Speaking Practice Read Aloud Repeat S…" at bounding box center [591, 340] width 1183 height 1243
click at [85, 305] on div "Toggle navigation Home Practice Questions Speaking Practice Read Aloud Repeat S…" at bounding box center [591, 340] width 1183 height 1243
click at [85, 306] on div "Toggle navigation Home Practice Questions Speaking Practice Read Aloud Repeat S…" at bounding box center [591, 340] width 1183 height 1243
click at [84, 303] on div "Toggle navigation Home Practice Questions Speaking Practice Read Aloud Repeat S…" at bounding box center [591, 340] width 1183 height 1243
click at [85, 305] on div "Toggle navigation Home Practice Questions Speaking Practice Read Aloud Repeat S…" at bounding box center [591, 340] width 1183 height 1243
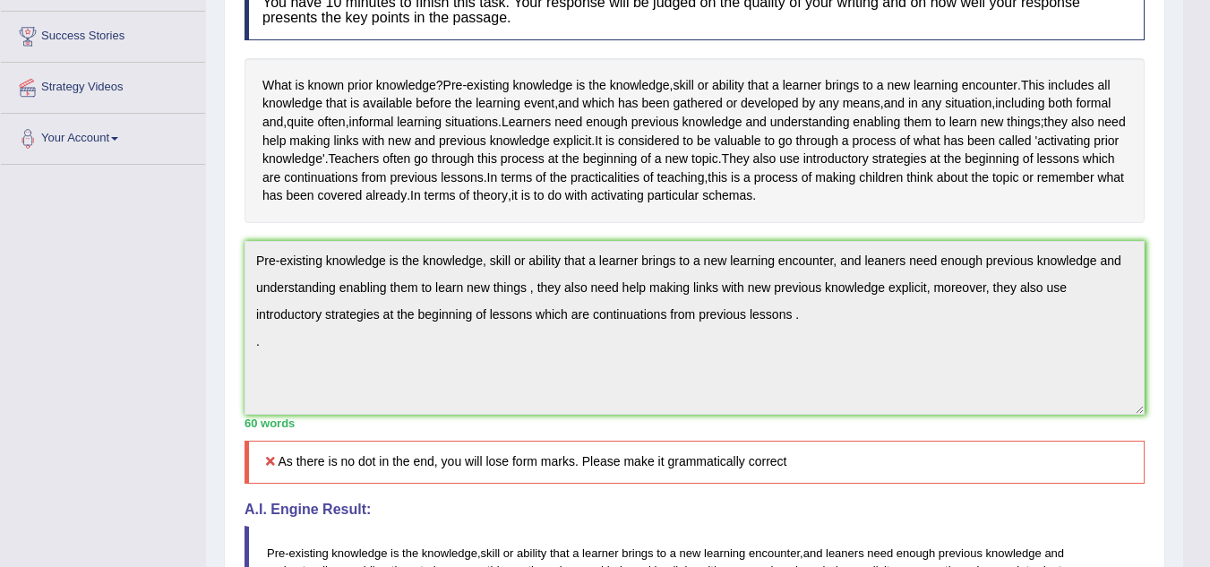
click at [84, 302] on div "Toggle navigation Home Practice Questions Speaking Practice Read Aloud Repeat S…" at bounding box center [591, 340] width 1183 height 1243
click at [85, 305] on div "Toggle navigation Home Practice Questions Speaking Practice Read Aloud Repeat S…" at bounding box center [591, 340] width 1183 height 1243
click at [83, 303] on div "Toggle navigation Home Practice Questions Speaking Practice Read Aloud Repeat S…" at bounding box center [591, 340] width 1183 height 1243
click at [85, 305] on div "Toggle navigation Home Practice Questions Speaking Practice Read Aloud Repeat S…" at bounding box center [591, 340] width 1183 height 1243
click at [81, 295] on div "Toggle navigation Home Practice Questions Speaking Practice Read Aloud Repeat S…" at bounding box center [591, 340] width 1183 height 1243
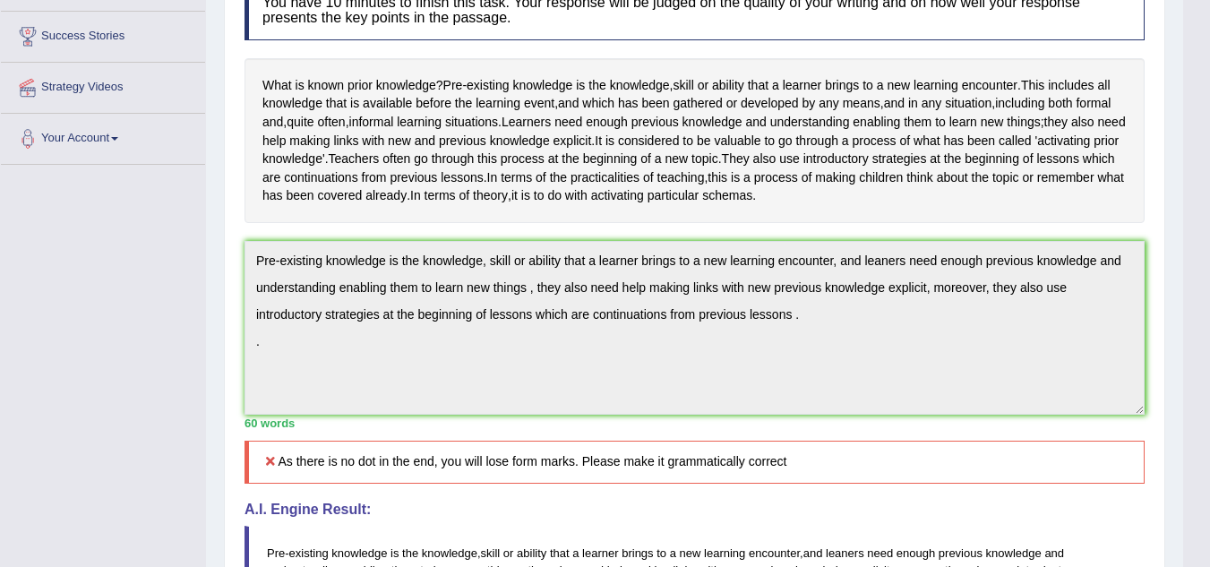
click at [83, 299] on div "Toggle navigation Home Practice Questions Speaking Practice Read Aloud Repeat S…" at bounding box center [591, 340] width 1183 height 1243
click at [84, 301] on div "Toggle navigation Home Practice Questions Speaking Practice Read Aloud Repeat S…" at bounding box center [591, 340] width 1183 height 1243
click at [85, 305] on div "Toggle navigation Home Practice Questions Speaking Practice Read Aloud Repeat S…" at bounding box center [591, 340] width 1183 height 1243
click at [84, 302] on div "Toggle navigation Home Practice Questions Speaking Practice Read Aloud Repeat S…" at bounding box center [591, 340] width 1183 height 1243
click at [83, 301] on div "Toggle navigation Home Practice Questions Speaking Practice Read Aloud Repeat S…" at bounding box center [591, 340] width 1183 height 1243
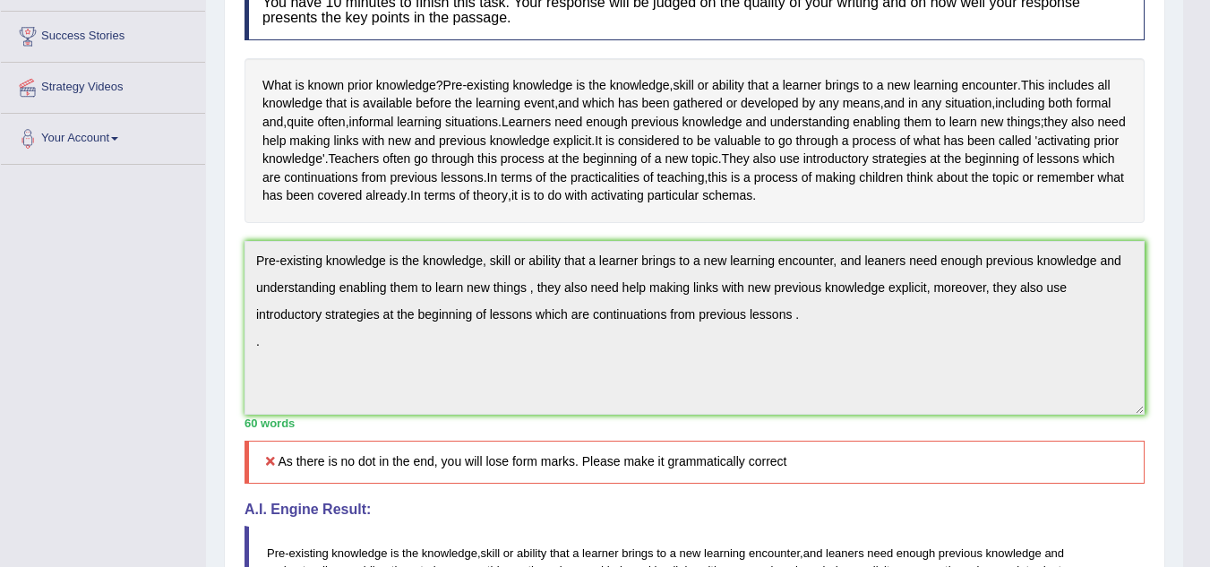
click at [82, 296] on div "Toggle navigation Home Practice Questions Speaking Practice Read Aloud Repeat S…" at bounding box center [591, 340] width 1183 height 1243
click at [86, 306] on div "Toggle navigation Home Practice Questions Speaking Practice Read Aloud Repeat S…" at bounding box center [591, 340] width 1183 height 1243
click at [83, 302] on div "Toggle navigation Home Practice Questions Speaking Practice Read Aloud Repeat S…" at bounding box center [591, 340] width 1183 height 1243
click at [85, 305] on div "Toggle navigation Home Practice Questions Speaking Practice Read Aloud Repeat S…" at bounding box center [591, 340] width 1183 height 1243
click at [84, 302] on div "Toggle navigation Home Practice Questions Speaking Practice Read Aloud Repeat S…" at bounding box center [591, 340] width 1183 height 1243
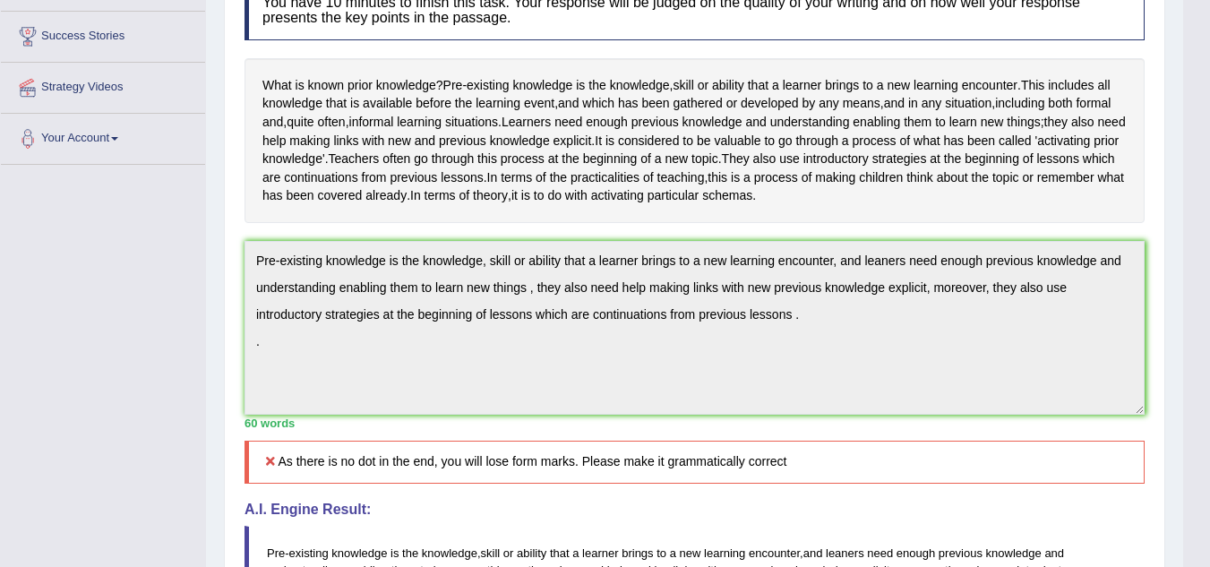
click at [81, 295] on div "Toggle navigation Home Practice Questions Speaking Practice Read Aloud Repeat S…" at bounding box center [591, 340] width 1183 height 1243
click at [83, 299] on div "Toggle navigation Home Practice Questions Speaking Practice Read Aloud Repeat S…" at bounding box center [591, 340] width 1183 height 1243
click at [83, 300] on div "Toggle navigation Home Practice Questions Speaking Practice Read Aloud Repeat S…" at bounding box center [591, 340] width 1183 height 1243
click at [82, 302] on div "Toggle navigation Home Practice Questions Speaking Practice Read Aloud Repeat S…" at bounding box center [591, 340] width 1183 height 1243
click at [82, 299] on div "Toggle navigation Home Practice Questions Speaking Practice Read Aloud Repeat S…" at bounding box center [591, 340] width 1183 height 1243
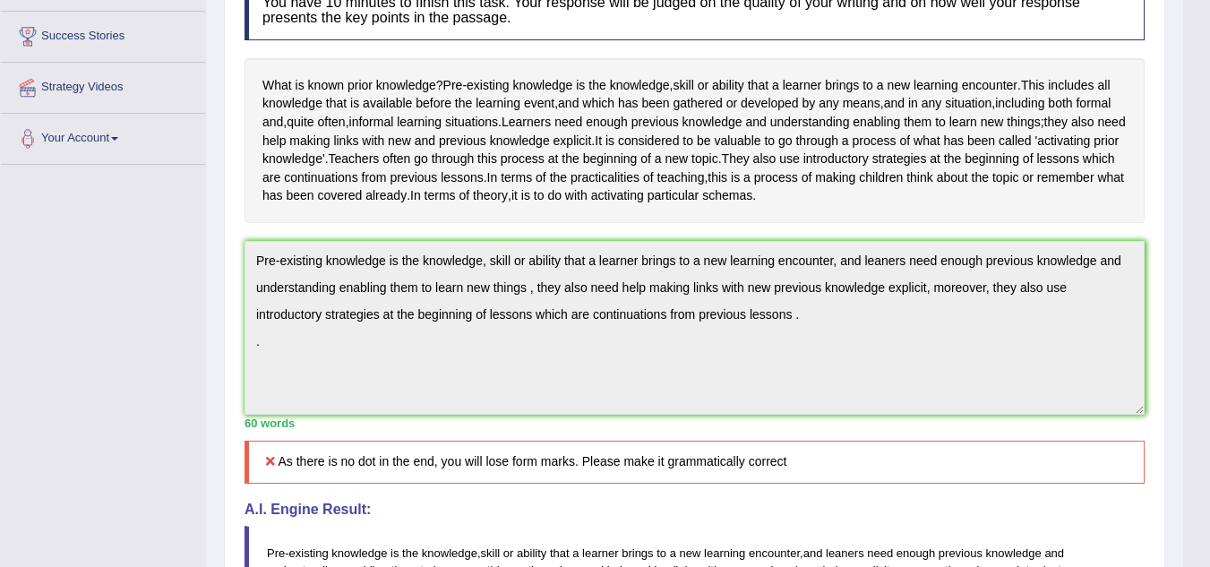
click at [85, 305] on div "Toggle navigation Home Practice Questions Speaking Practice Read Aloud Repeat S…" at bounding box center [591, 340] width 1183 height 1243
click at [86, 305] on div "Toggle navigation Home Practice Questions Speaking Practice Read Aloud Repeat S…" at bounding box center [591, 340] width 1183 height 1243
click at [86, 306] on div "Toggle navigation Home Practice Questions Speaking Practice Read Aloud Repeat S…" at bounding box center [591, 340] width 1183 height 1243
click at [84, 302] on div "Toggle navigation Home Practice Questions Speaking Practice Read Aloud Repeat S…" at bounding box center [591, 340] width 1183 height 1243
click at [82, 301] on div "Toggle navigation Home Practice Questions Speaking Practice Read Aloud Repeat S…" at bounding box center [591, 340] width 1183 height 1243
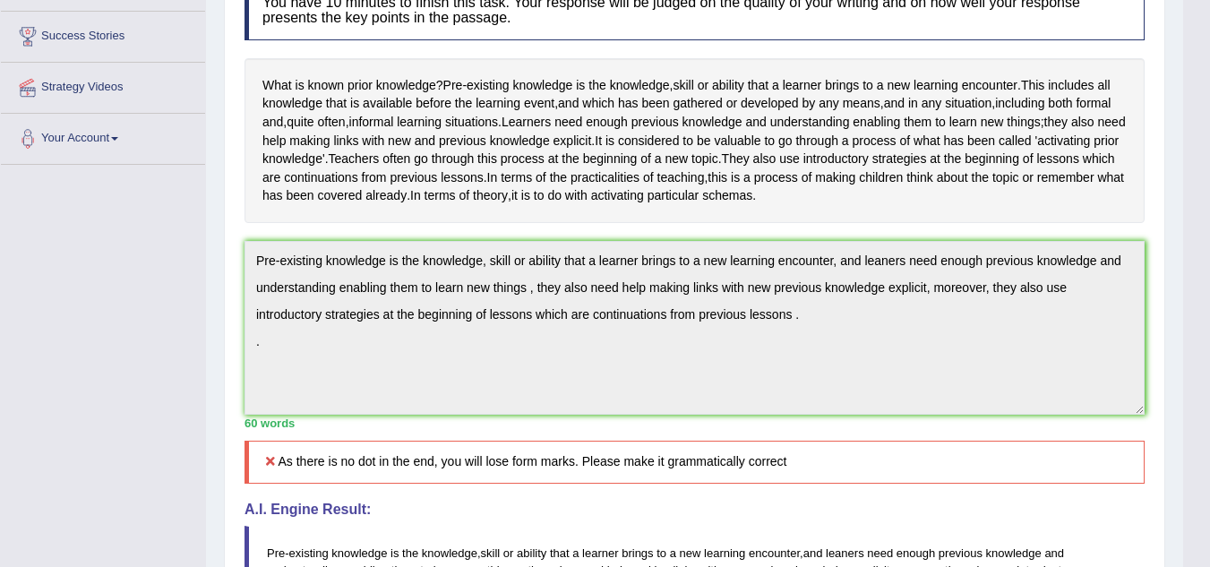
click at [83, 300] on div "Toggle navigation Home Practice Questions Speaking Practice Read Aloud Repeat S…" at bounding box center [591, 340] width 1183 height 1243
click at [82, 299] on div "Toggle navigation Home Practice Questions Speaking Practice Read Aloud Repeat S…" at bounding box center [591, 340] width 1183 height 1243
click at [82, 301] on div "Toggle navigation Home Practice Questions Speaking Practice Read Aloud Repeat S…" at bounding box center [591, 340] width 1183 height 1243
click at [84, 300] on div "Toggle navigation Home Practice Questions Speaking Practice Read Aloud Repeat S…" at bounding box center [591, 340] width 1183 height 1243
click at [83, 300] on div "Toggle navigation Home Practice Questions Speaking Practice Read Aloud Repeat S…" at bounding box center [591, 340] width 1183 height 1243
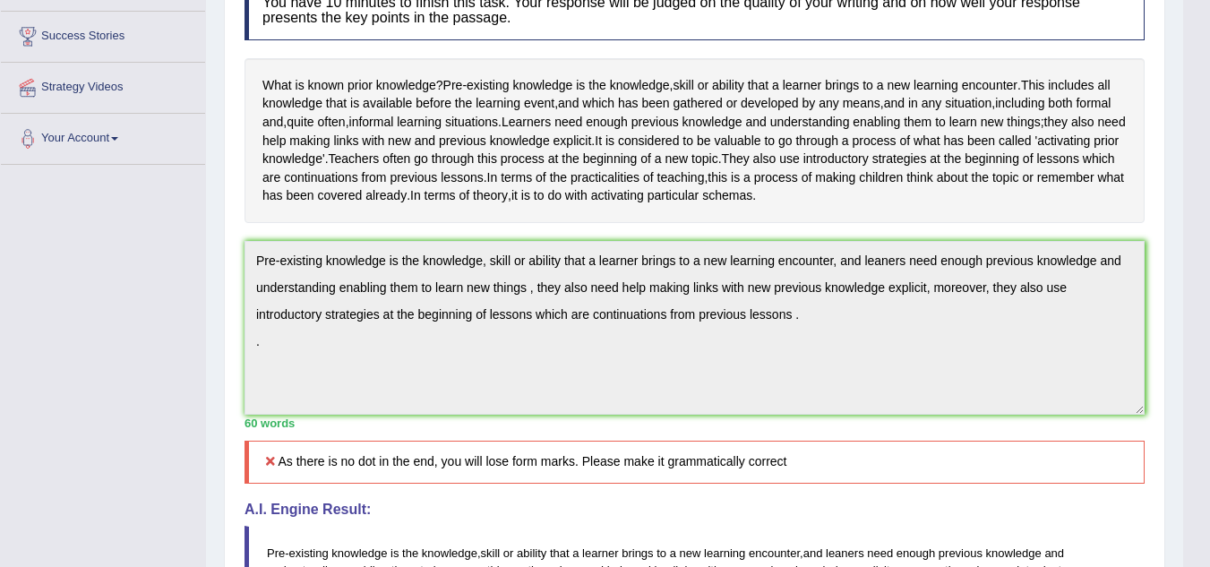
click at [85, 302] on div "Toggle navigation Home Practice Questions Speaking Practice Read Aloud Repeat S…" at bounding box center [591, 340] width 1183 height 1243
click at [85, 305] on div "Toggle navigation Home Practice Questions Speaking Practice Read Aloud Repeat S…" at bounding box center [591, 340] width 1183 height 1243
click at [83, 299] on div "Toggle navigation Home Practice Questions Speaking Practice Read Aloud Repeat S…" at bounding box center [591, 340] width 1183 height 1243
click at [84, 302] on div "Toggle navigation Home Practice Questions Speaking Practice Read Aloud Repeat S…" at bounding box center [591, 340] width 1183 height 1243
click at [84, 304] on div "Toggle navigation Home Practice Questions Speaking Practice Read Aloud Repeat S…" at bounding box center [591, 340] width 1183 height 1243
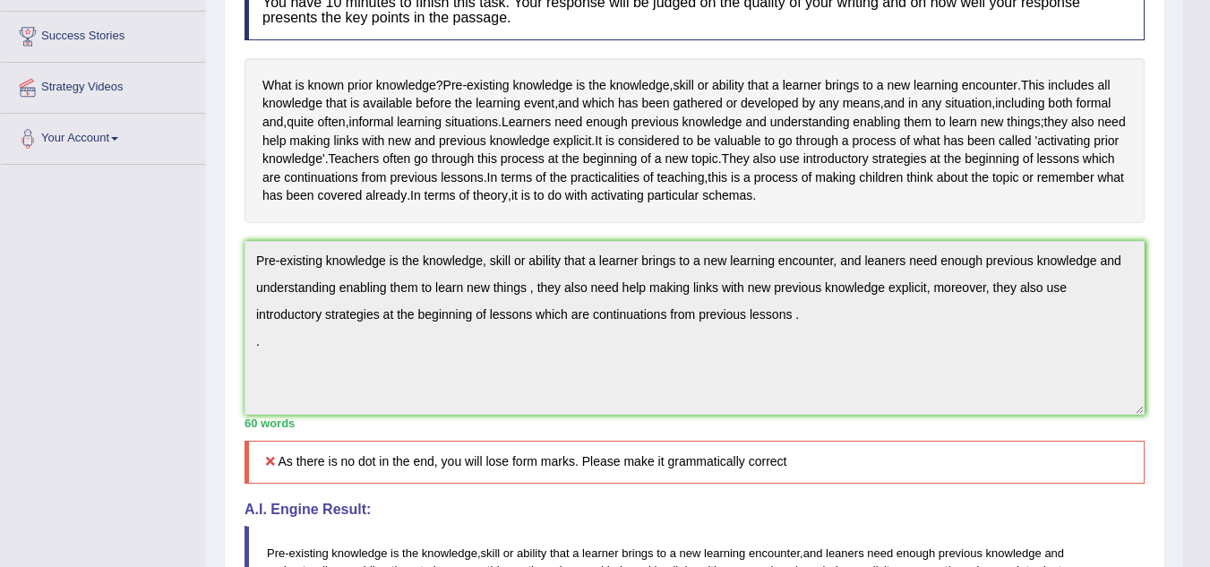
click at [84, 302] on div "Toggle navigation Home Practice Questions Speaking Practice Read Aloud Repeat S…" at bounding box center [591, 340] width 1183 height 1243
click at [85, 305] on div "Toggle navigation Home Practice Questions Speaking Practice Read Aloud Repeat S…" at bounding box center [591, 340] width 1183 height 1243
click at [85, 303] on div "Toggle navigation Home Practice Questions Speaking Practice Read Aloud Repeat S…" at bounding box center [591, 340] width 1183 height 1243
click at [83, 300] on div "Toggle navigation Home Practice Questions Speaking Practice Read Aloud Repeat S…" at bounding box center [591, 340] width 1183 height 1243
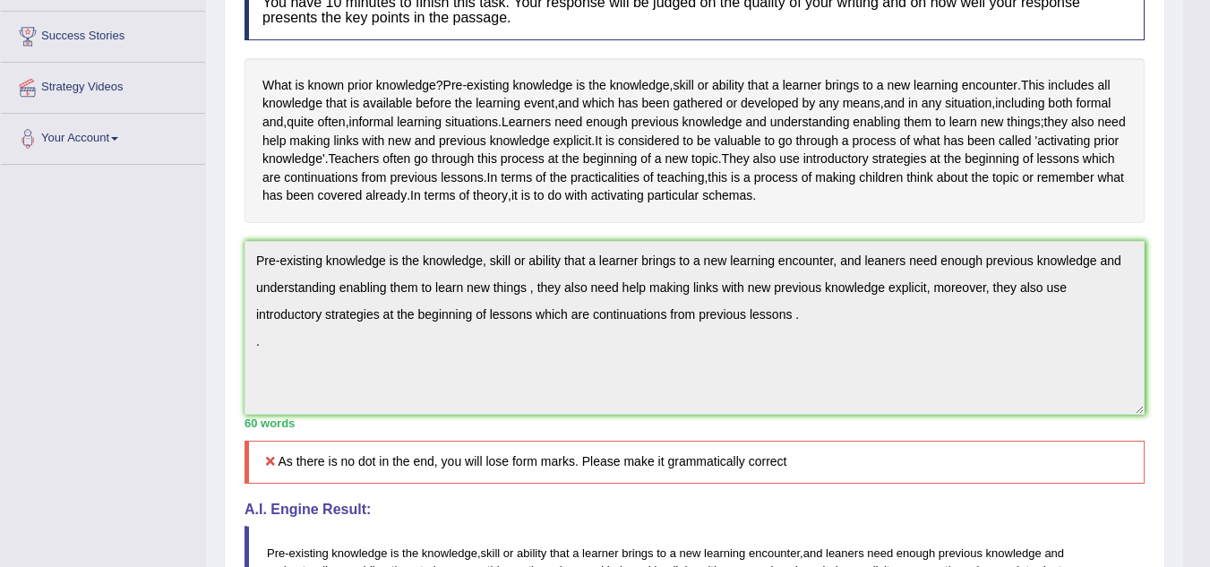
click at [85, 305] on div "Toggle navigation Home Practice Questions Speaking Practice Read Aloud Repeat S…" at bounding box center [591, 340] width 1183 height 1243
click at [83, 300] on div "Toggle navigation Home Practice Questions Speaking Practice Read Aloud Repeat S…" at bounding box center [591, 340] width 1183 height 1243
click at [84, 300] on div "Toggle navigation Home Practice Questions Speaking Practice Read Aloud Repeat S…" at bounding box center [591, 340] width 1183 height 1243
click at [85, 302] on div "Toggle navigation Home Practice Questions Speaking Practice Read Aloud Repeat S…" at bounding box center [591, 340] width 1183 height 1243
click at [82, 299] on div "Toggle navigation Home Practice Questions Speaking Practice Read Aloud Repeat S…" at bounding box center [591, 340] width 1183 height 1243
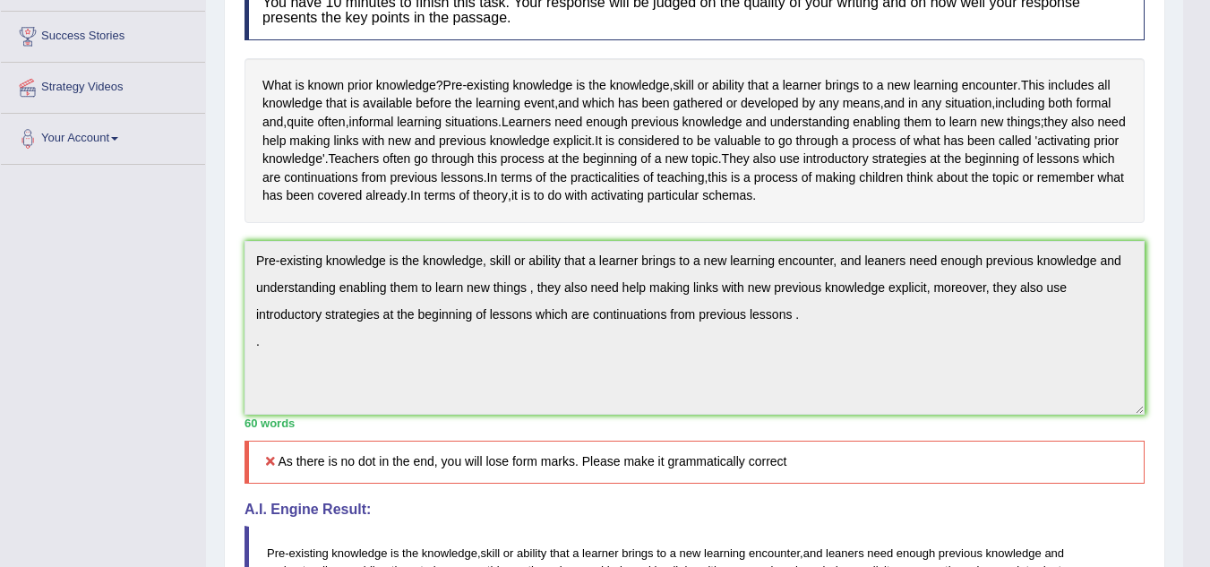
click at [85, 305] on div "Toggle navigation Home Practice Questions Speaking Practice Read Aloud Repeat S…" at bounding box center [591, 340] width 1183 height 1243
click at [82, 297] on div "Toggle navigation Home Practice Questions Speaking Practice Read Aloud Repeat S…" at bounding box center [591, 340] width 1183 height 1243
click at [85, 305] on div "Toggle navigation Home Practice Questions Speaking Practice Read Aloud Repeat S…" at bounding box center [591, 340] width 1183 height 1243
click at [82, 296] on div "Toggle navigation Home Practice Questions Speaking Practice Read Aloud Repeat S…" at bounding box center [591, 340] width 1183 height 1243
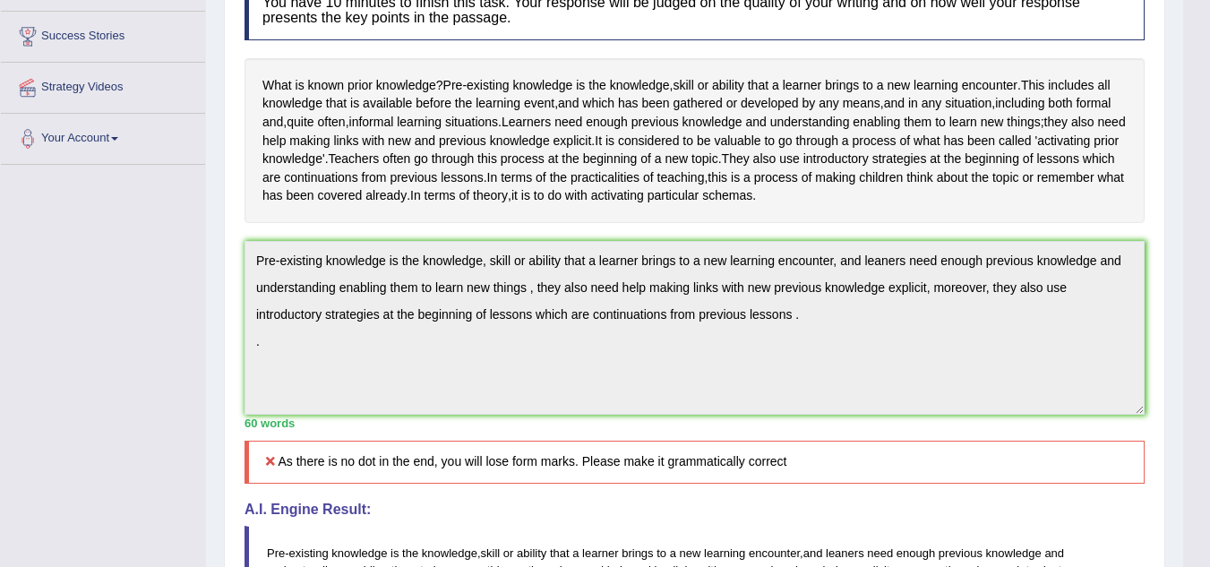
click at [82, 297] on div "Toggle navigation Home Practice Questions Speaking Practice Read Aloud Repeat S…" at bounding box center [591, 340] width 1183 height 1243
click at [85, 304] on div "Toggle navigation Home Practice Questions Speaking Practice Read Aloud Repeat S…" at bounding box center [591, 340] width 1183 height 1243
click at [82, 296] on div "Toggle navigation Home Practice Questions Speaking Practice Read Aloud Repeat S…" at bounding box center [591, 340] width 1183 height 1243
click at [85, 305] on div "Toggle navigation Home Practice Questions Speaking Practice Read Aloud Repeat S…" at bounding box center [591, 340] width 1183 height 1243
click at [83, 300] on div "Toggle navigation Home Practice Questions Speaking Practice Read Aloud Repeat S…" at bounding box center [591, 340] width 1183 height 1243
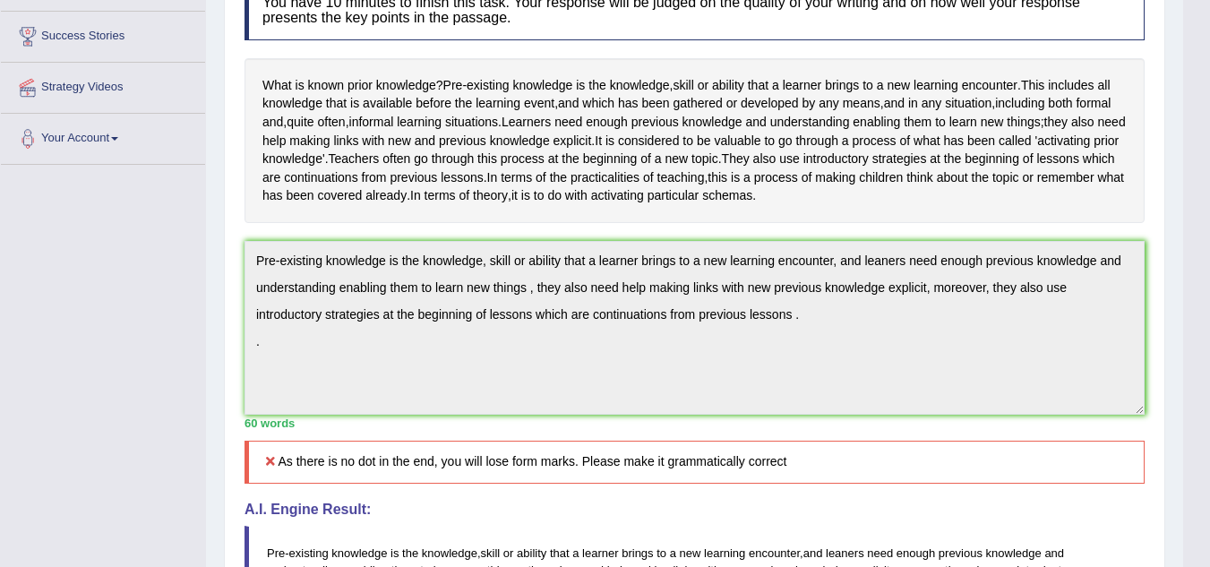
click at [82, 296] on div "Toggle navigation Home Practice Questions Speaking Practice Read Aloud Repeat S…" at bounding box center [591, 340] width 1183 height 1243
click at [83, 300] on div "Toggle navigation Home Practice Questions Speaking Practice Read Aloud Repeat S…" at bounding box center [591, 340] width 1183 height 1243
click at [82, 298] on div "Toggle navigation Home Practice Questions Speaking Practice Read Aloud Repeat S…" at bounding box center [591, 340] width 1183 height 1243
click at [84, 301] on div "Toggle navigation Home Practice Questions Speaking Practice Read Aloud Repeat S…" at bounding box center [591, 340] width 1183 height 1243
click at [82, 299] on div "Toggle navigation Home Practice Questions Speaking Practice Read Aloud Repeat S…" at bounding box center [591, 340] width 1183 height 1243
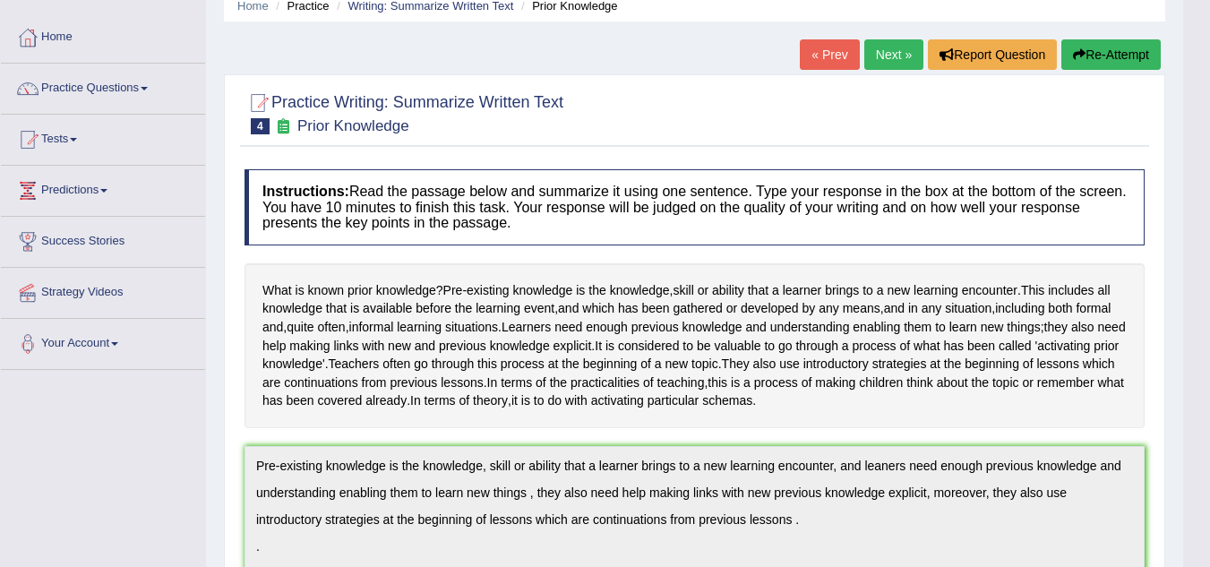
scroll to position [66, 0]
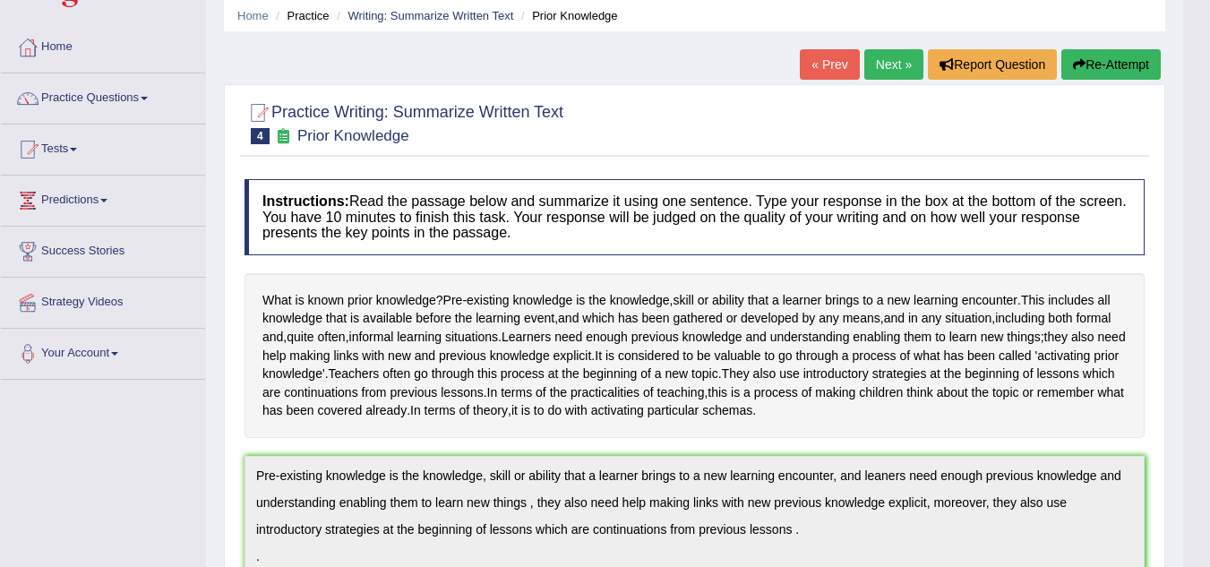
click at [1093, 63] on button "Re-Attempt" at bounding box center [1110, 64] width 99 height 30
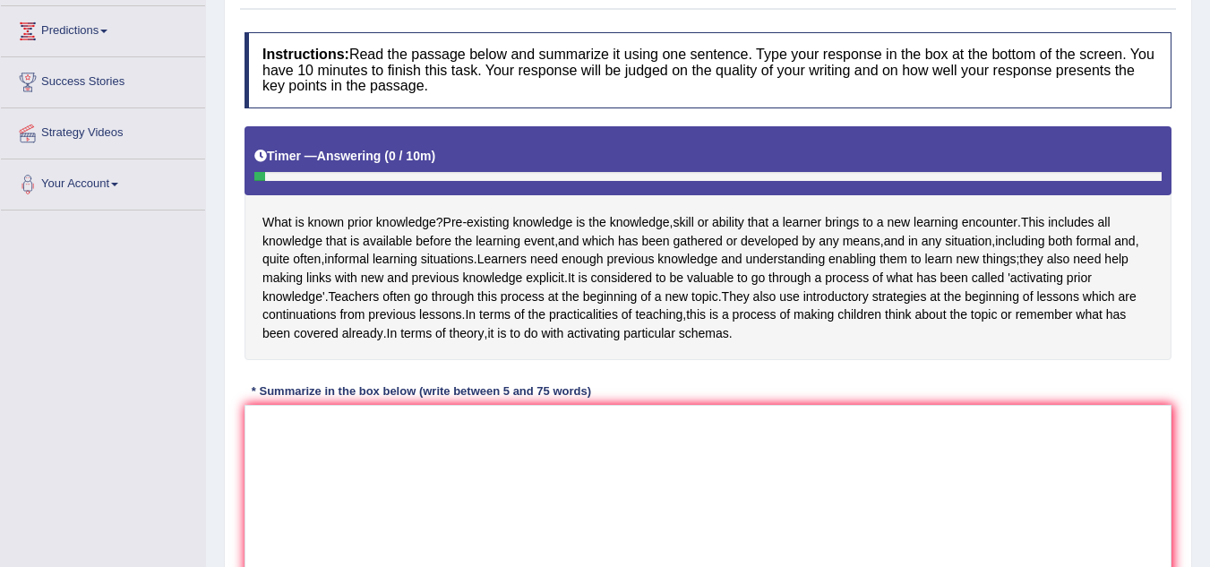
scroll to position [245, 0]
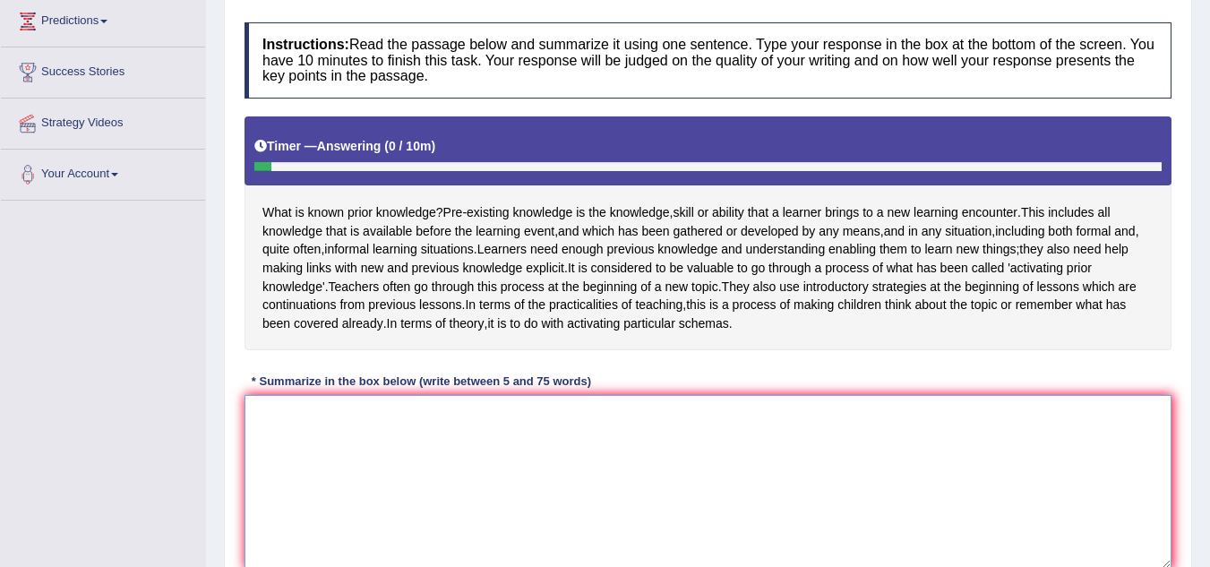
click at [298, 453] on textarea at bounding box center [708, 482] width 927 height 174
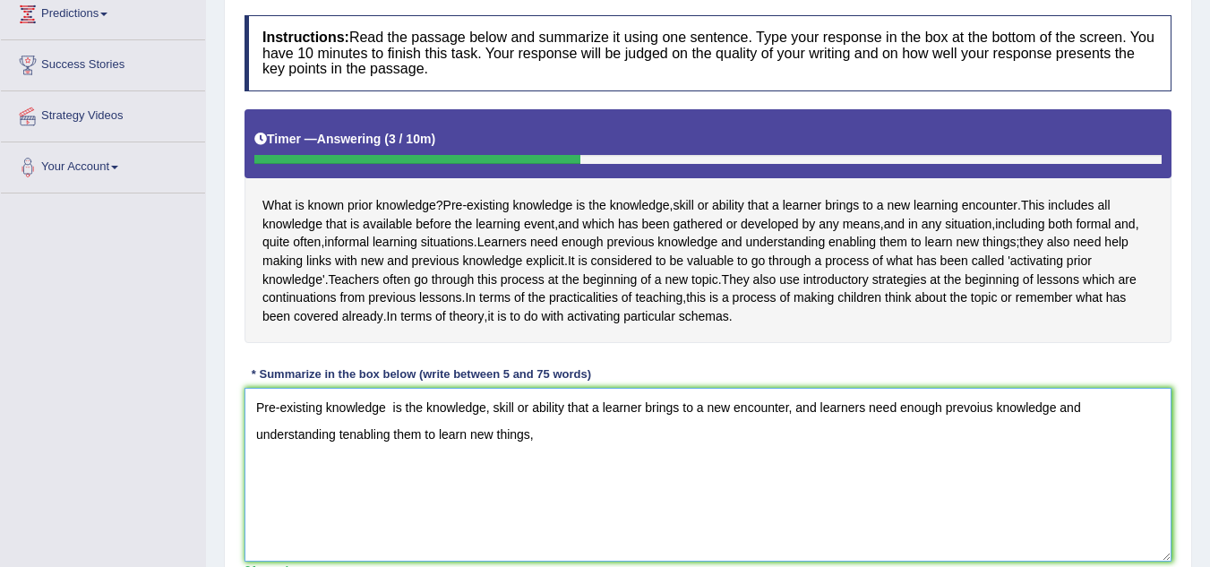
scroll to position [251, 0]
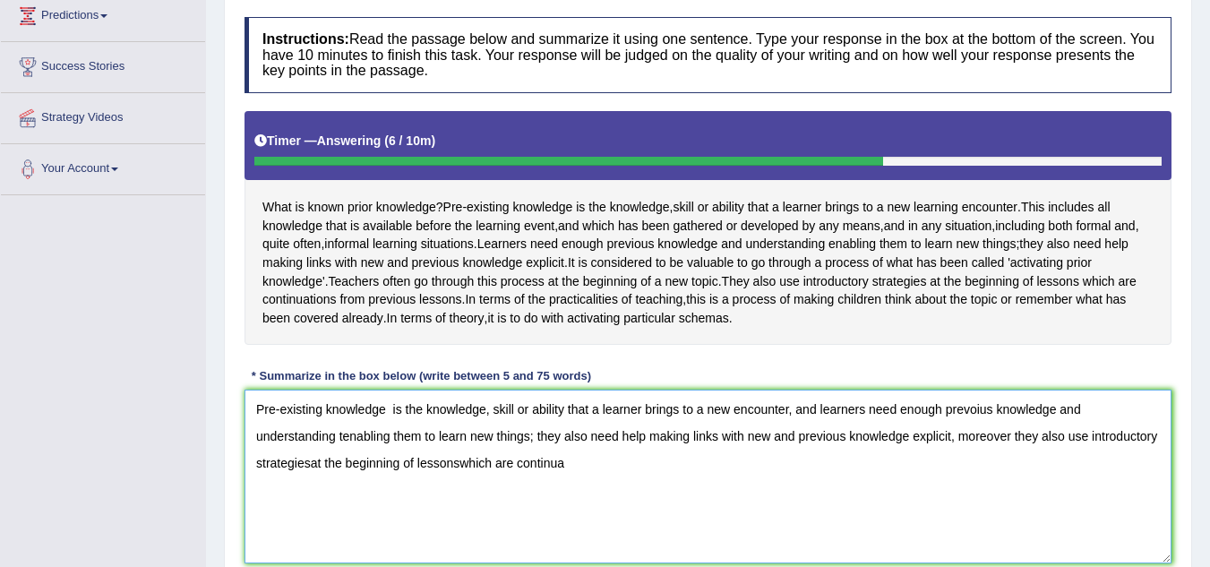
click at [456, 498] on textarea "Pre-existing knowledge is the knowledge, skill or ability that a learner brings…" at bounding box center [708, 477] width 927 height 174
click at [459, 501] on textarea "Pre-existing knowledge is the knowledge, skill or ability that a learner brings…" at bounding box center [708, 477] width 927 height 174
click at [566, 500] on textarea "Pre-existing knowledge is the knowledge, skill or ability that a learner brings…" at bounding box center [708, 477] width 927 height 174
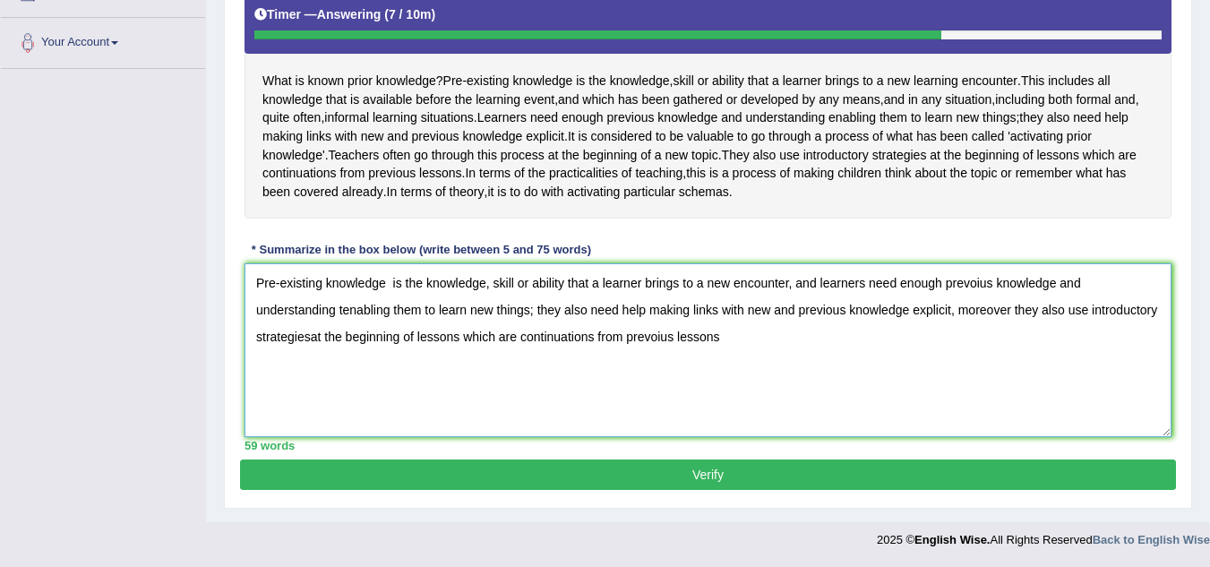
scroll to position [394, 0]
click at [341, 332] on textarea "Pre-existing knowledge is the knowledge, skill or ability that a learner brings…" at bounding box center [708, 350] width 927 height 174
click at [308, 356] on textarea "Pre-existing knowledge is the knowledge, skill or ability that a learner brings…" at bounding box center [708, 350] width 927 height 174
type textarea "Pre-existing knowledge is the knowledge, skill or ability that a learner brings…"
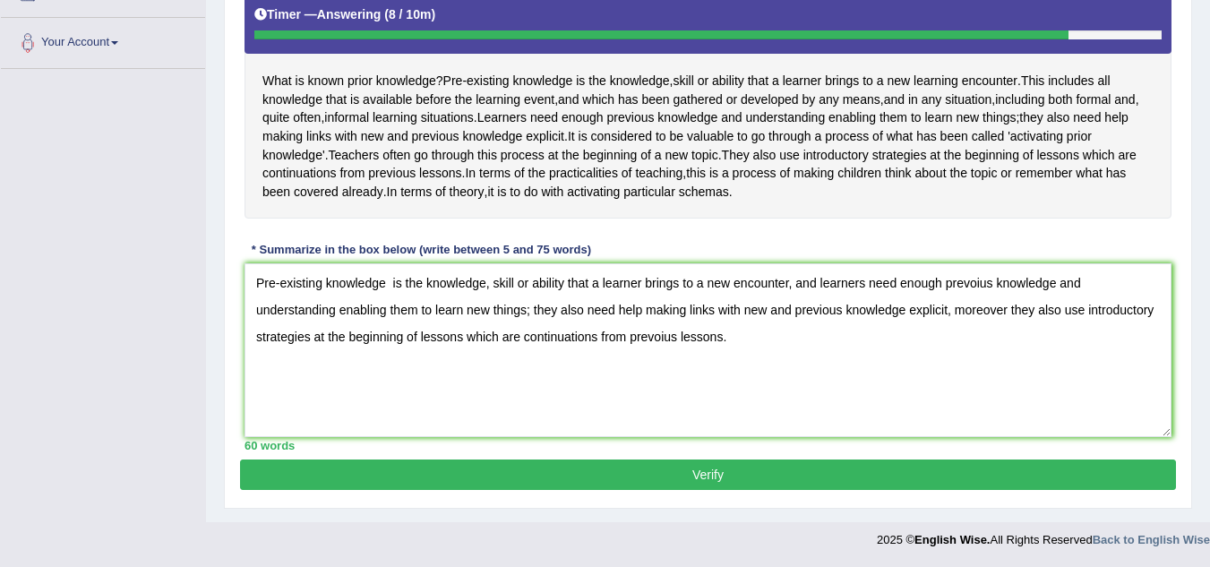
click at [673, 490] on button "Verify" at bounding box center [708, 474] width 936 height 30
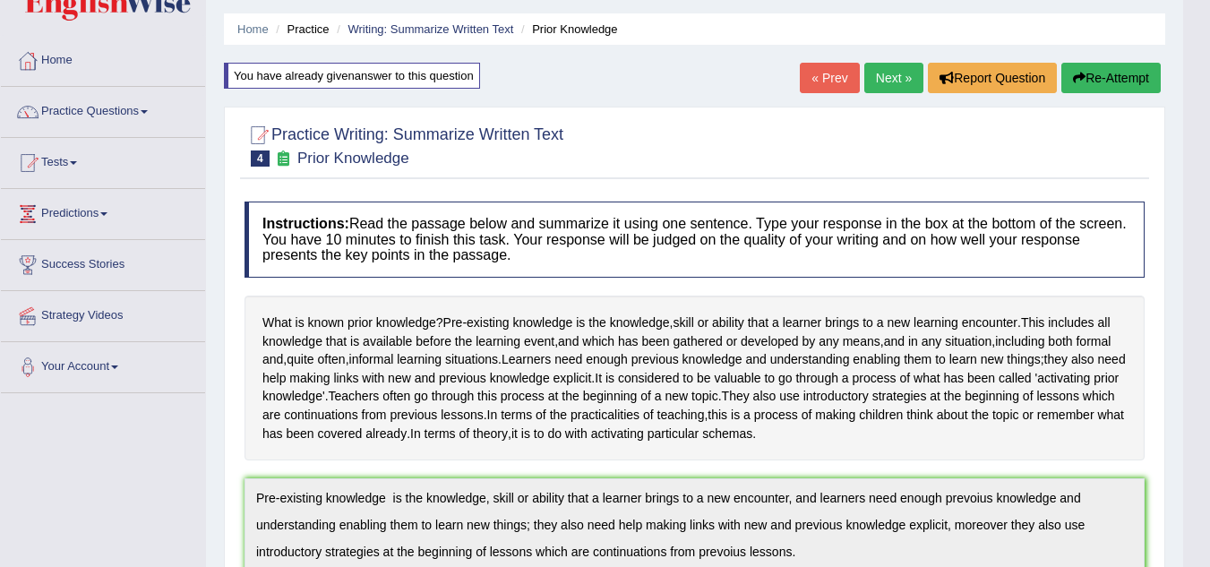
scroll to position [37, 0]
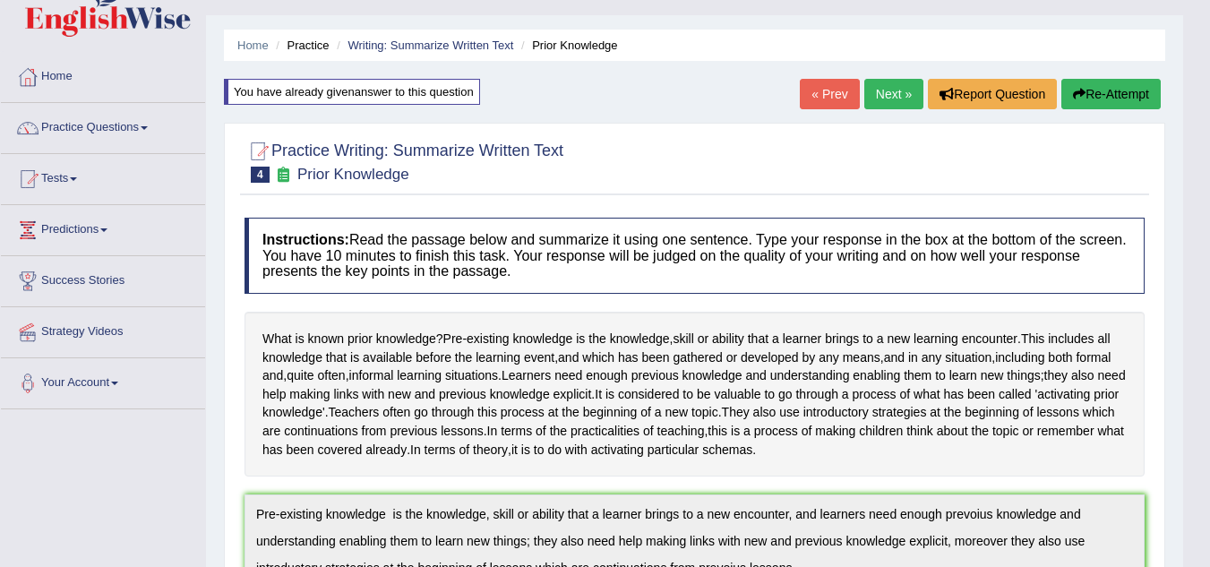
click at [891, 93] on link "Next »" at bounding box center [893, 94] width 59 height 30
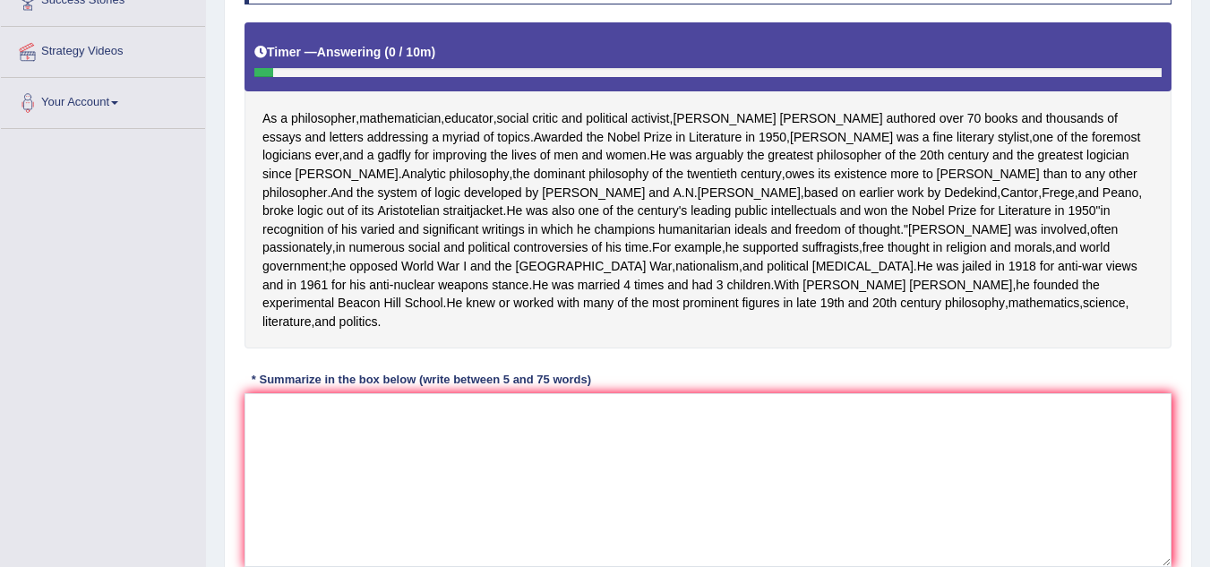
scroll to position [334, 0]
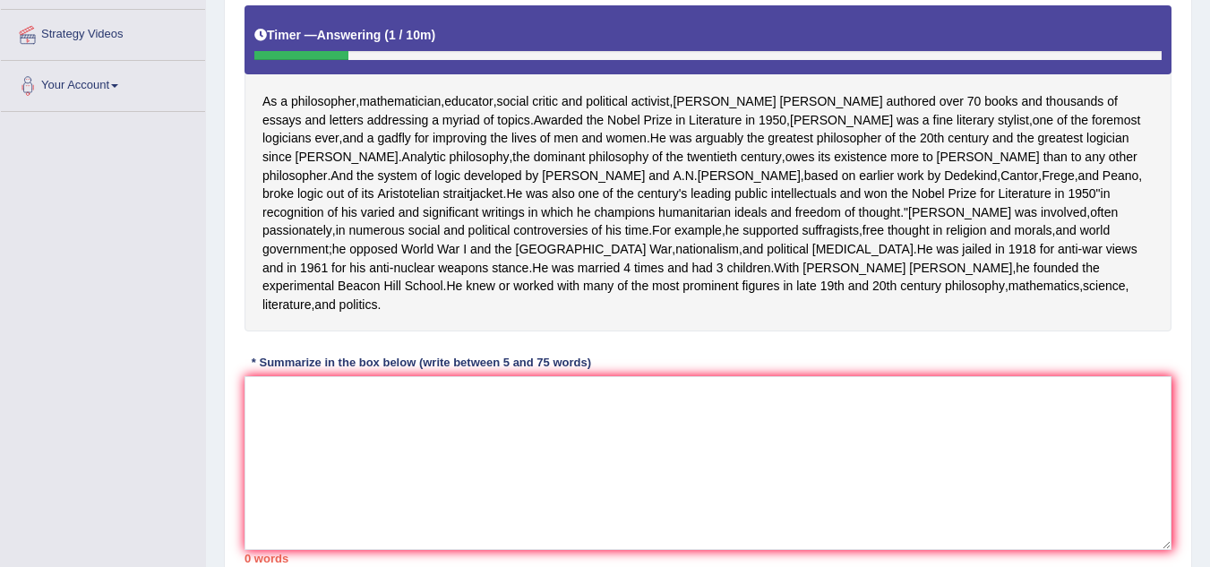
drag, startPoint x: 673, startPoint y: 305, endPoint x: 226, endPoint y: 444, distance: 468.8
click at [226, 444] on div "Practice Writing: Summarize Written Text 5 Bertrand Russell Instructions: Read …" at bounding box center [708, 218] width 968 height 805
click at [253, 463] on textarea at bounding box center [708, 463] width 927 height 174
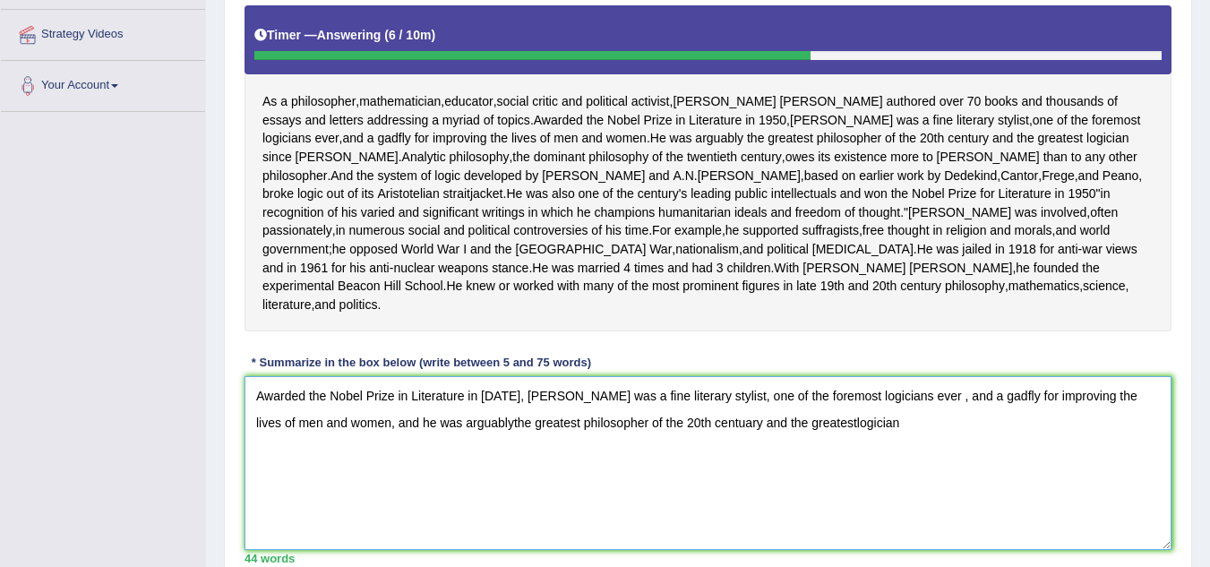
click at [759, 494] on textarea "Awarded the Nobel Prize in Literature in 1950, Russell was a fine literary styl…" at bounding box center [708, 463] width 927 height 174
click at [761, 494] on textarea "Awarded the Nobel Prize in Literature in 1950, Russell was a fine literary styl…" at bounding box center [708, 463] width 927 height 174
click at [819, 497] on textarea "Awarded the Nobel Prize in Literature in 1950, Russell was a fine literary styl…" at bounding box center [708, 463] width 927 height 174
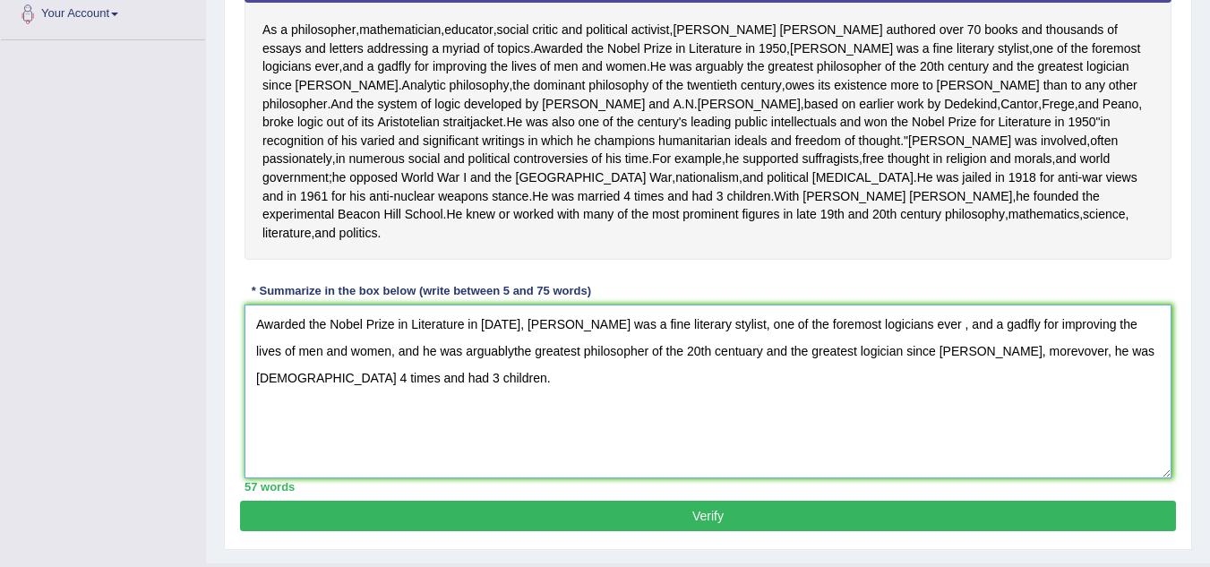
scroll to position [442, 0]
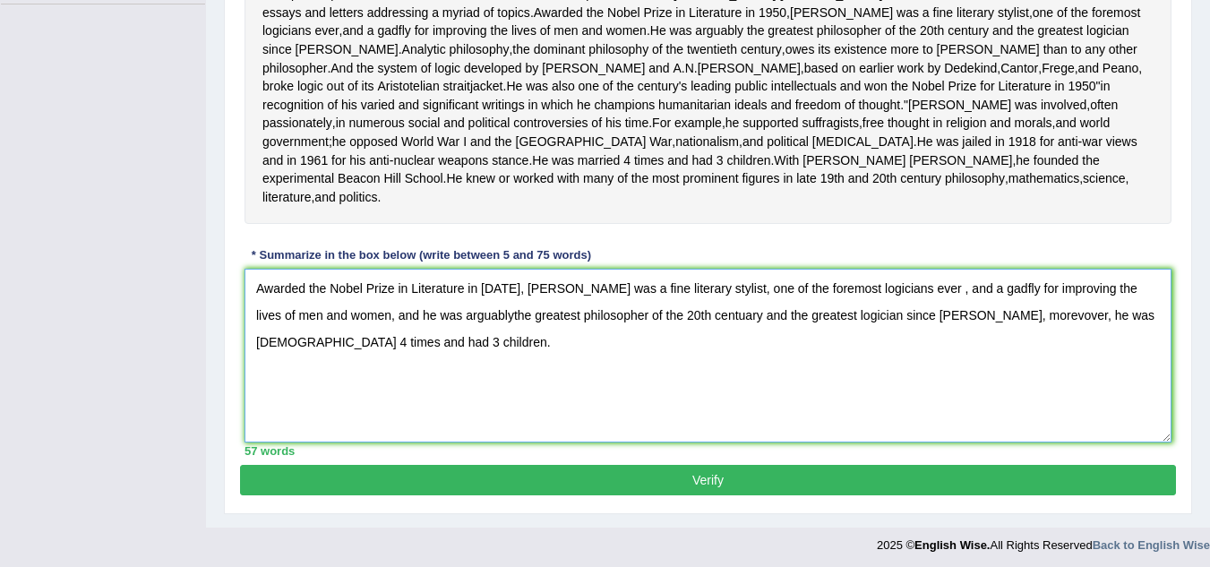
type textarea "Awarded the Nobel Prize in Literature in 1950, Russell was a fine literary styl…"
click at [1031, 495] on button "Verify" at bounding box center [708, 480] width 936 height 30
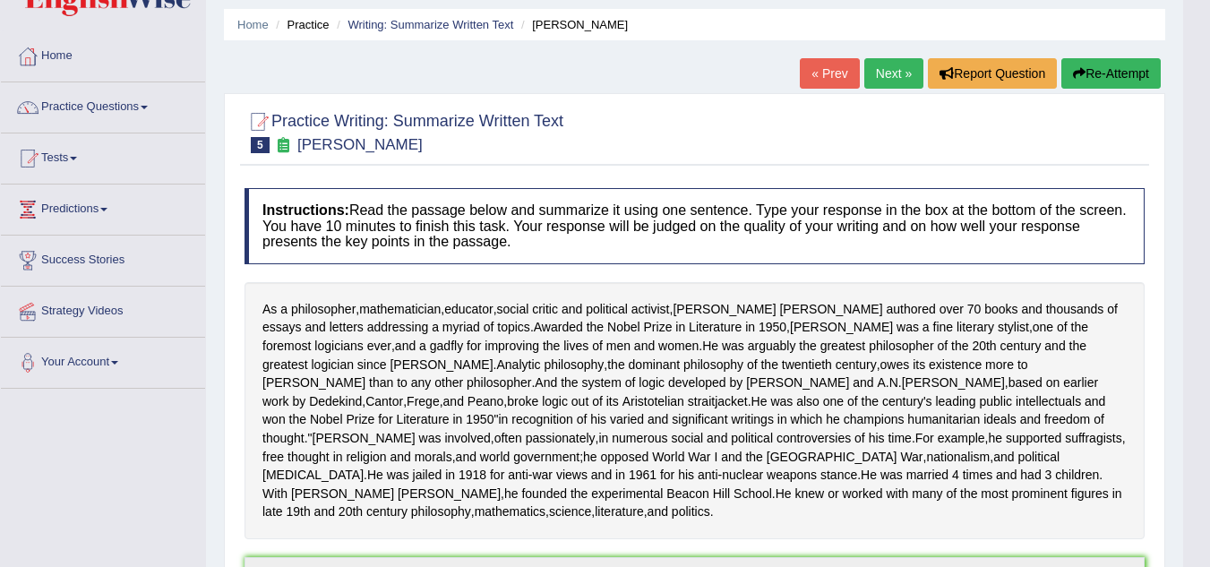
scroll to position [31, 0]
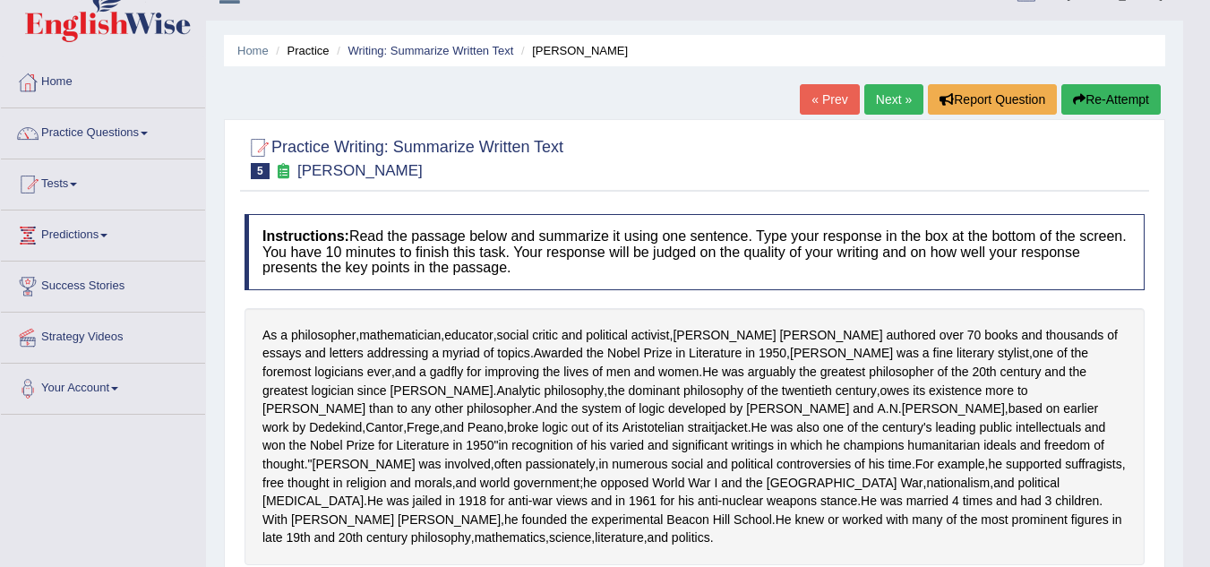
click at [890, 98] on link "Next »" at bounding box center [893, 99] width 59 height 30
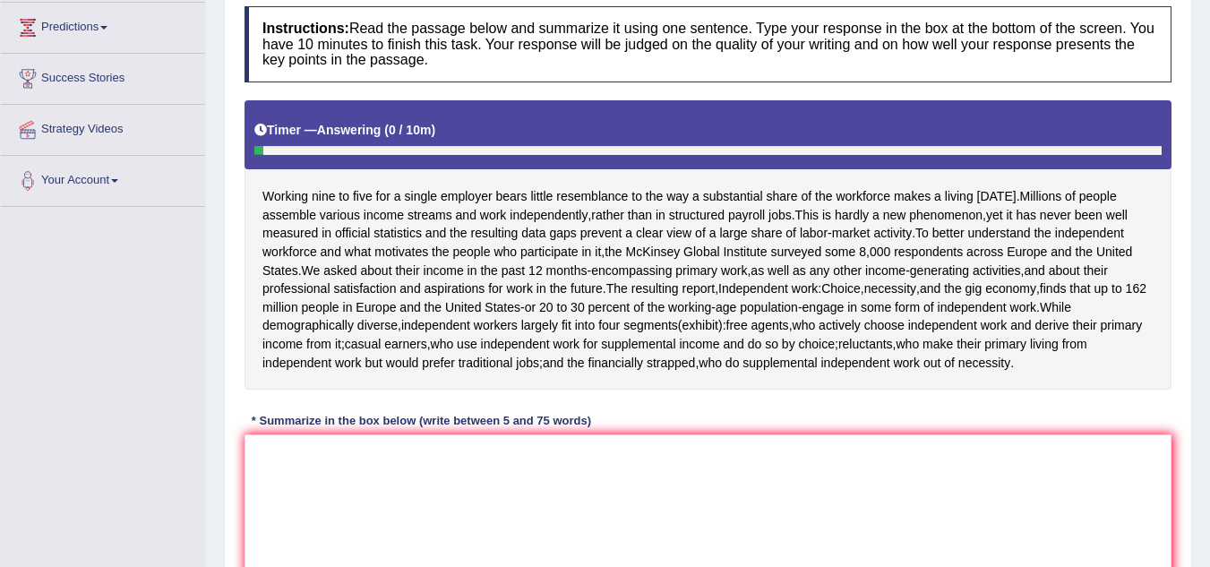
scroll to position [251, 0]
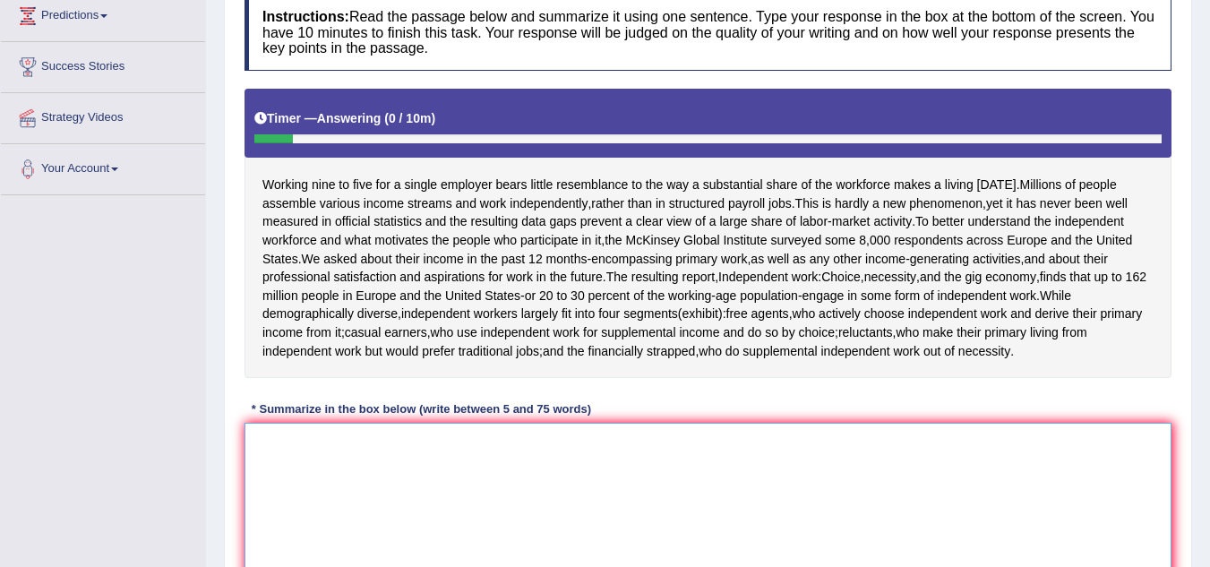
click at [259, 453] on textarea at bounding box center [708, 510] width 927 height 174
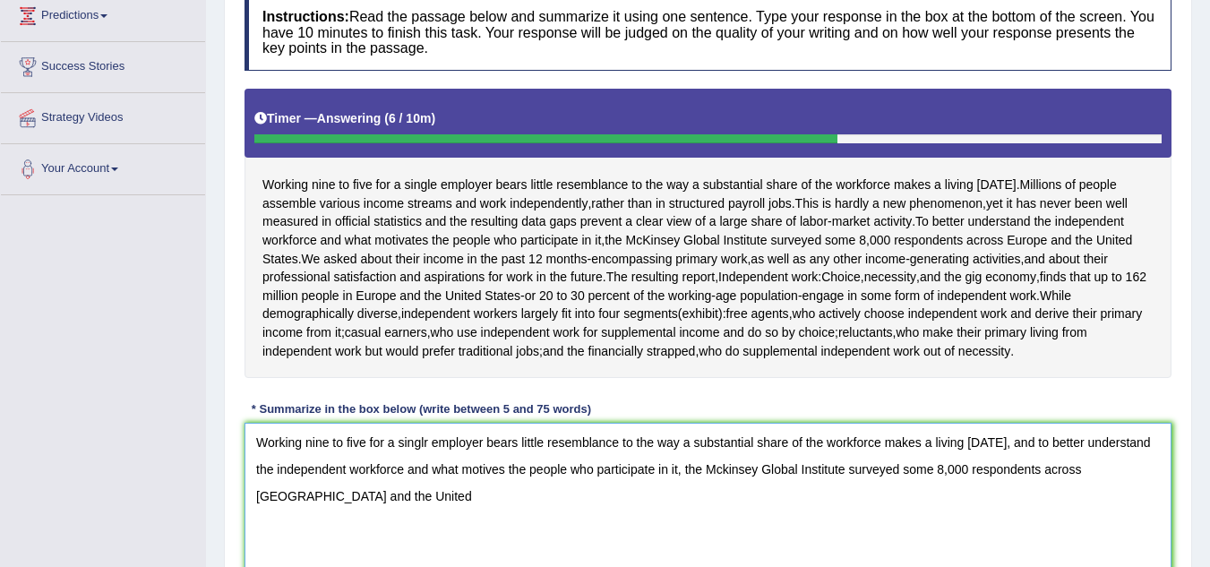
click at [264, 453] on textarea "Working nine to five for a singlr employer bears little resemblance to the way …" at bounding box center [708, 510] width 927 height 174
click at [323, 500] on textarea "Working nine to five for a singlr employer bears little resemblance to the way …" at bounding box center [708, 510] width 927 height 174
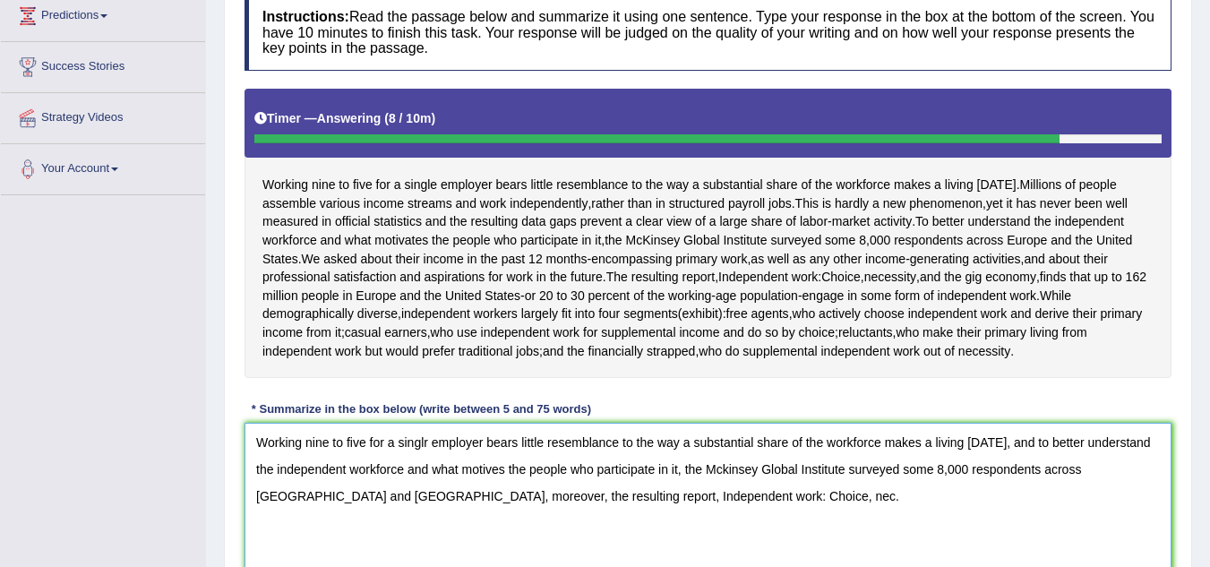
click at [700, 496] on textarea "Working nine to five for a singlr employer bears little resemblance to the way …" at bounding box center [708, 510] width 927 height 174
click at [708, 496] on textarea "Working nine to five for a singlr employer bears little resemblance to the way …" at bounding box center [708, 510] width 927 height 174
click at [782, 499] on textarea "Working nine to five for a singlr employer bears little resemblance to the way …" at bounding box center [708, 510] width 927 height 174
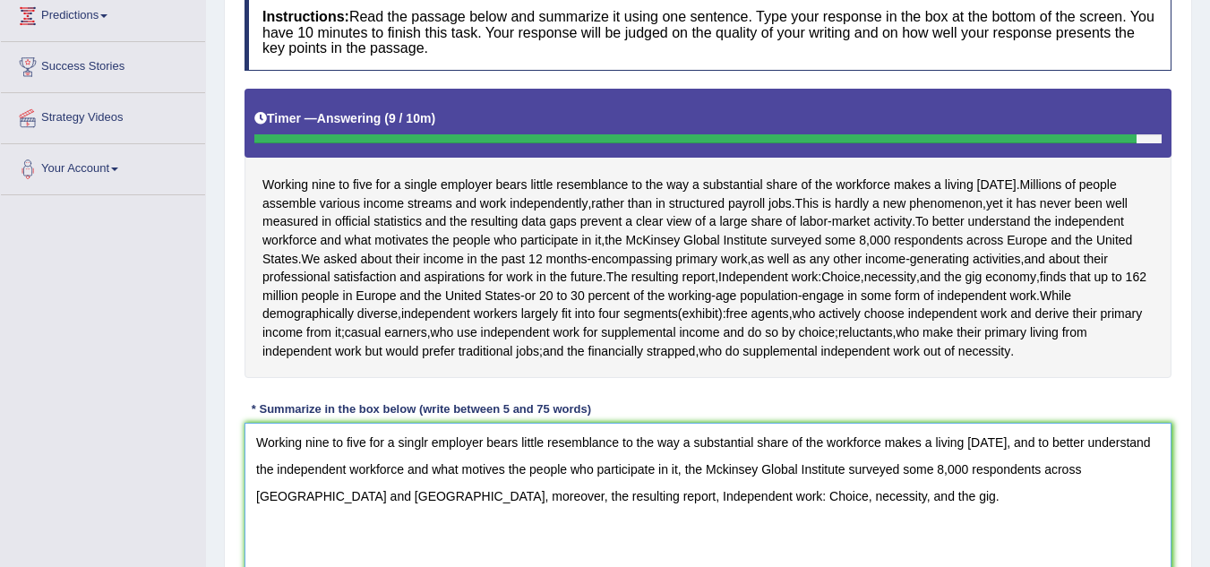
click at [800, 498] on textarea "Working nine to five for a singlr employer bears little resemblance to the way …" at bounding box center [708, 510] width 927 height 174
type textarea "Working nine to five for a singlr employer bears little resemblance to the way …"
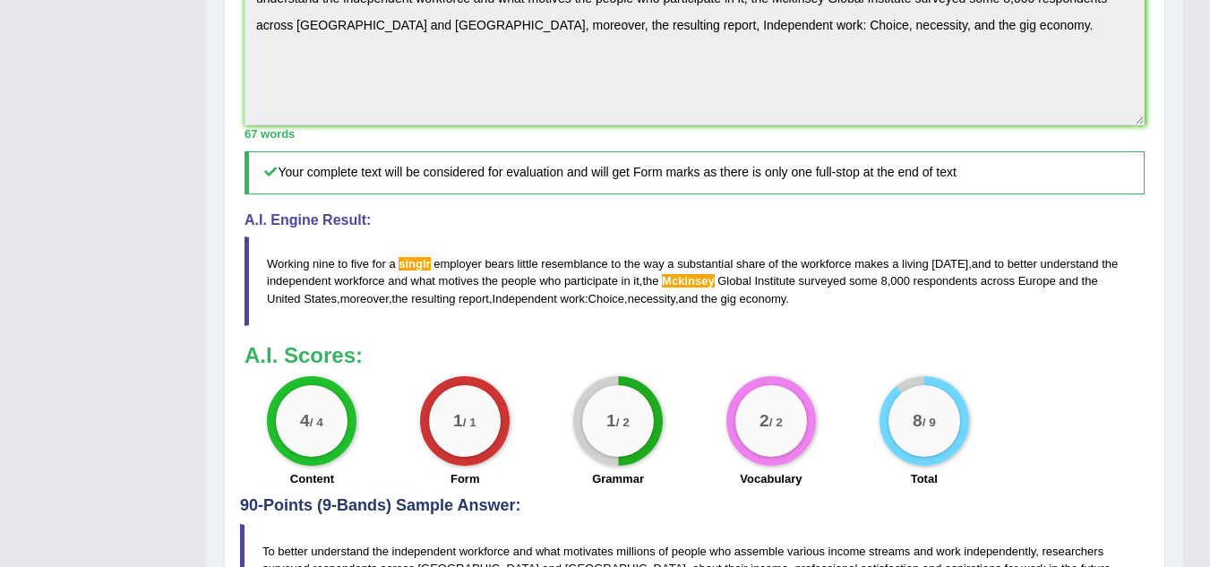
scroll to position [685, 0]
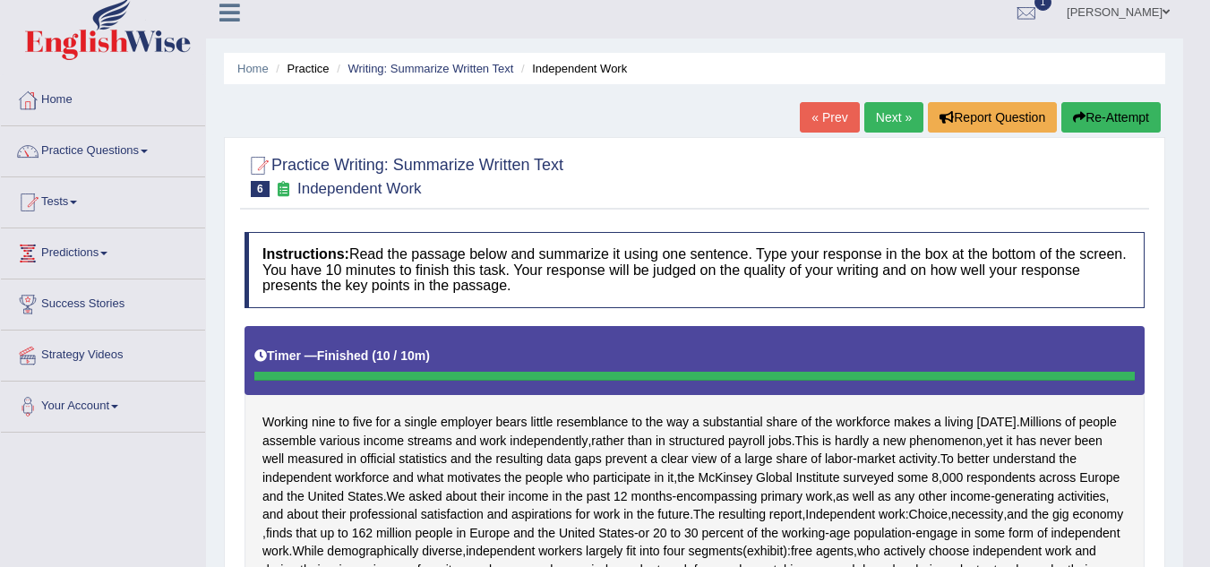
scroll to position [0, 0]
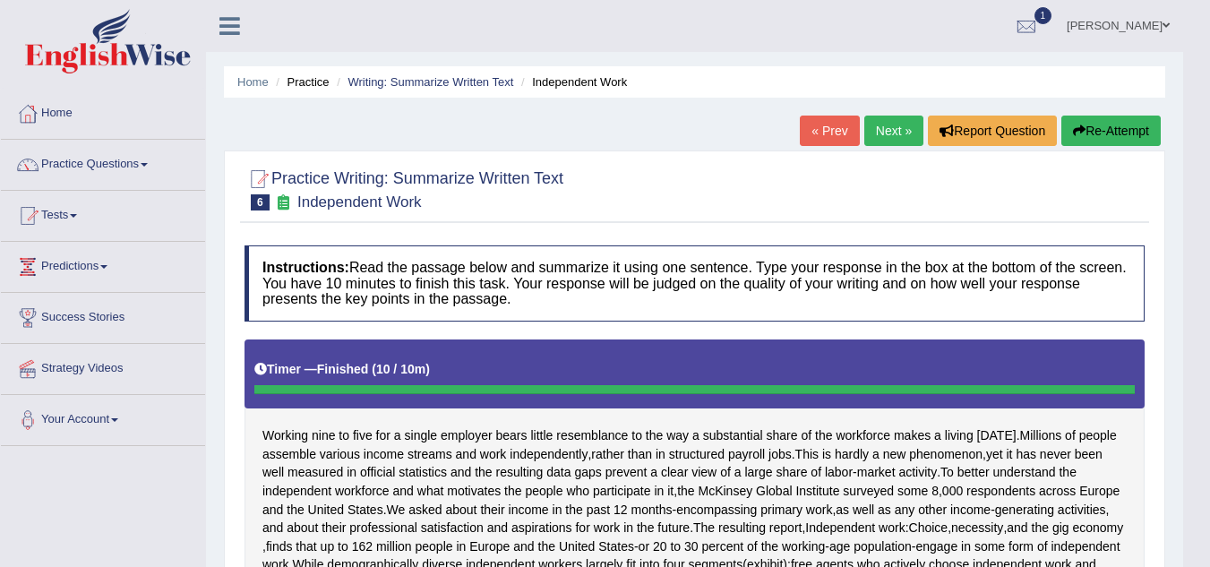
click at [1164, 25] on span at bounding box center [1165, 26] width 7 height 12
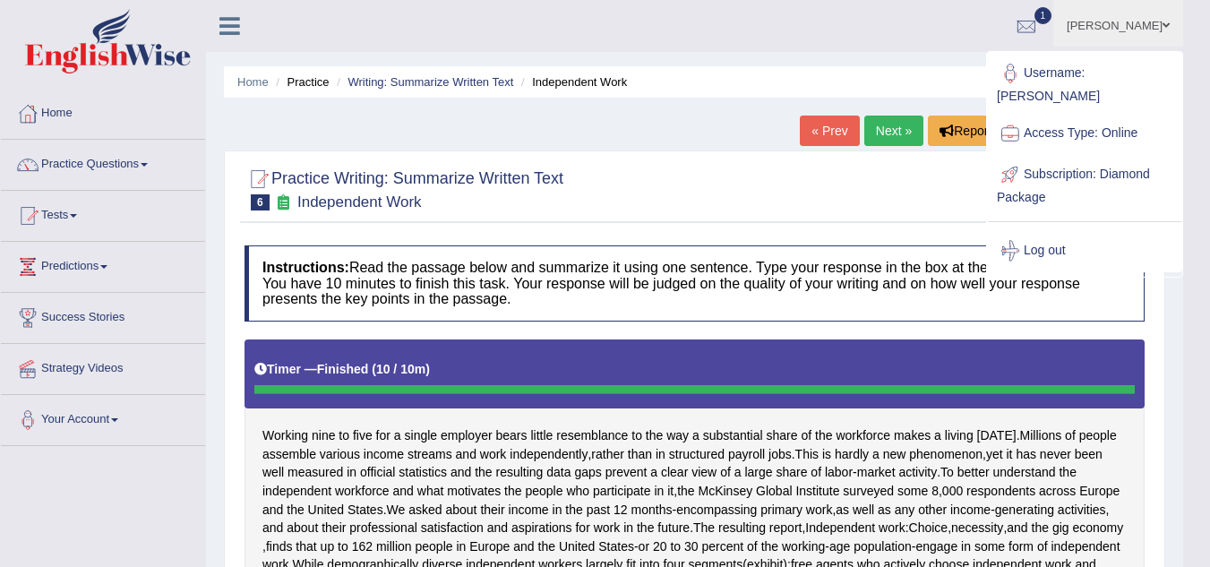
click at [1055, 233] on link "Log out" at bounding box center [1084, 250] width 193 height 41
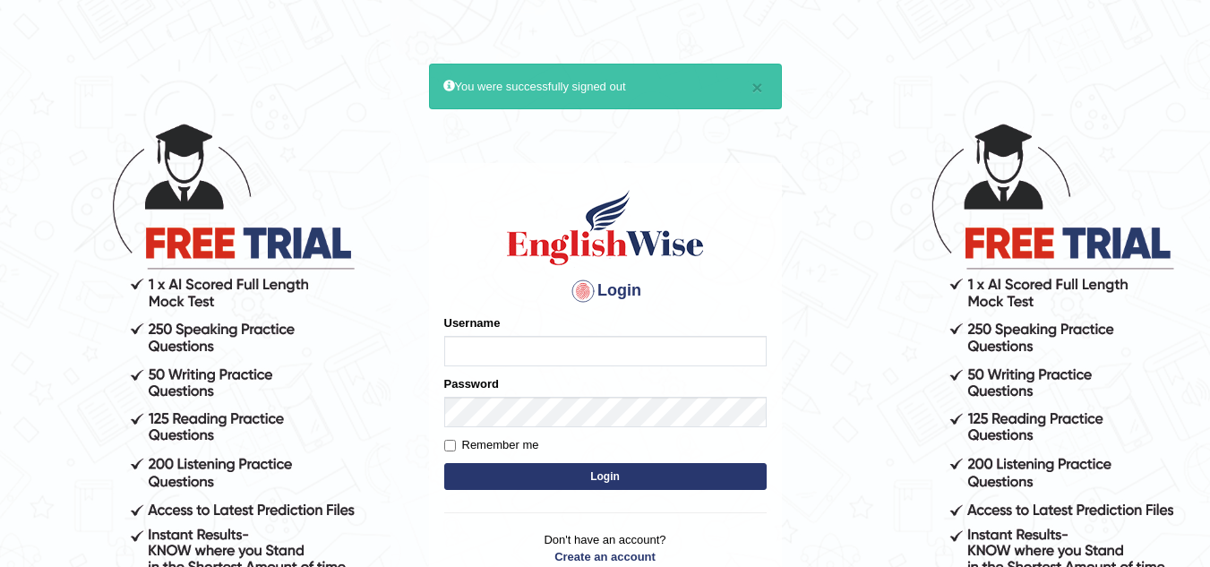
click at [470, 350] on input "Username" at bounding box center [605, 351] width 322 height 30
click at [870, 227] on body "× You were successfully signed out Login Please fix the following errors: Usern…" at bounding box center [605, 344] width 1210 height 567
